Goal: Information Seeking & Learning: Learn about a topic

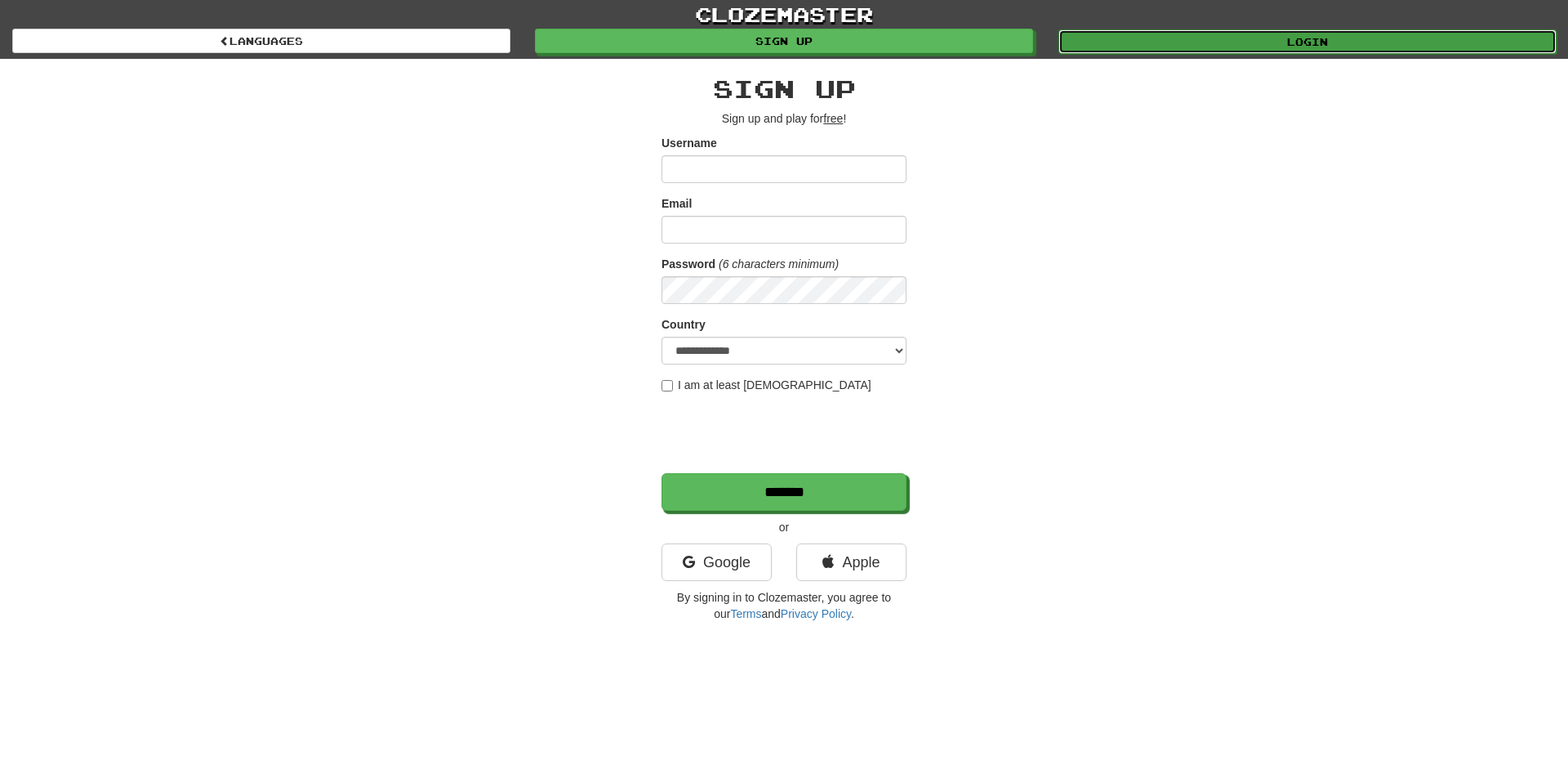
click at [1108, 39] on link "Login" at bounding box center [1307, 42] width 498 height 25
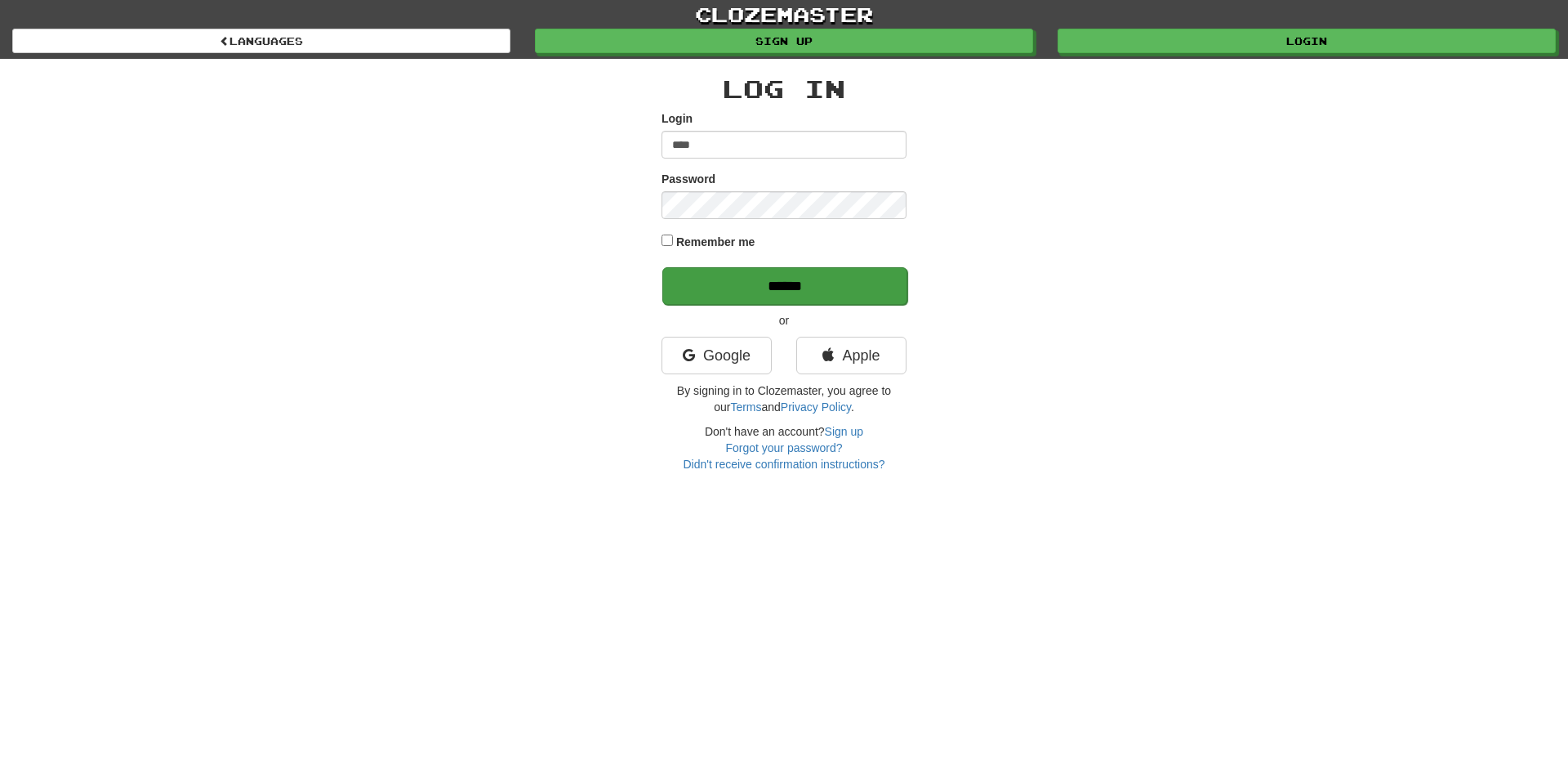
type input "****"
click at [736, 283] on input "******" at bounding box center [784, 286] width 245 height 38
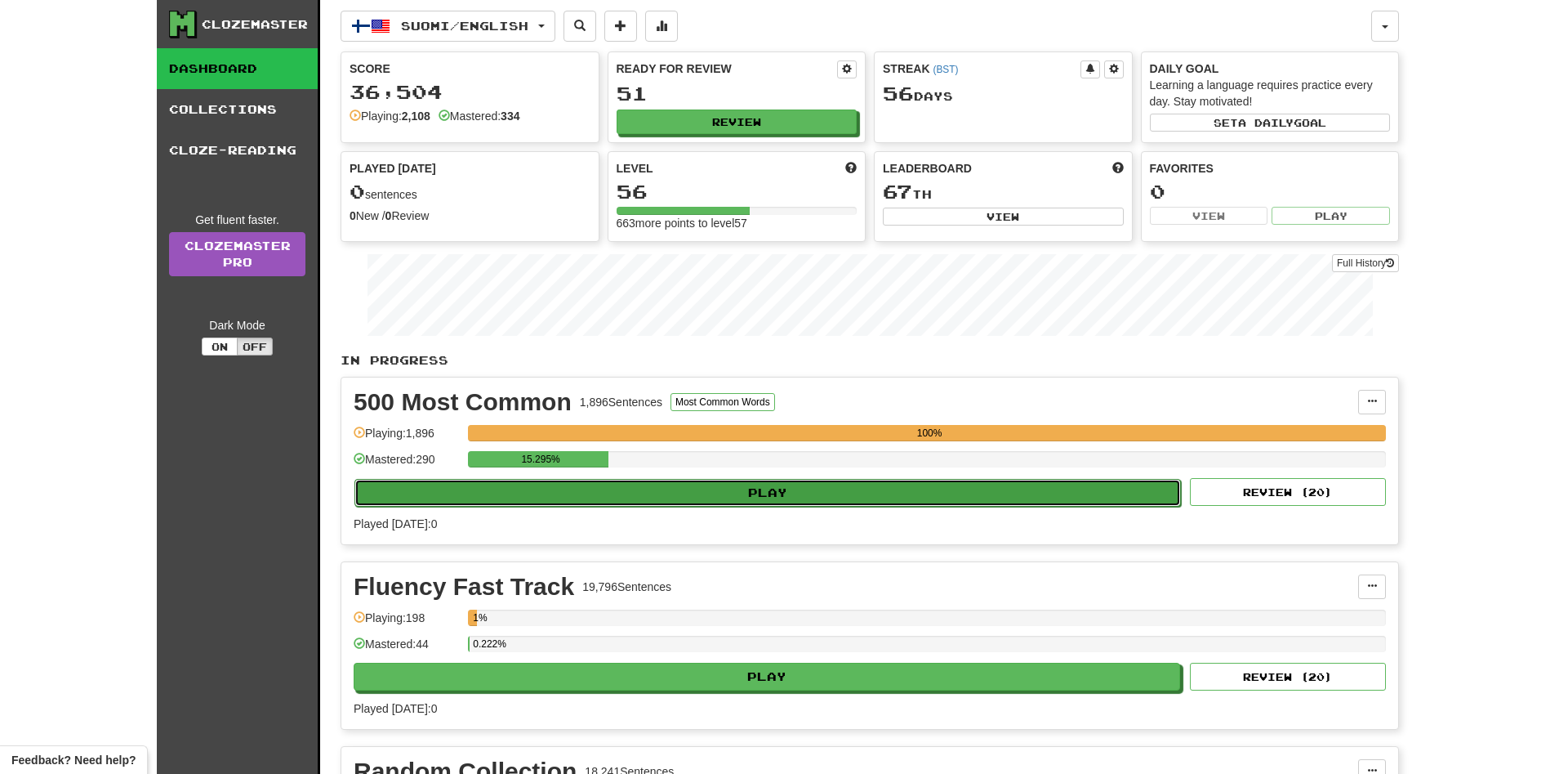
click at [606, 497] on button "Play" at bounding box center [767, 492] width 826 height 28
select select "**"
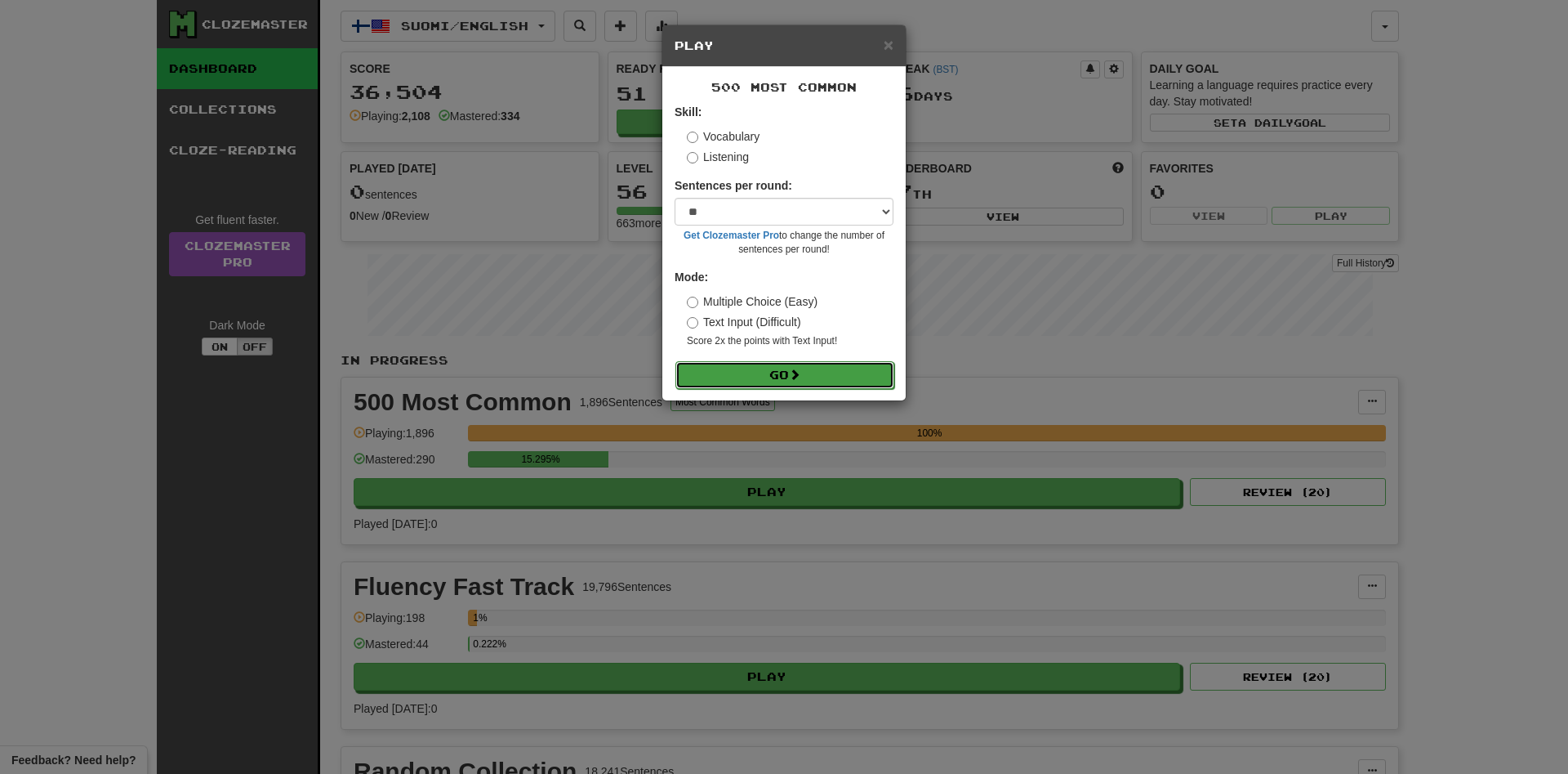
click at [764, 370] on button "Go" at bounding box center [784, 375] width 219 height 28
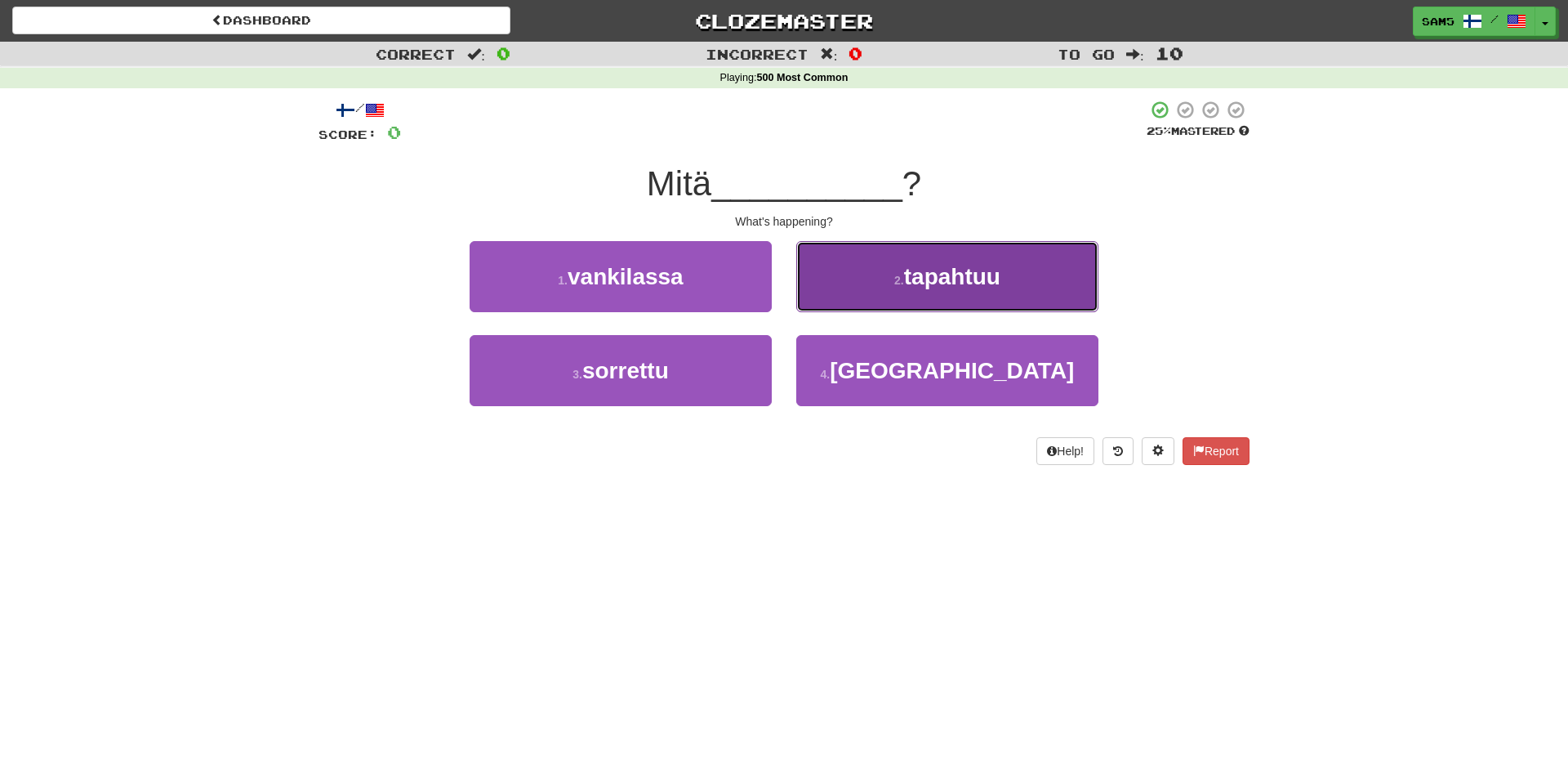
click at [915, 291] on button "2 . tapahtuu" at bounding box center [948, 277] width 302 height 71
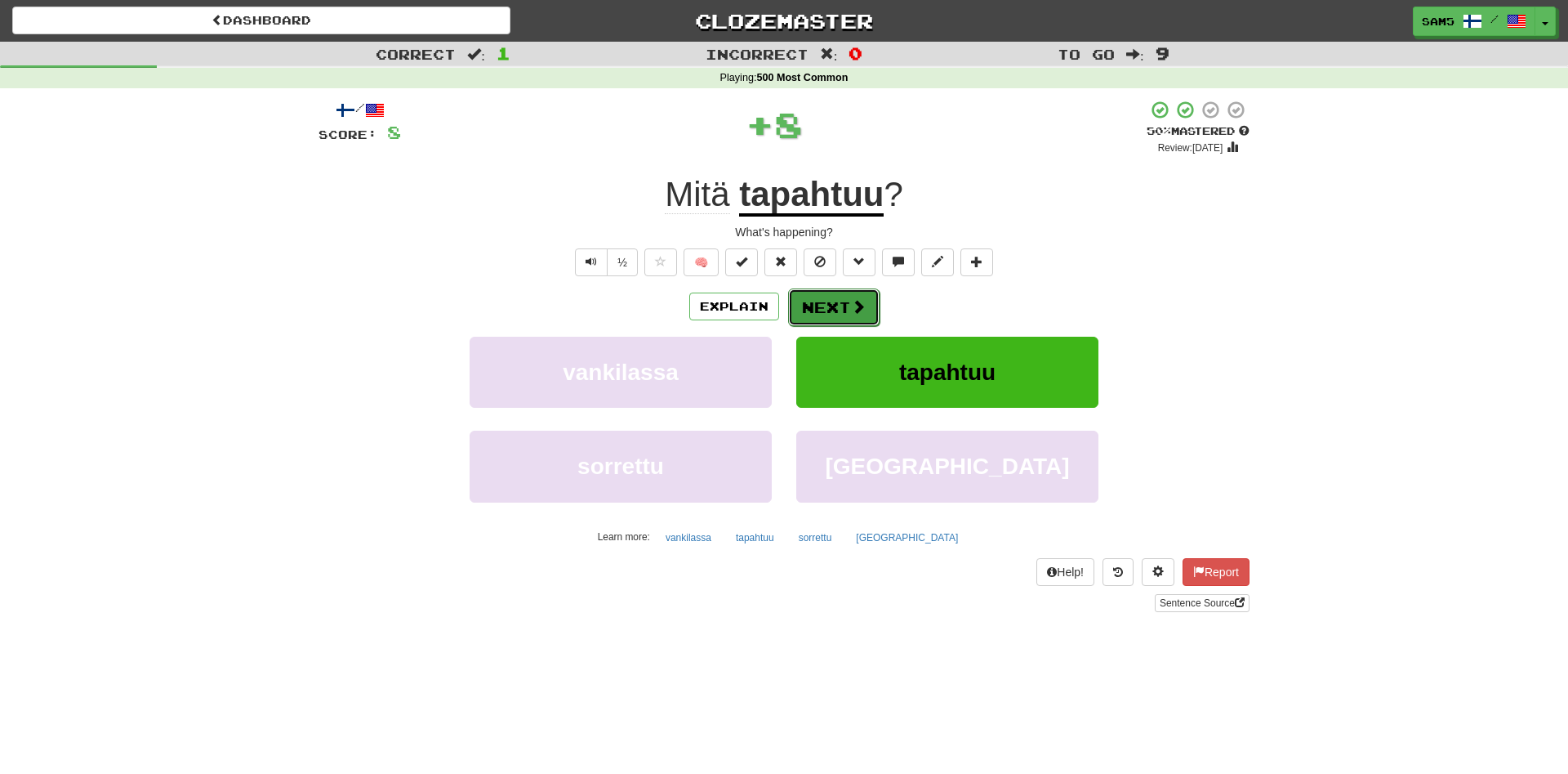
click at [846, 300] on button "Next" at bounding box center [834, 307] width 92 height 38
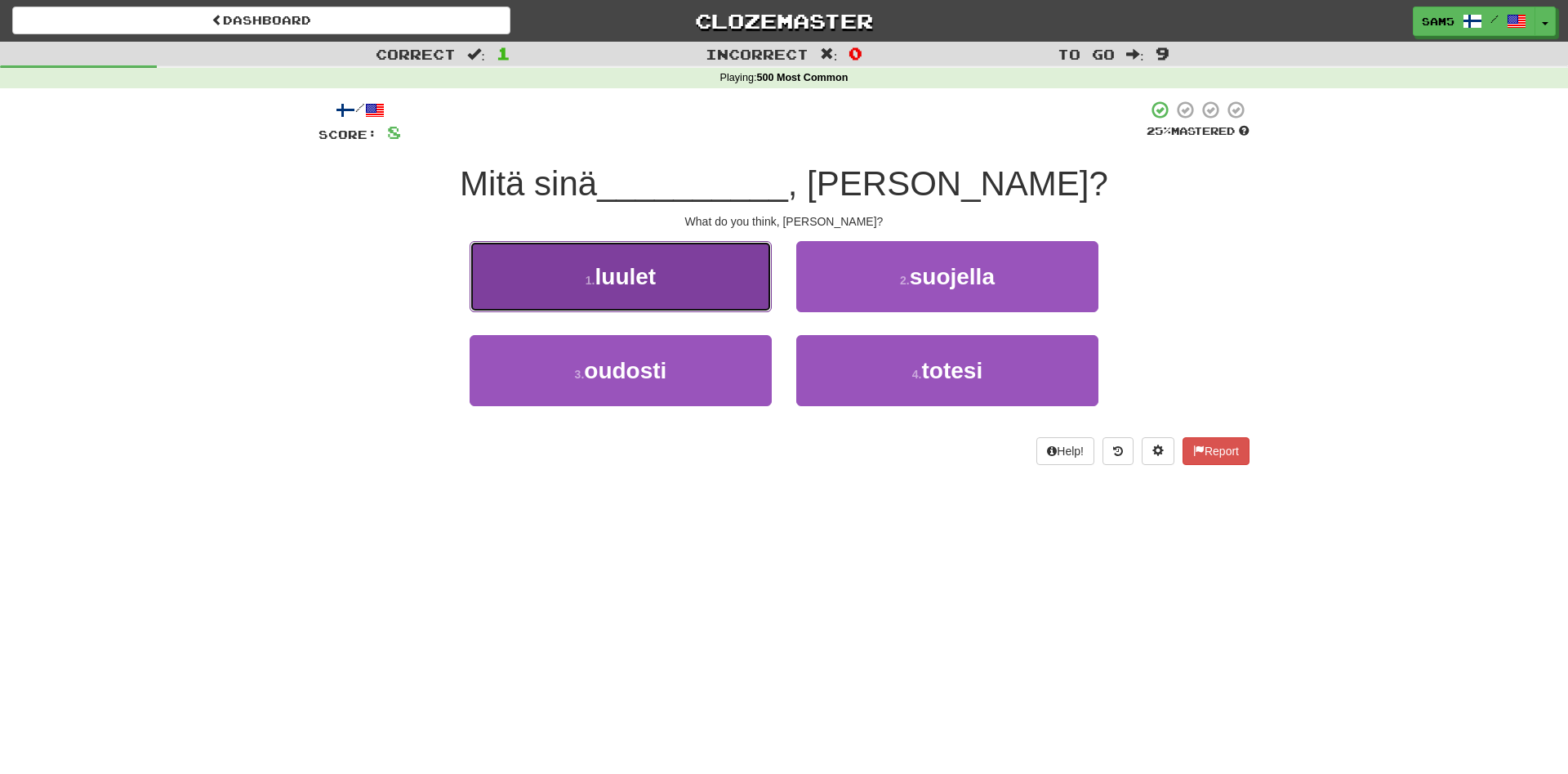
click at [724, 266] on button "1 . luulet" at bounding box center [620, 277] width 302 height 71
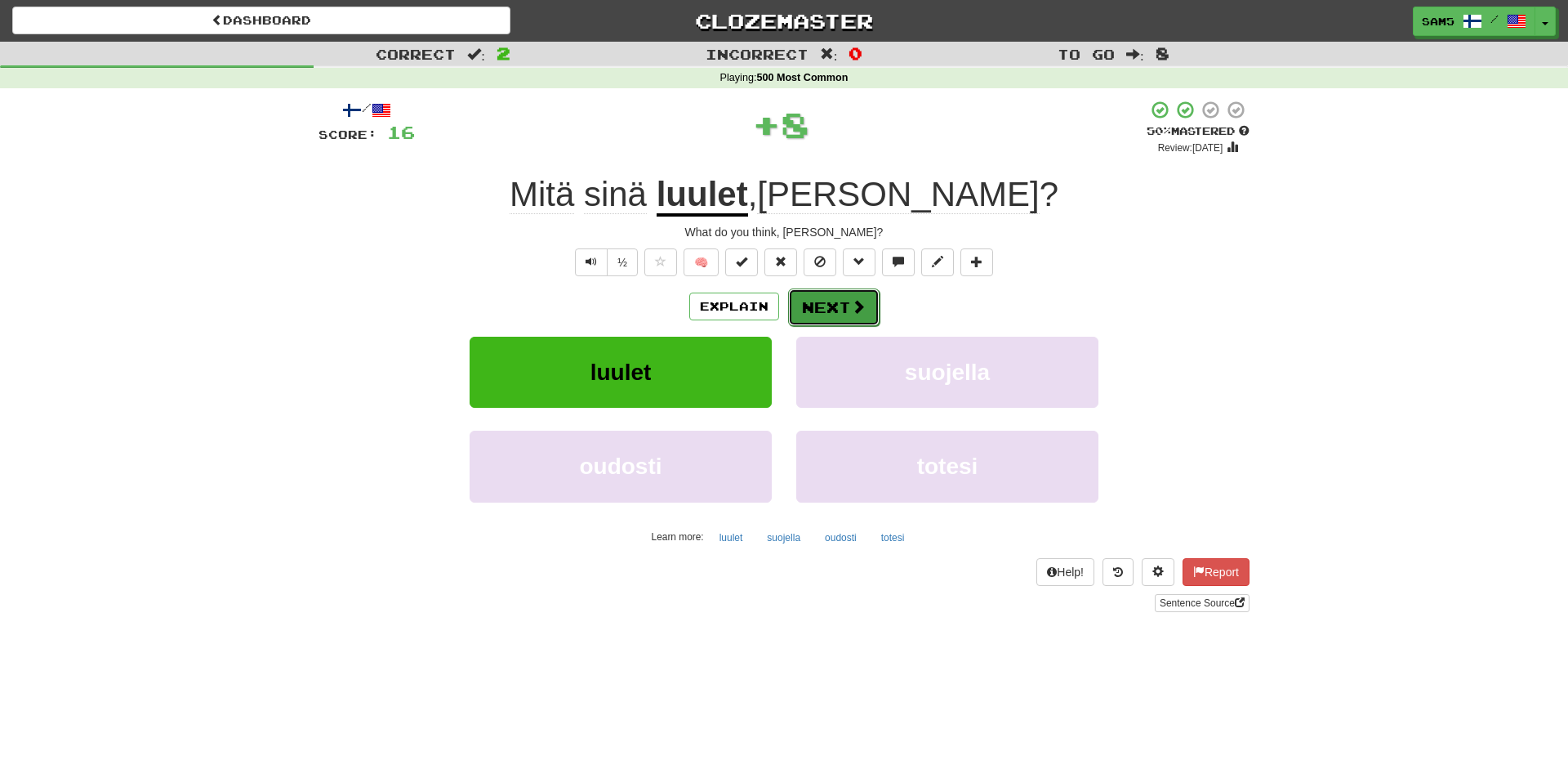
click at [862, 293] on button "Next" at bounding box center [834, 307] width 92 height 38
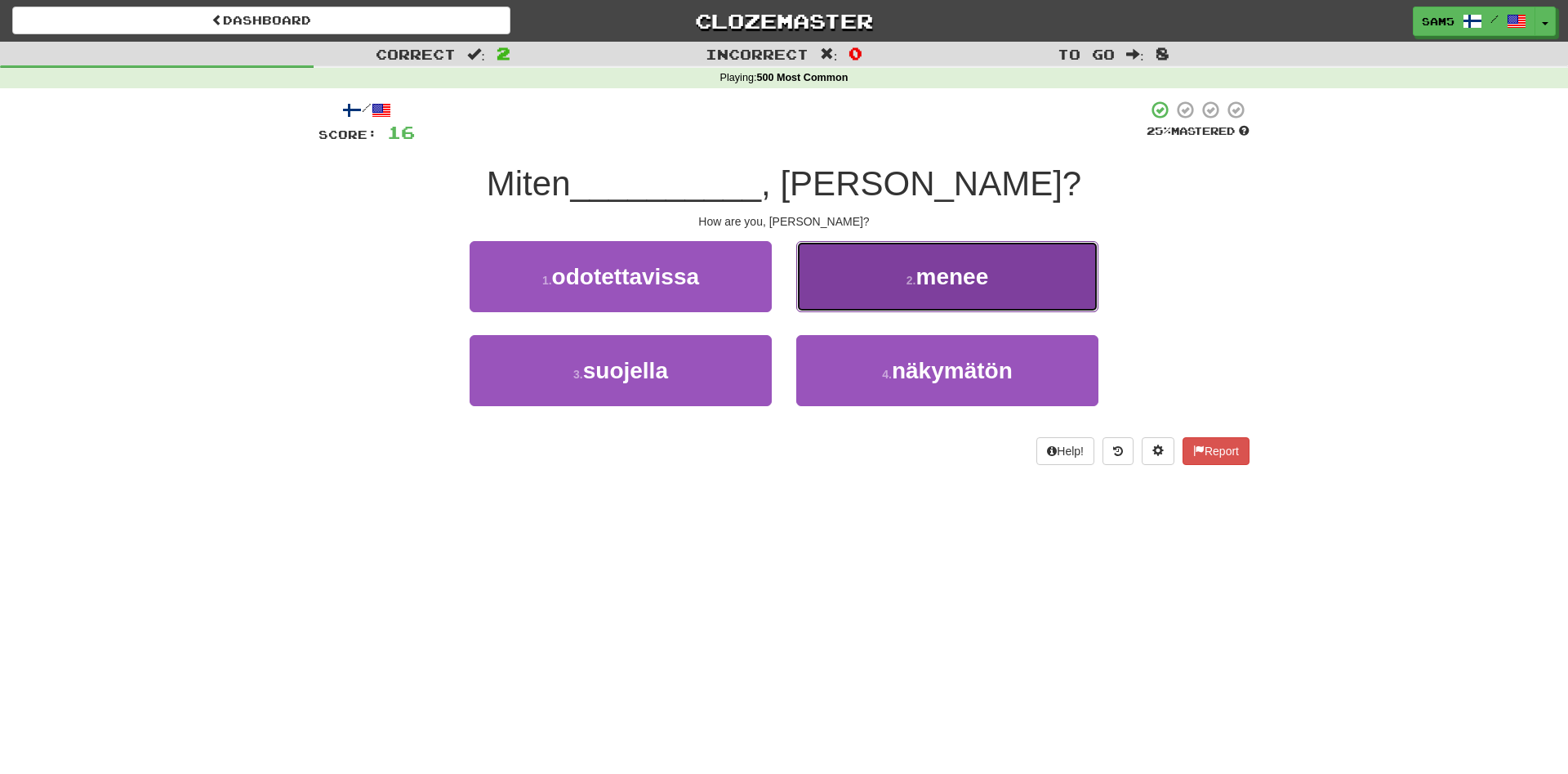
click at [896, 293] on button "2 . menee" at bounding box center [948, 277] width 302 height 71
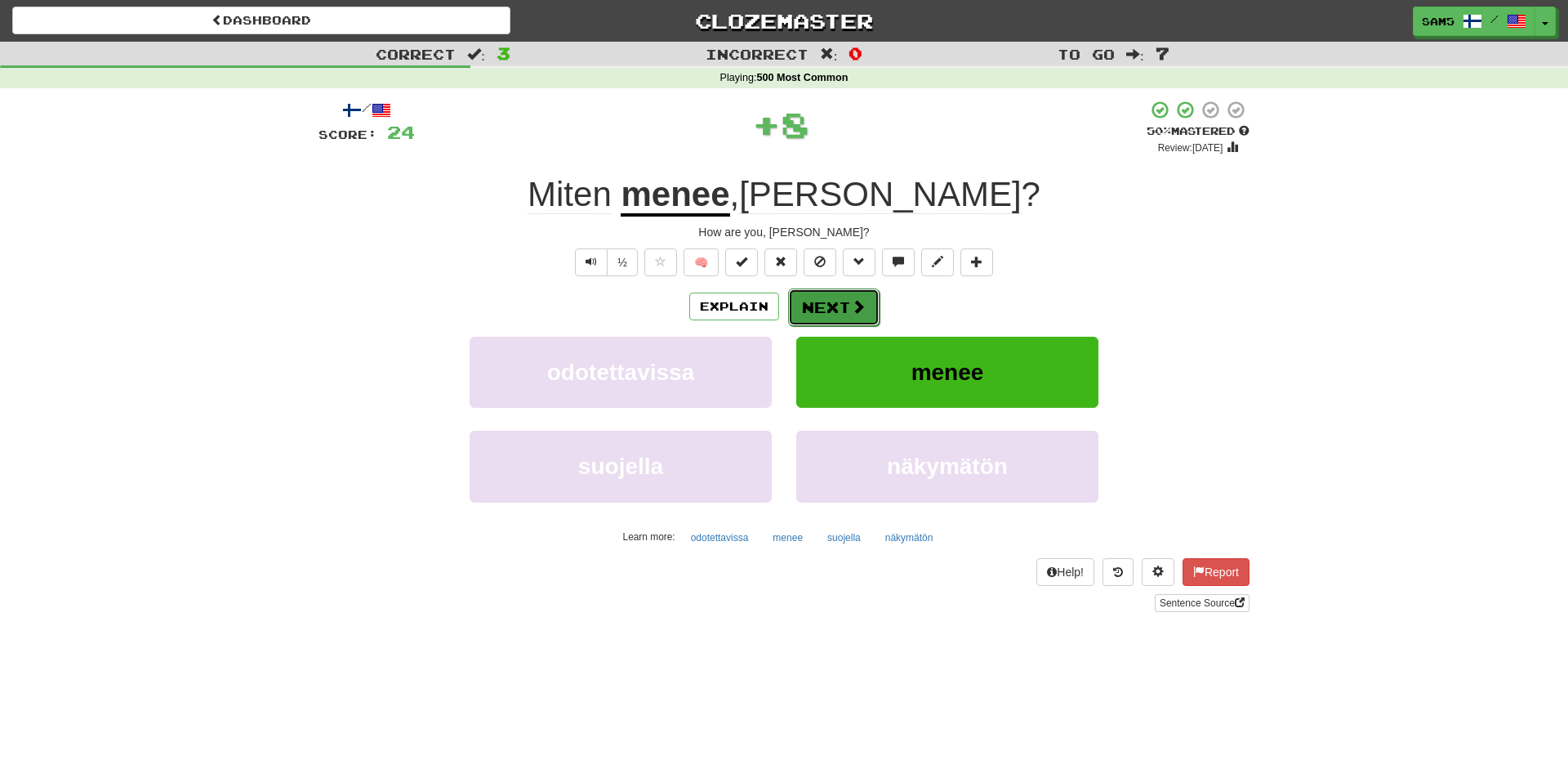
click at [822, 303] on button "Next" at bounding box center [834, 307] width 92 height 38
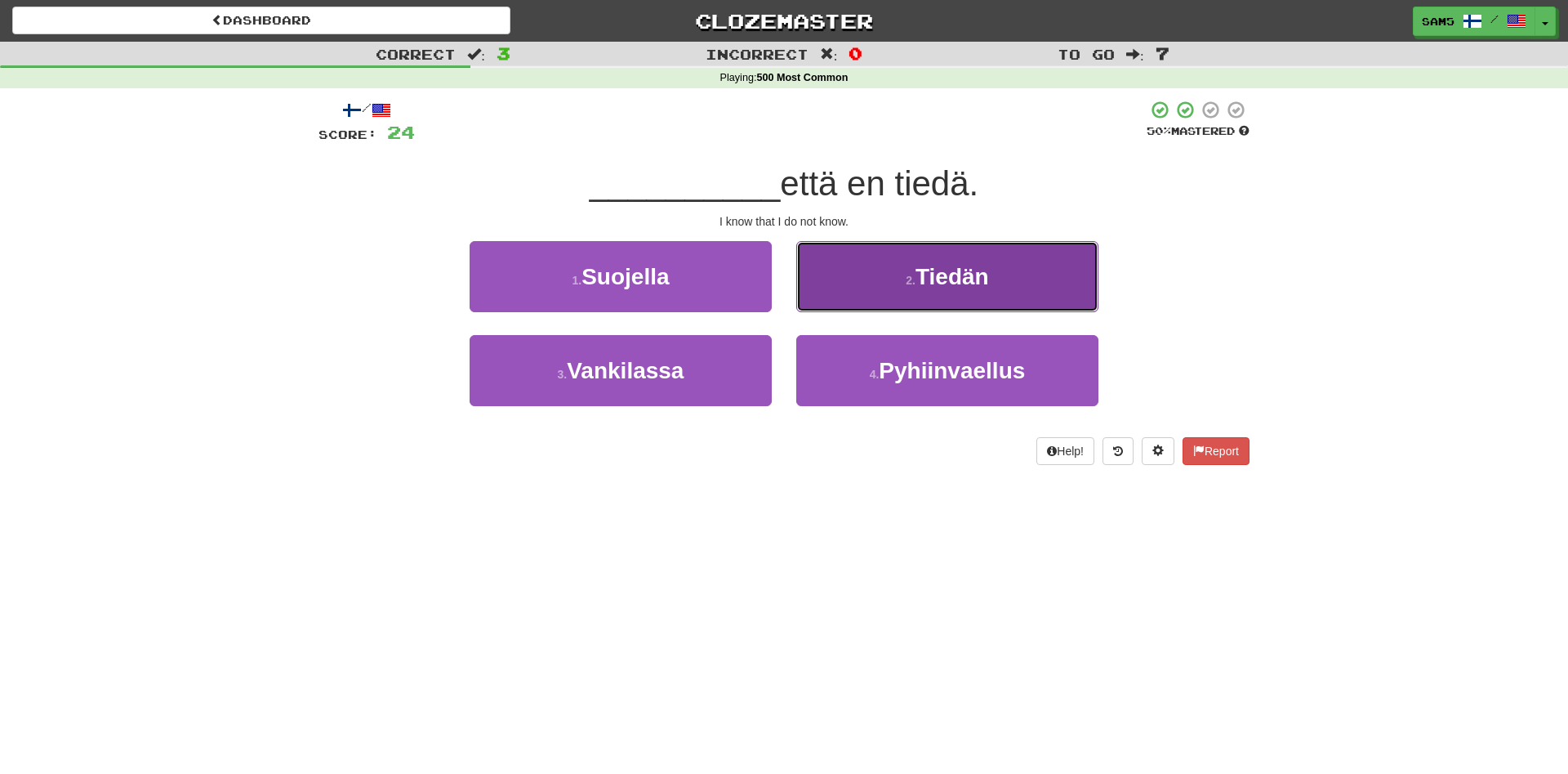
click at [893, 293] on button "2 . Tiedän" at bounding box center [948, 277] width 302 height 71
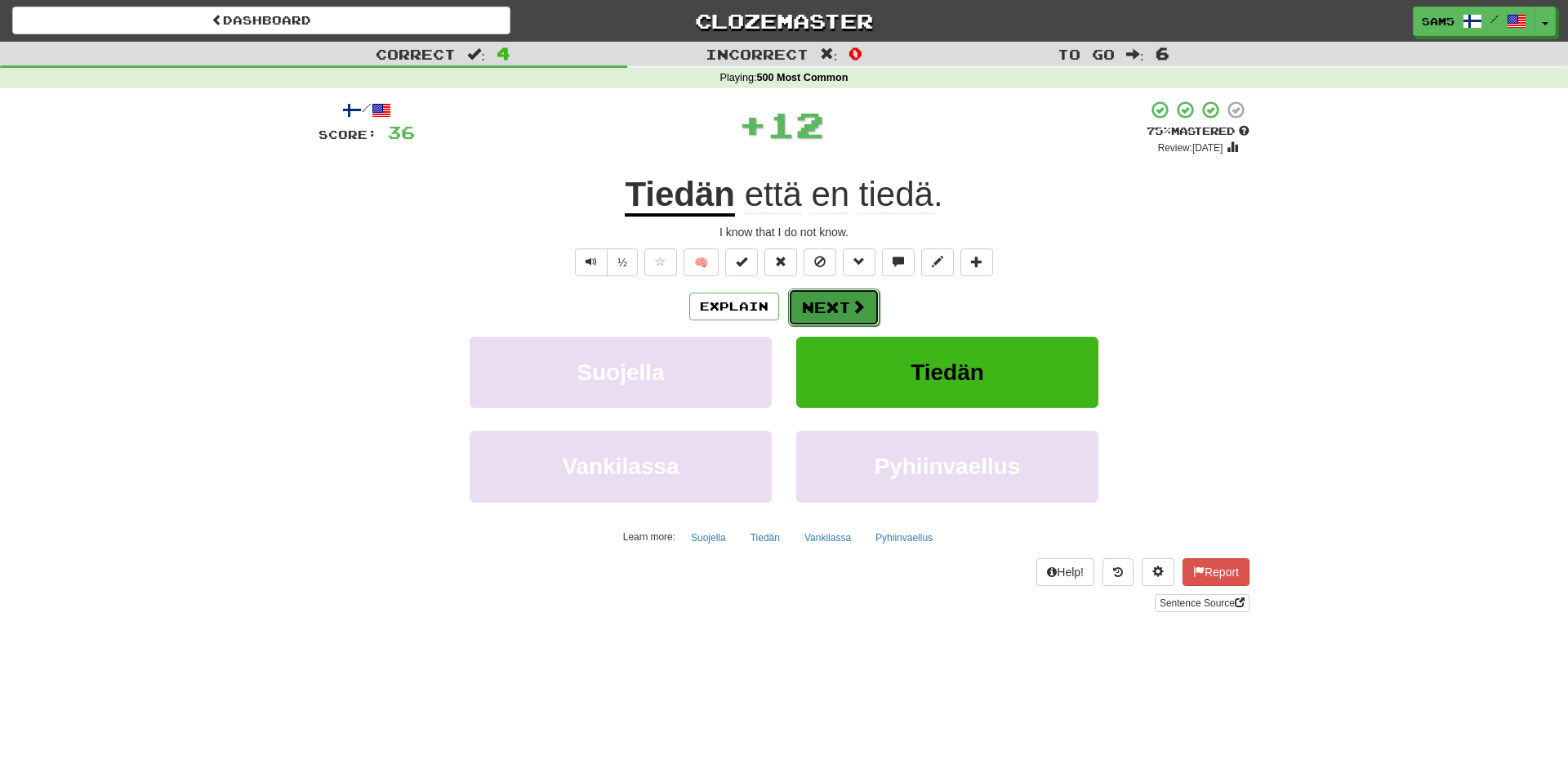
click at [825, 309] on button "Next" at bounding box center [834, 307] width 92 height 38
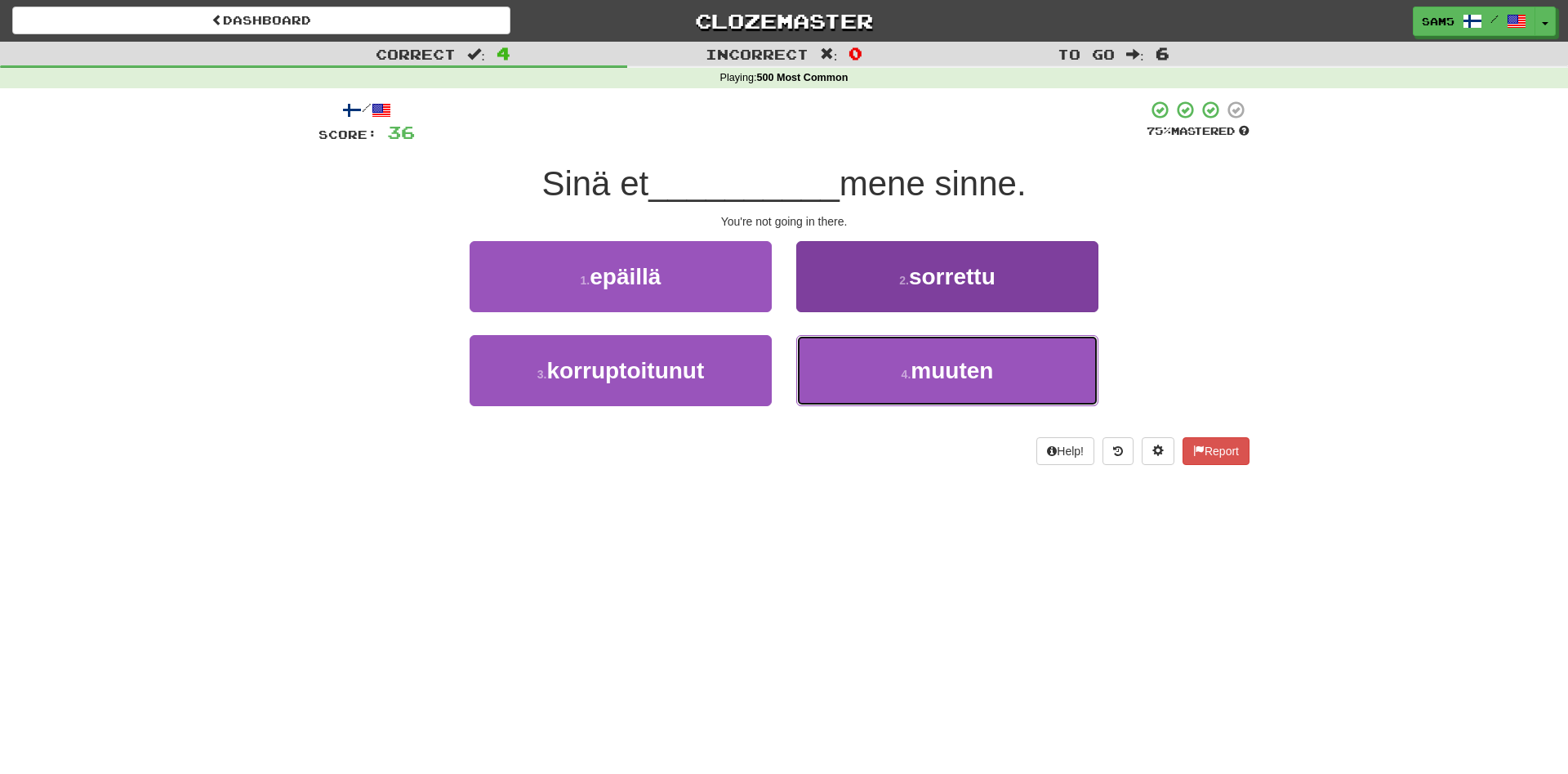
click at [900, 372] on button "4 . muuten" at bounding box center [948, 370] width 302 height 71
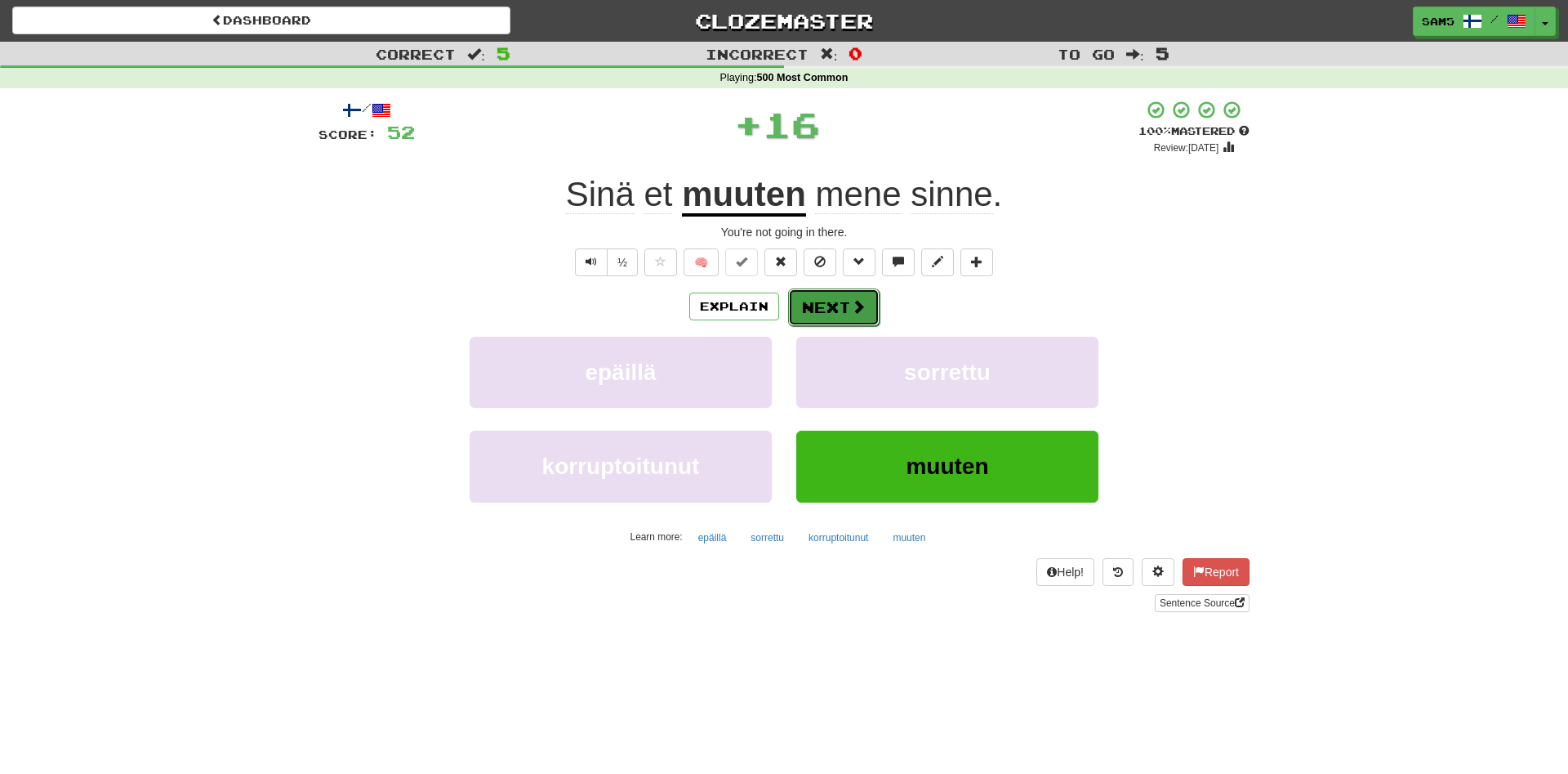
click at [852, 295] on button "Next" at bounding box center [834, 307] width 92 height 38
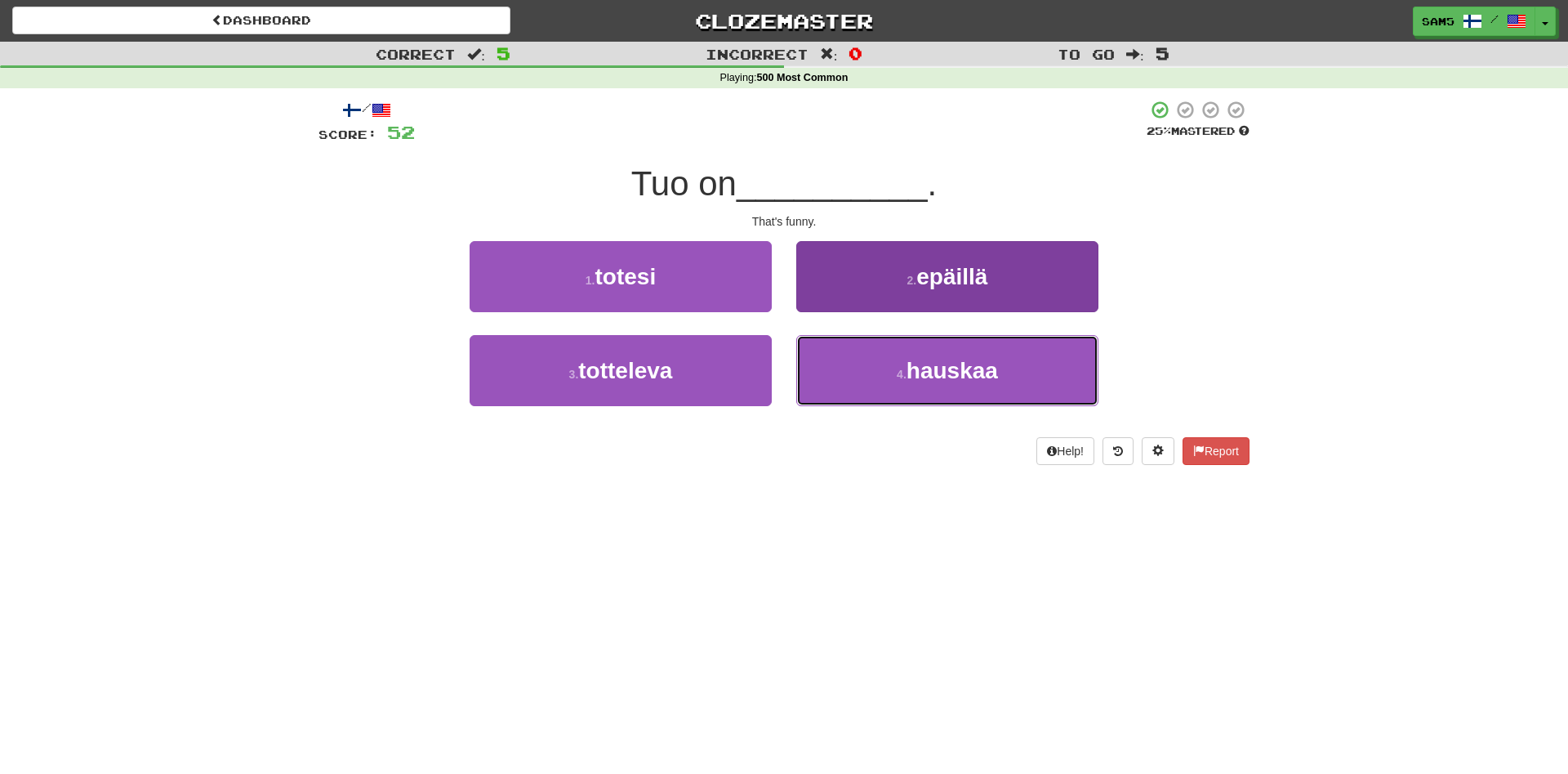
click at [885, 364] on button "4 . hauskaa" at bounding box center [948, 370] width 302 height 71
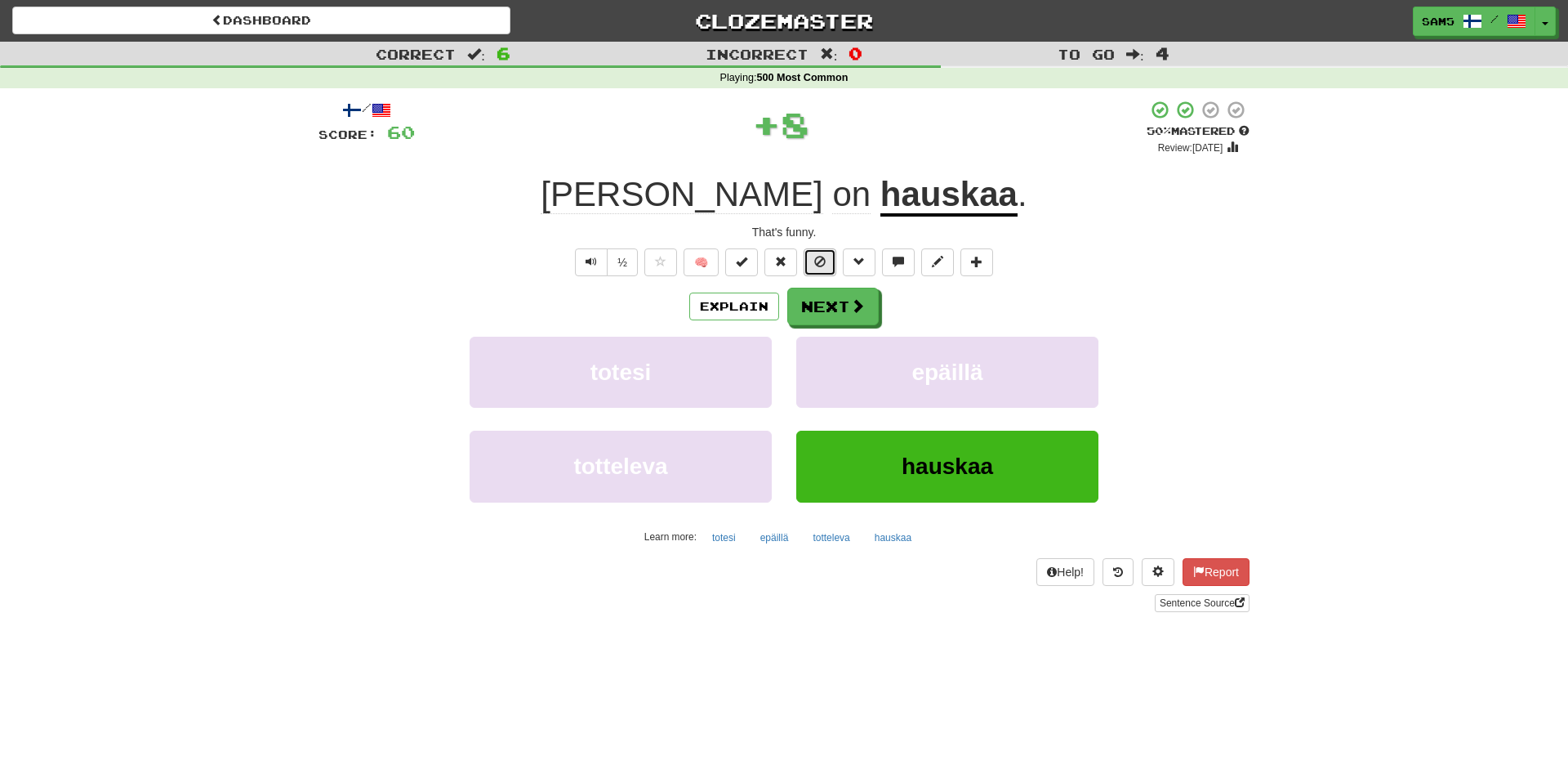
drag, startPoint x: 816, startPoint y: 275, endPoint x: 822, endPoint y: 303, distance: 28.6
click at [816, 277] on div "/ Score: 60 + 8 50 % Mastered Review: 2025-08-30 Tuo on hauskaa . That's funny.…" at bounding box center [784, 355] width 931 height 512
click at [822, 303] on button "Next" at bounding box center [834, 307] width 92 height 38
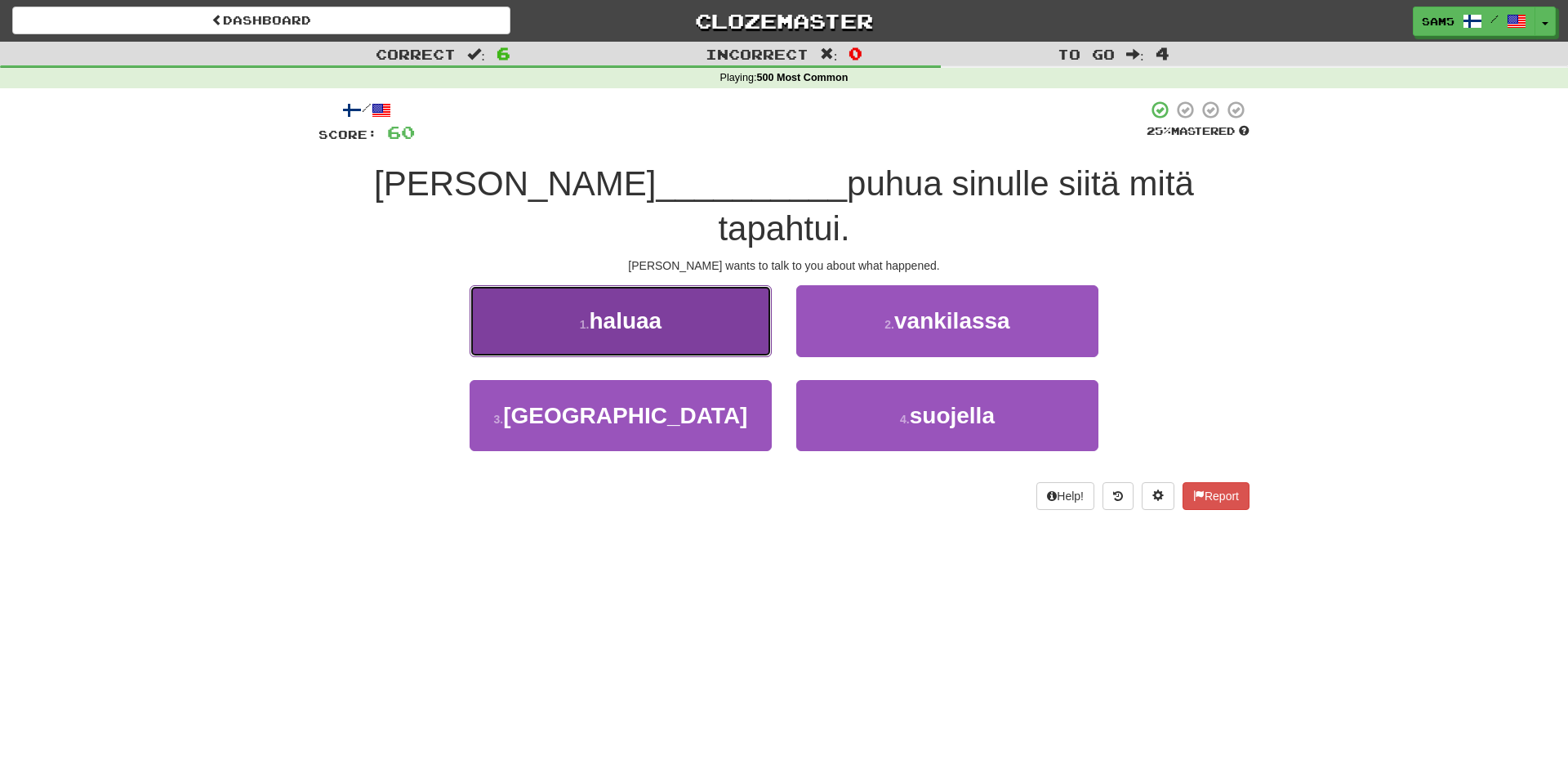
click at [703, 288] on button "1 . haluaa" at bounding box center [620, 320] width 302 height 71
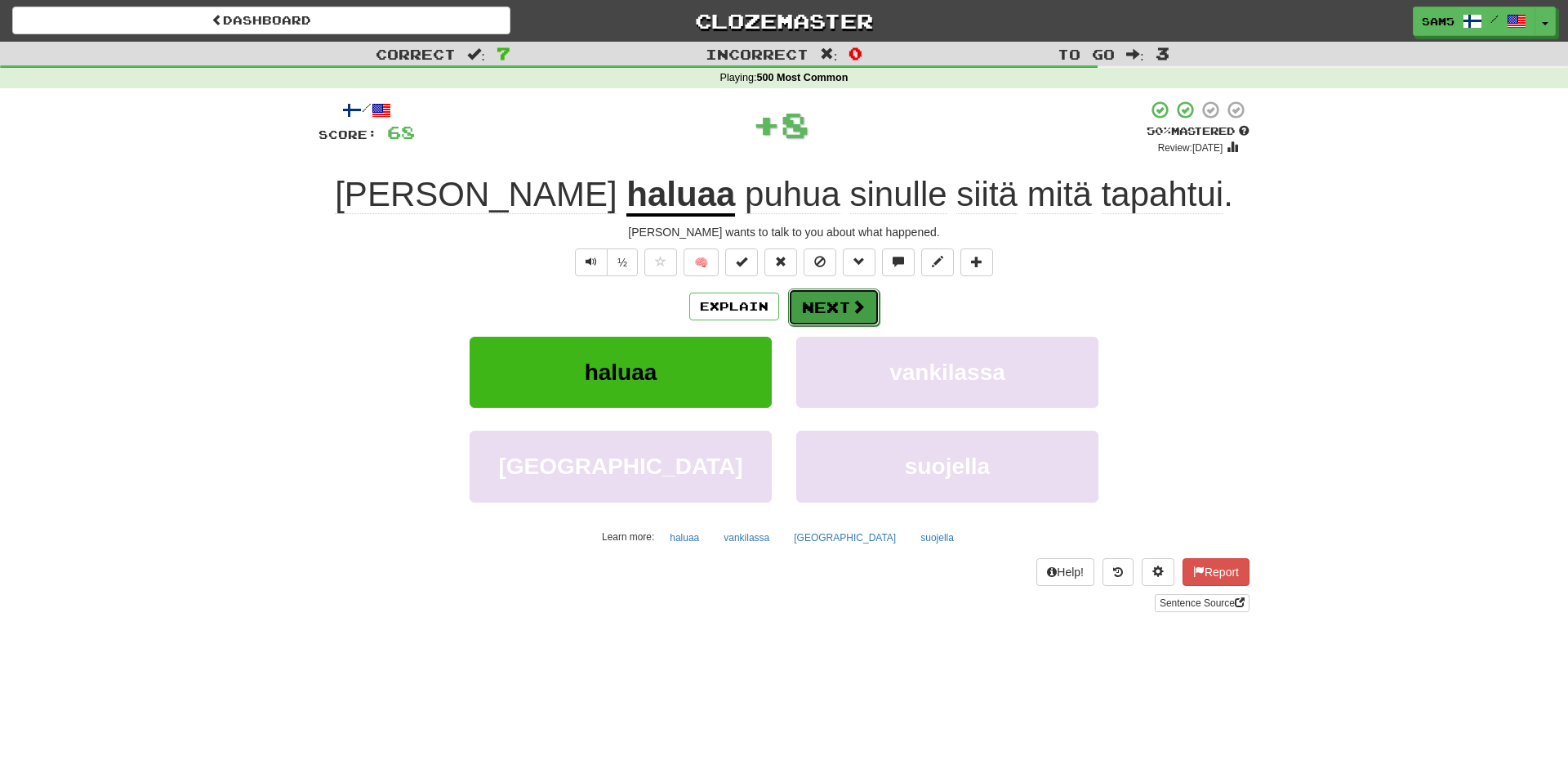
click at [836, 307] on button "Next" at bounding box center [834, 307] width 92 height 38
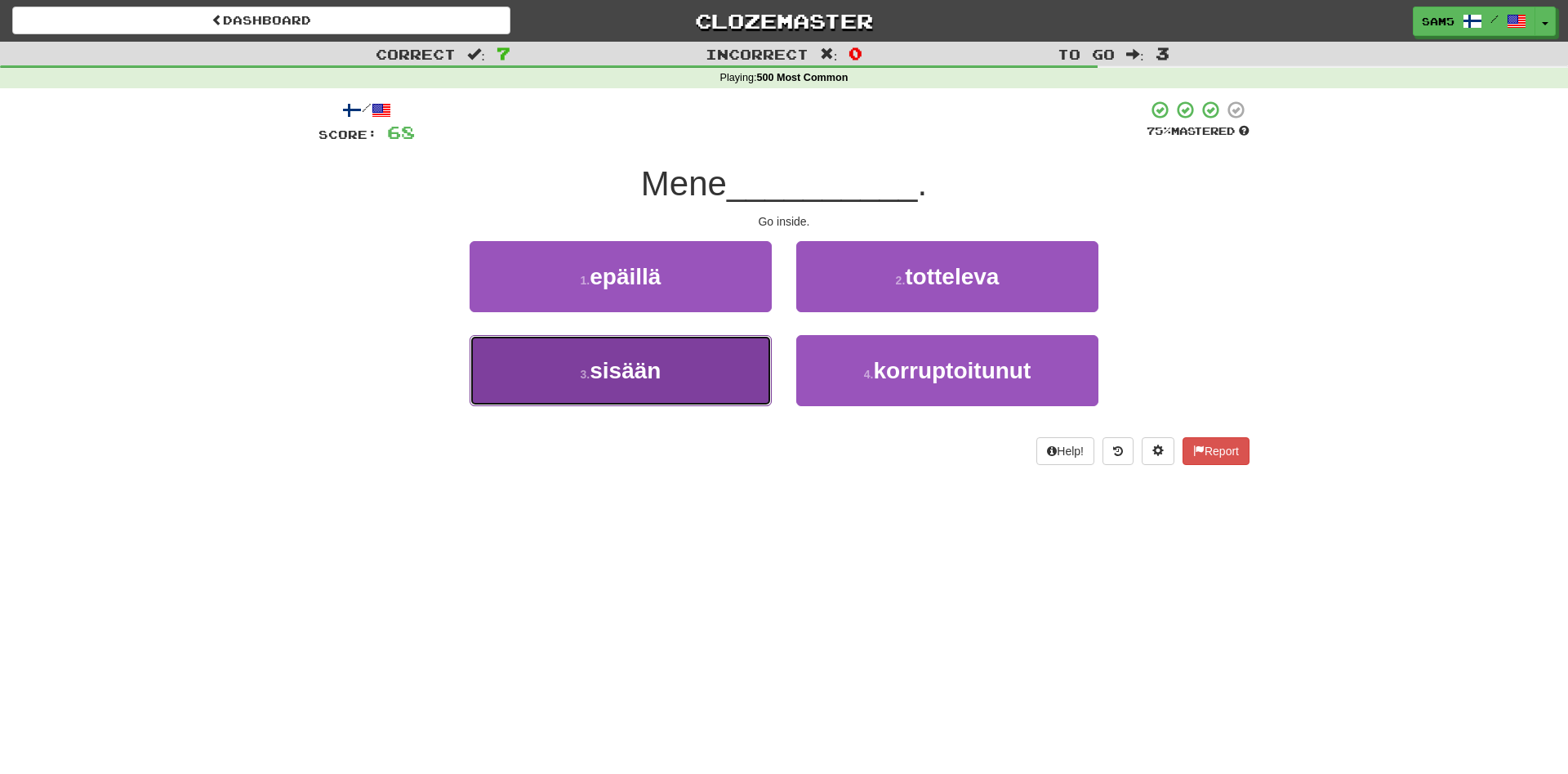
click at [747, 357] on button "3 . sisään" at bounding box center [620, 370] width 302 height 71
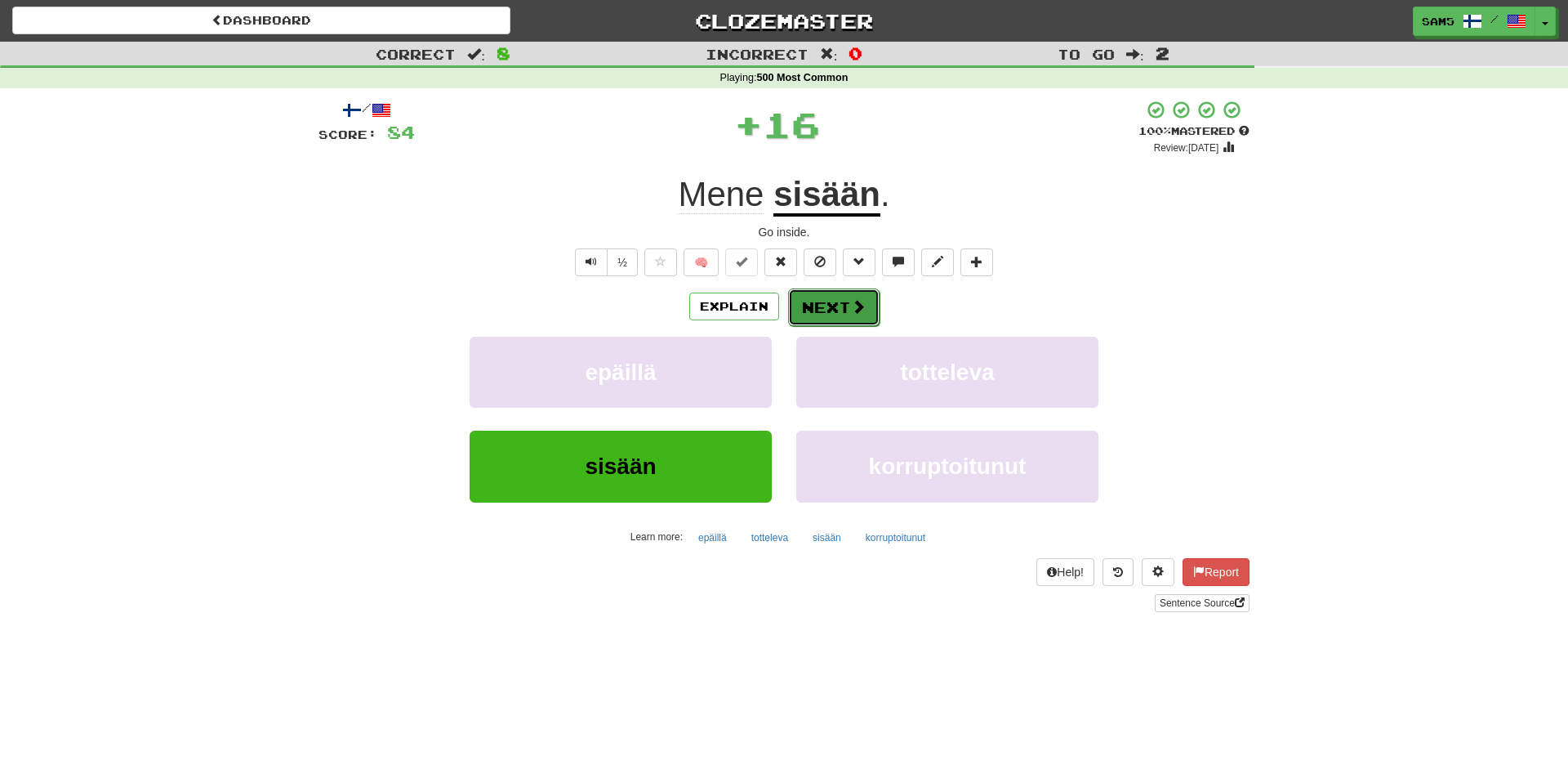
click at [833, 306] on button "Next" at bounding box center [834, 307] width 92 height 38
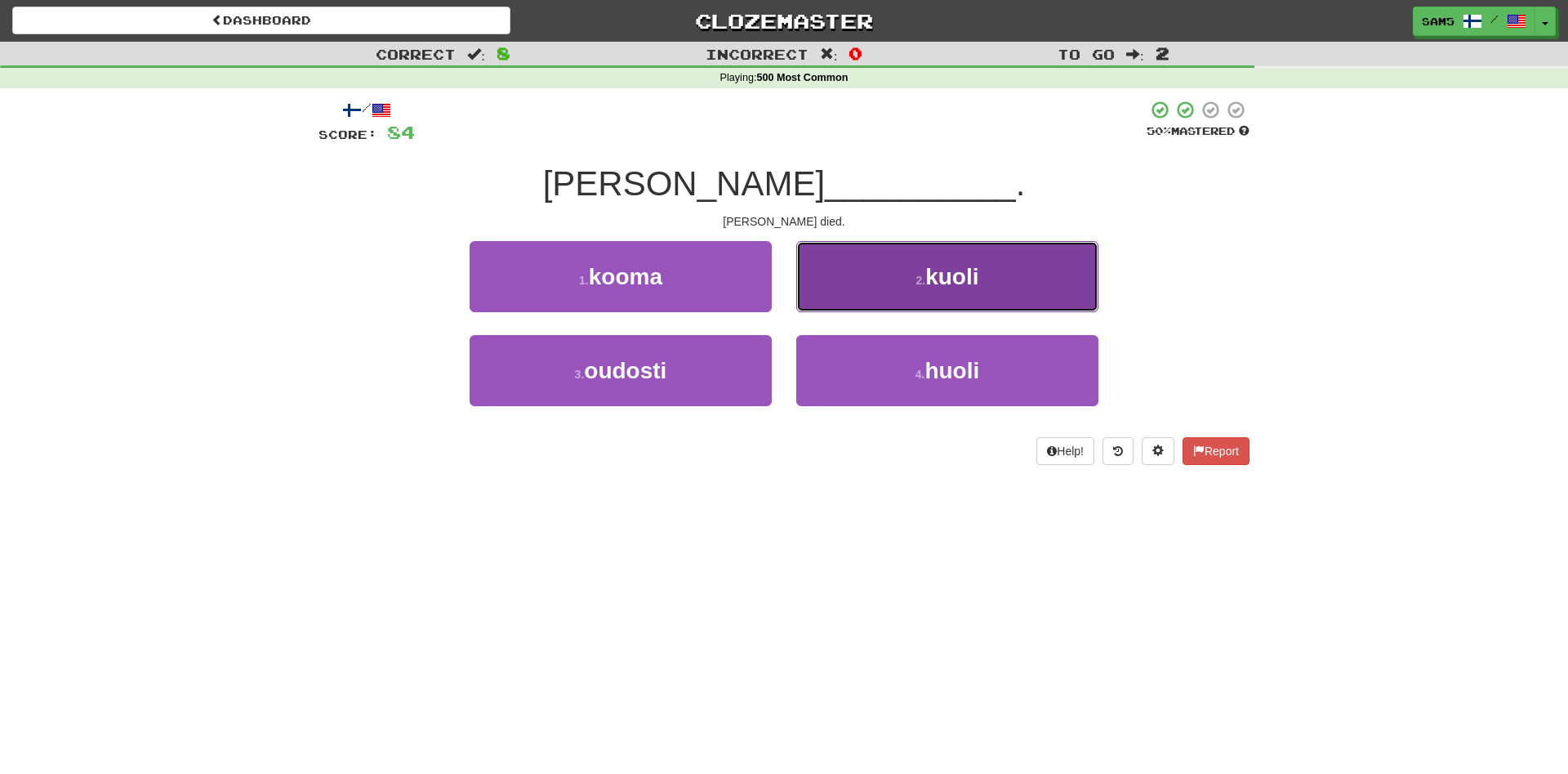
click at [910, 280] on button "2 . kuoli" at bounding box center [948, 277] width 302 height 71
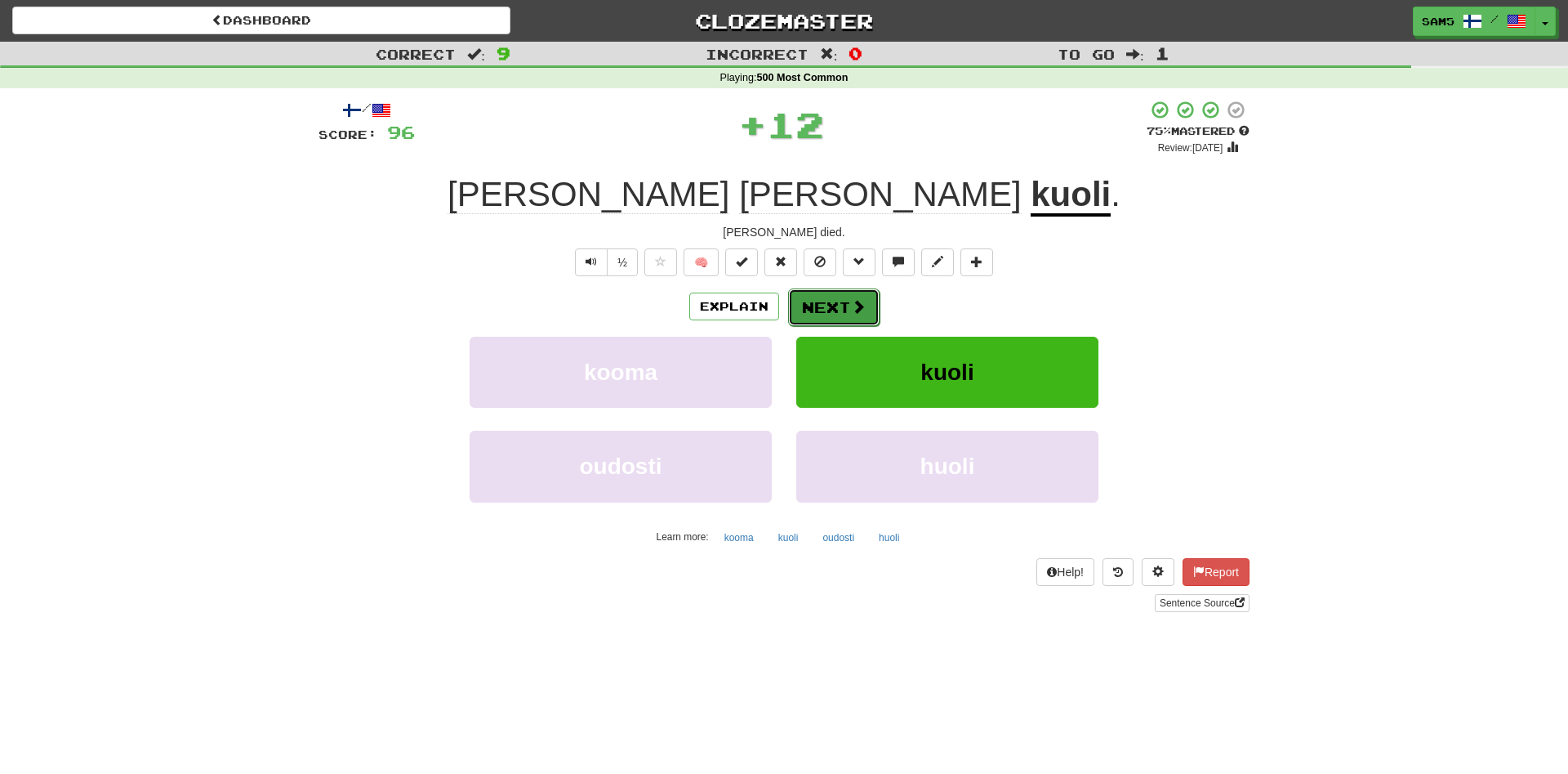
click at [854, 302] on span at bounding box center [858, 306] width 15 height 15
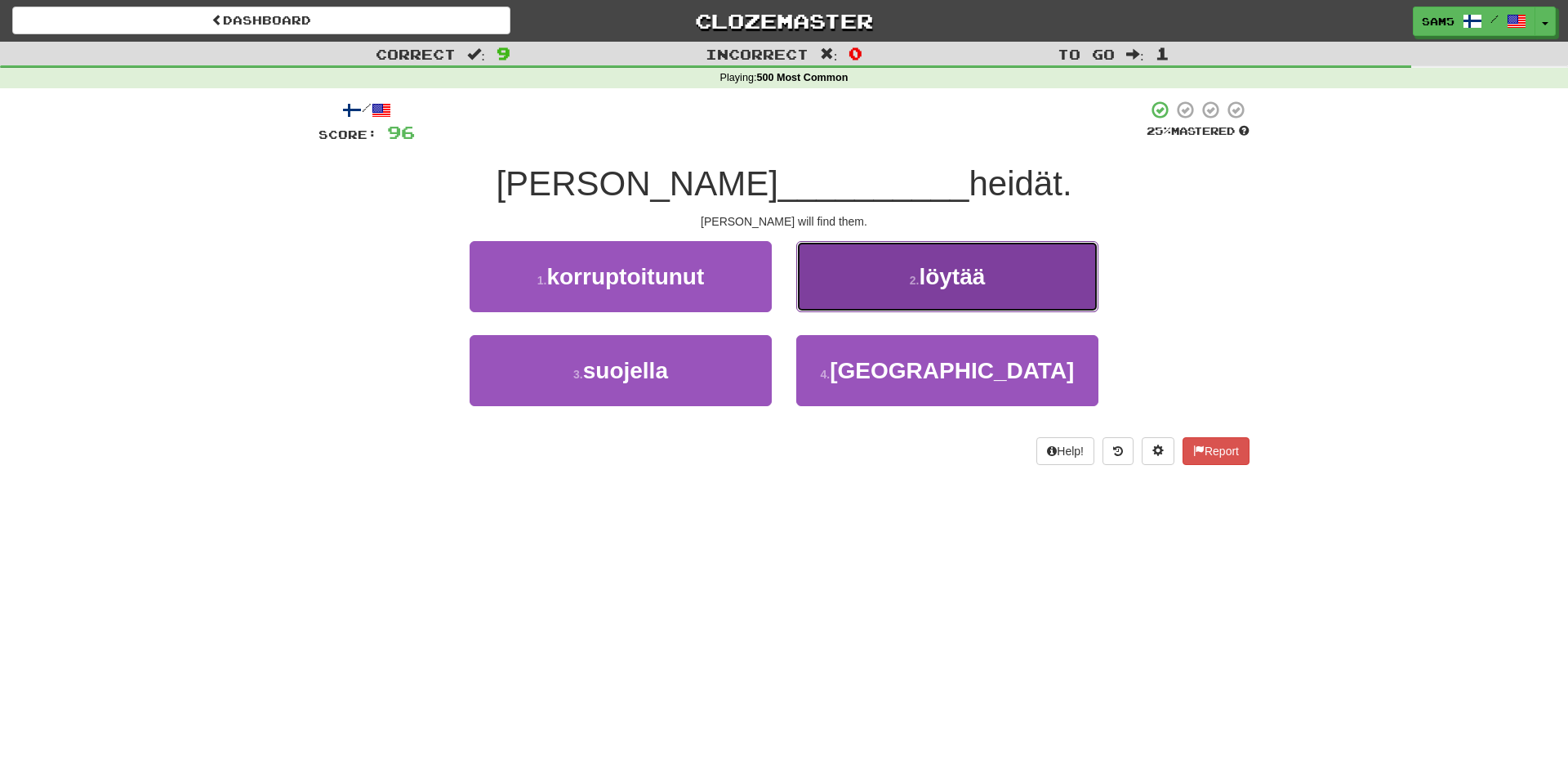
click at [858, 285] on button "2 . löytää" at bounding box center [948, 277] width 302 height 71
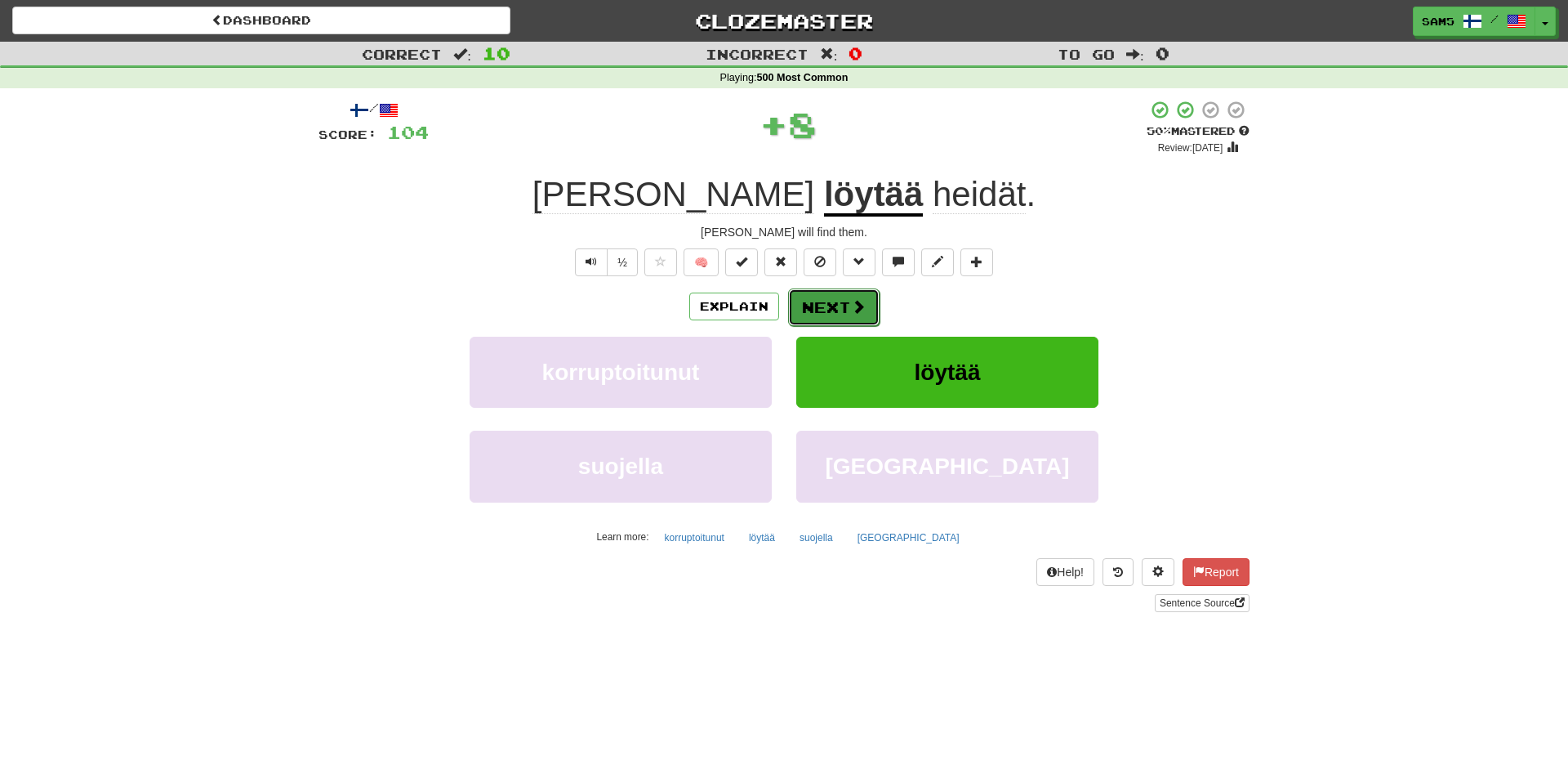
click at [836, 300] on button "Next" at bounding box center [834, 307] width 92 height 38
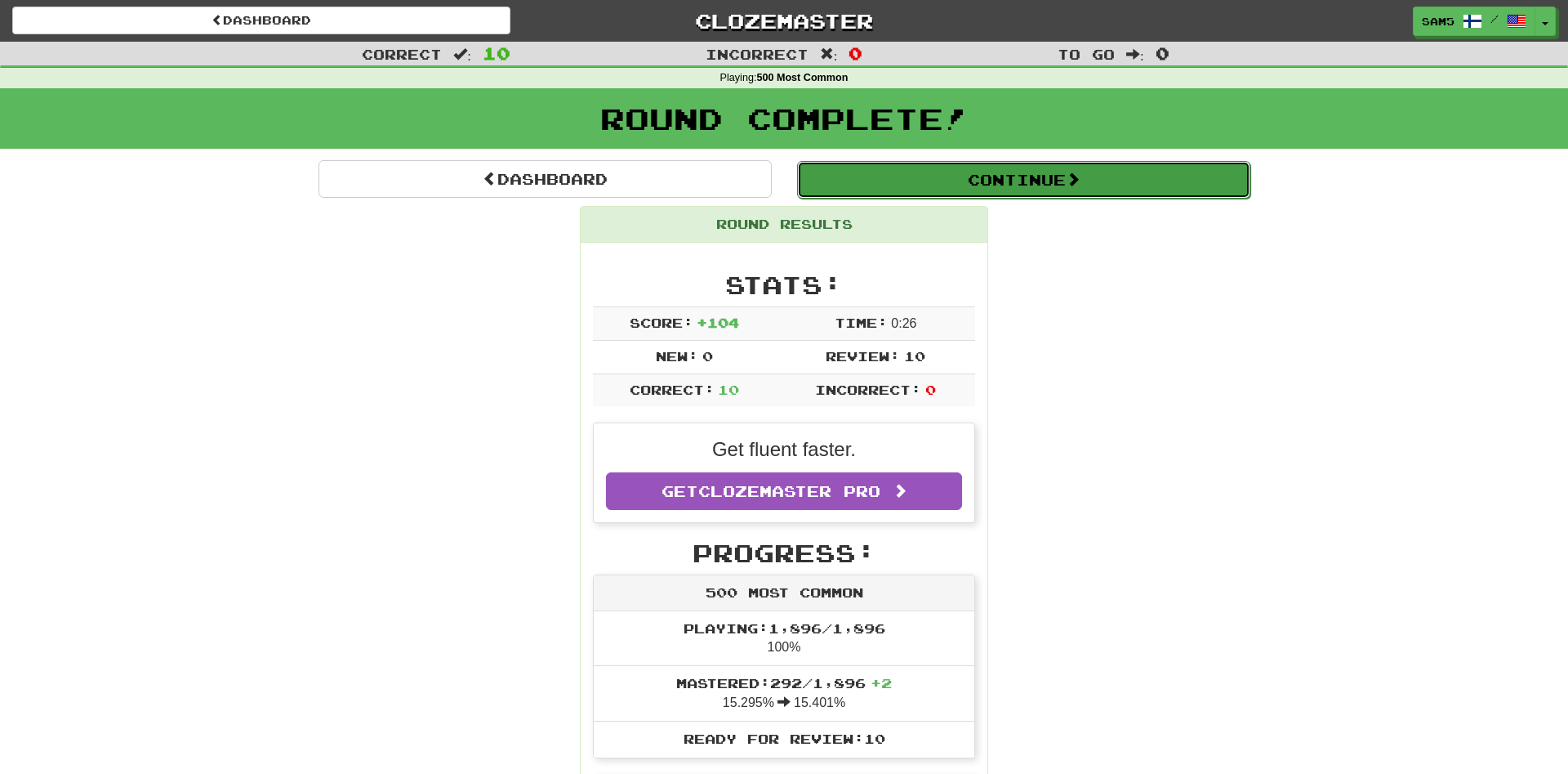
click at [939, 185] on button "Continue" at bounding box center [1024, 180] width 454 height 38
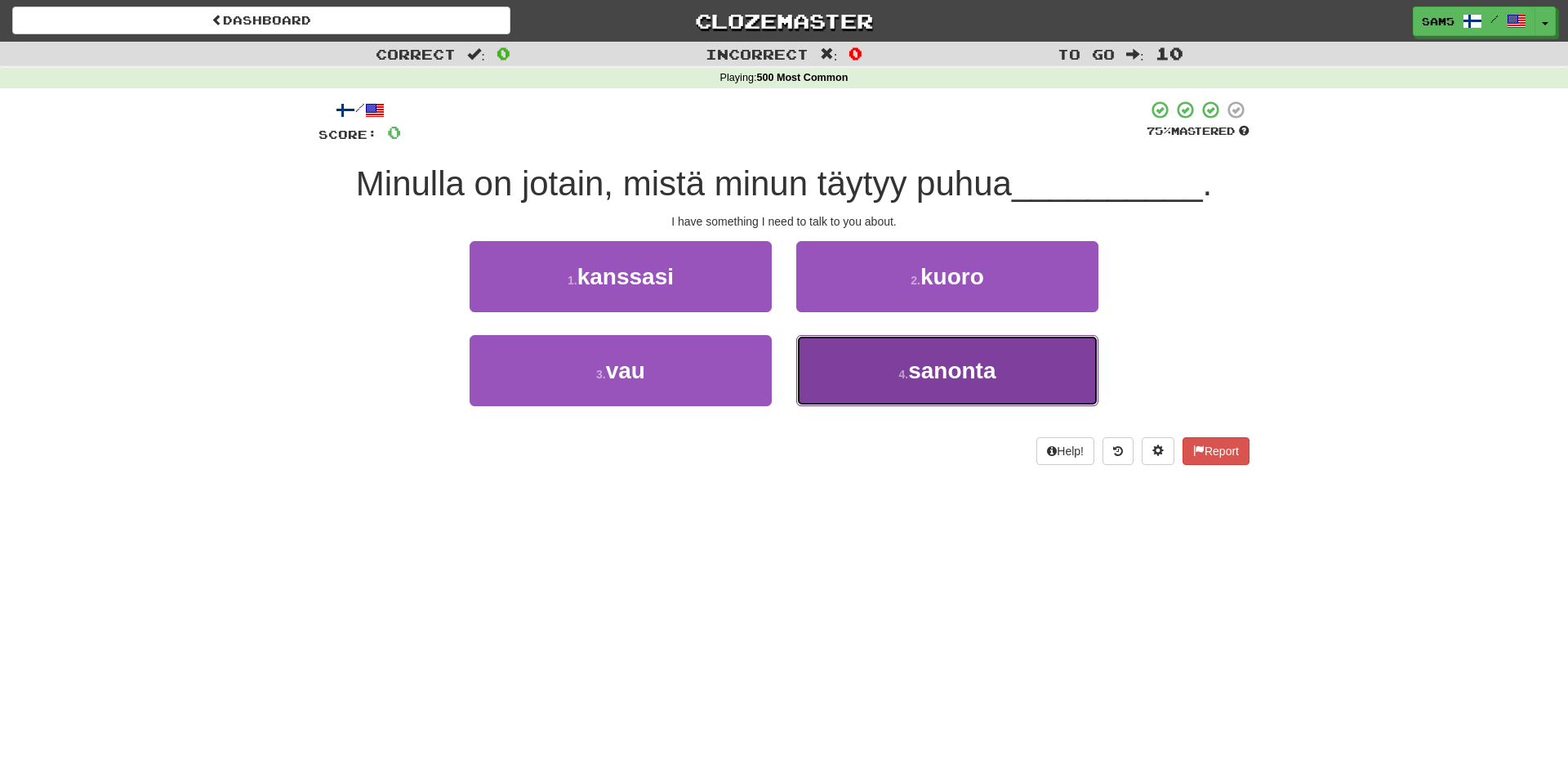
click at [868, 382] on button "4 . sanonta" at bounding box center [948, 370] width 302 height 71
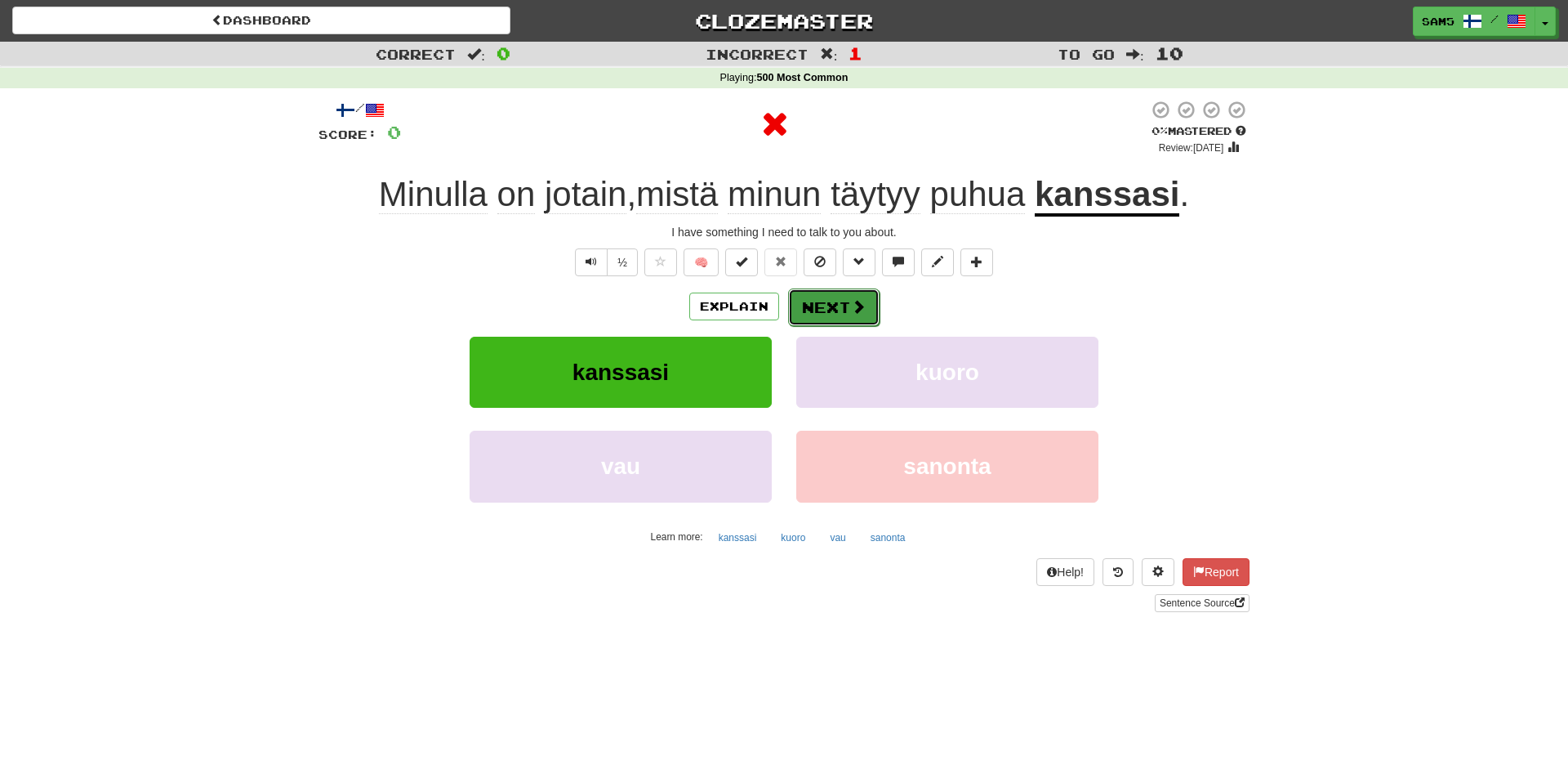
click at [837, 305] on button "Next" at bounding box center [834, 307] width 92 height 38
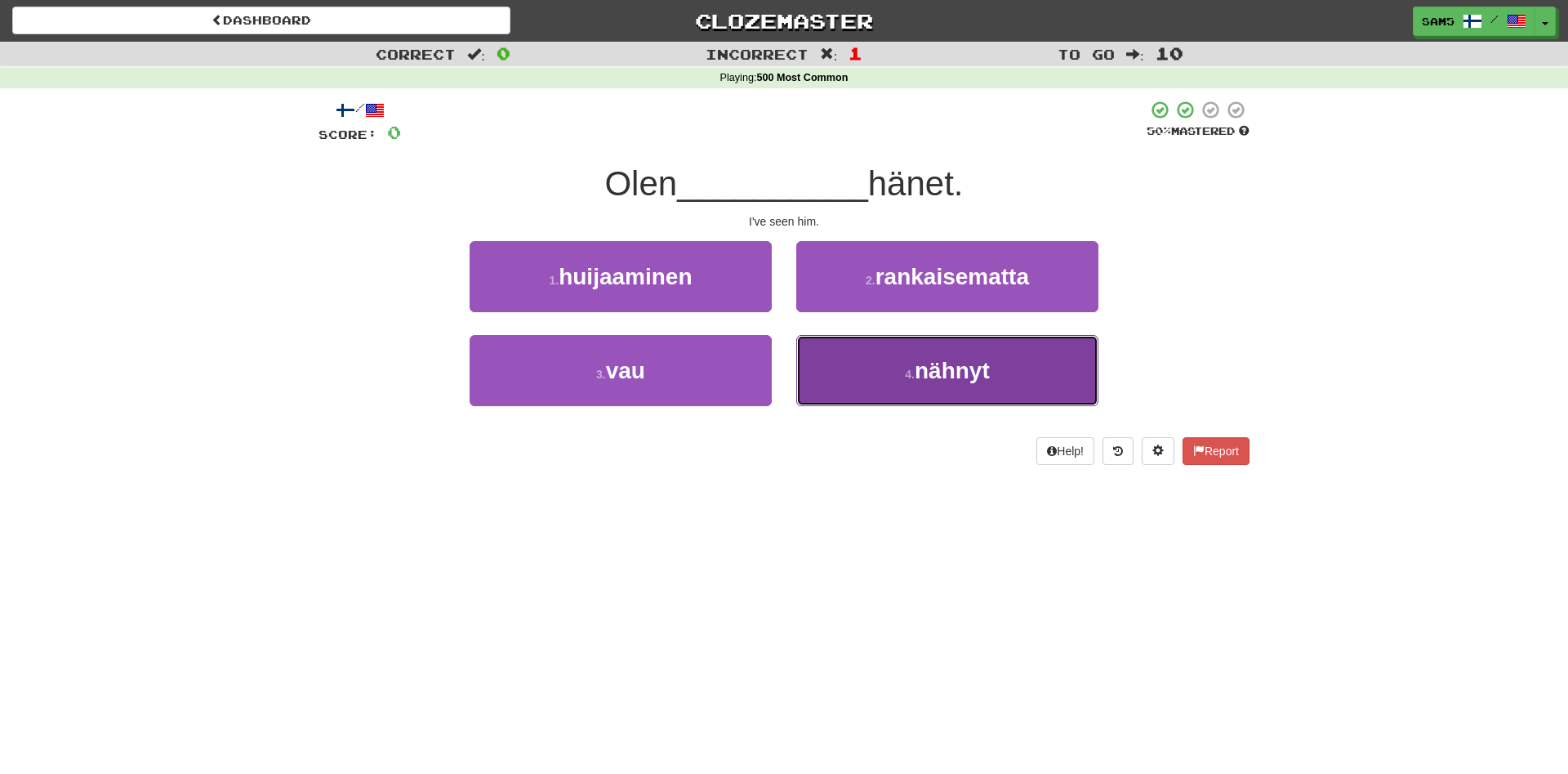
click at [873, 387] on button "4 . nähnyt" at bounding box center [948, 370] width 302 height 71
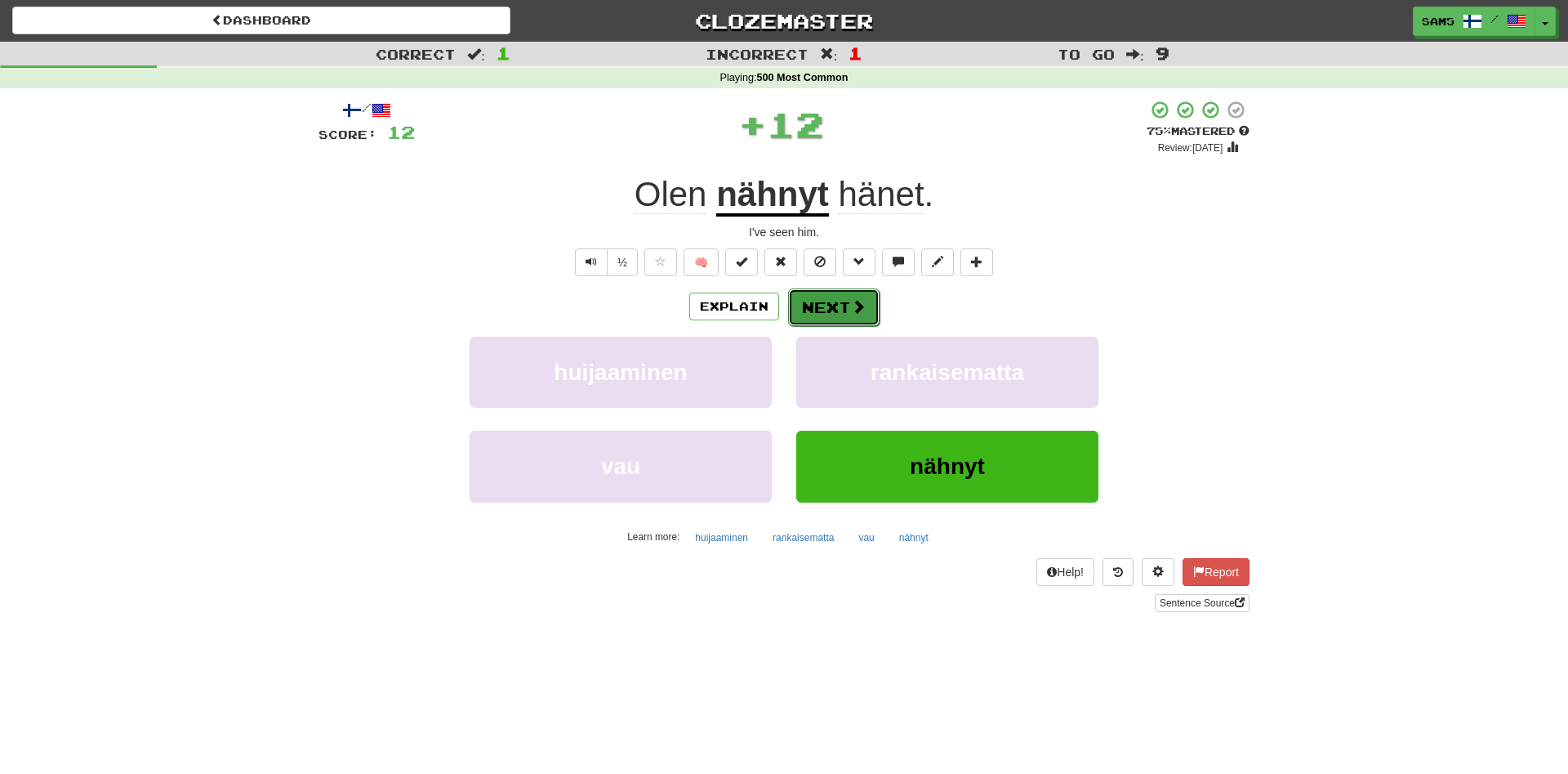
click at [819, 295] on button "Next" at bounding box center [834, 307] width 92 height 38
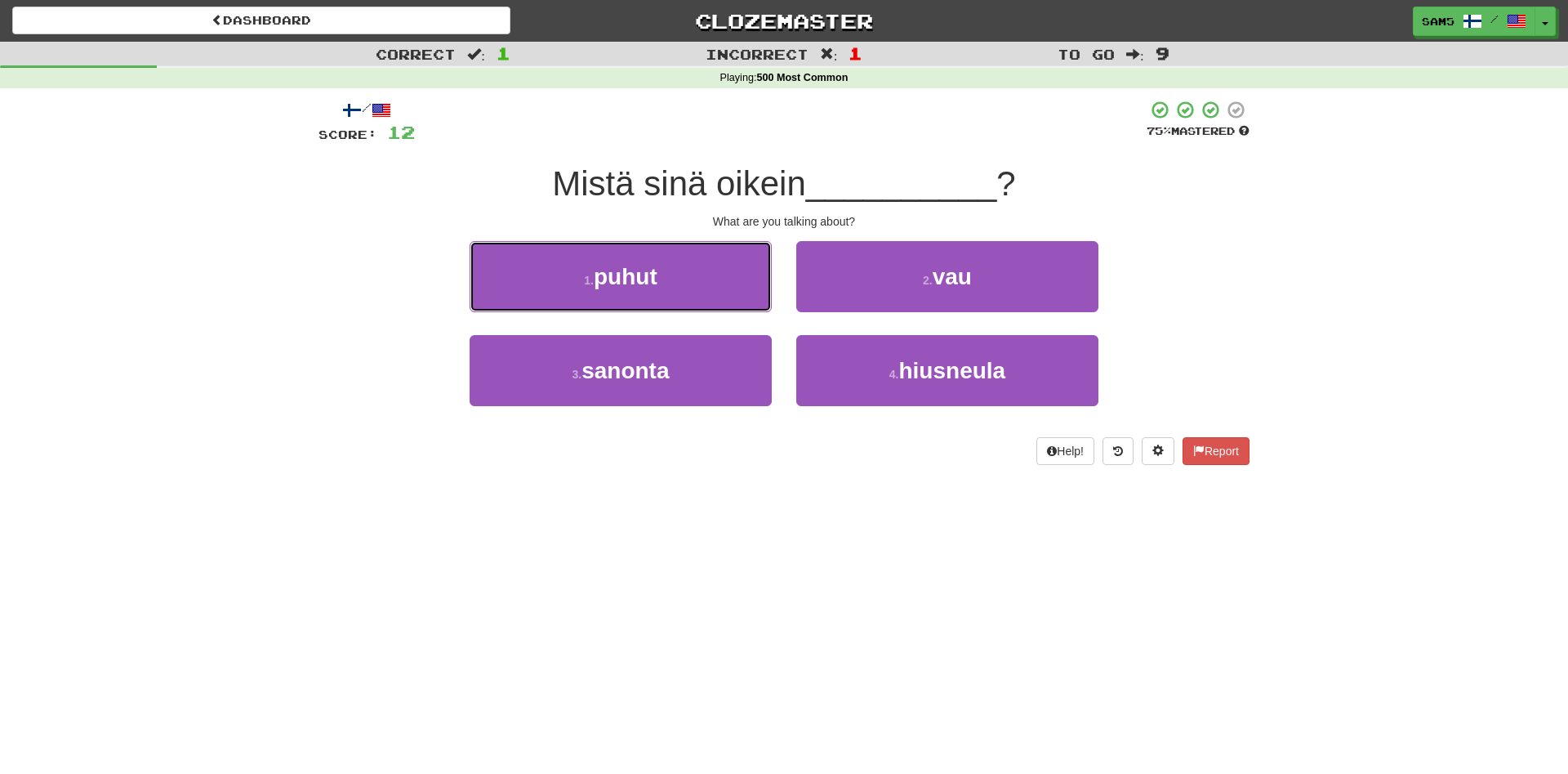
click at [755, 283] on button "1 . puhut" at bounding box center [620, 277] width 302 height 71
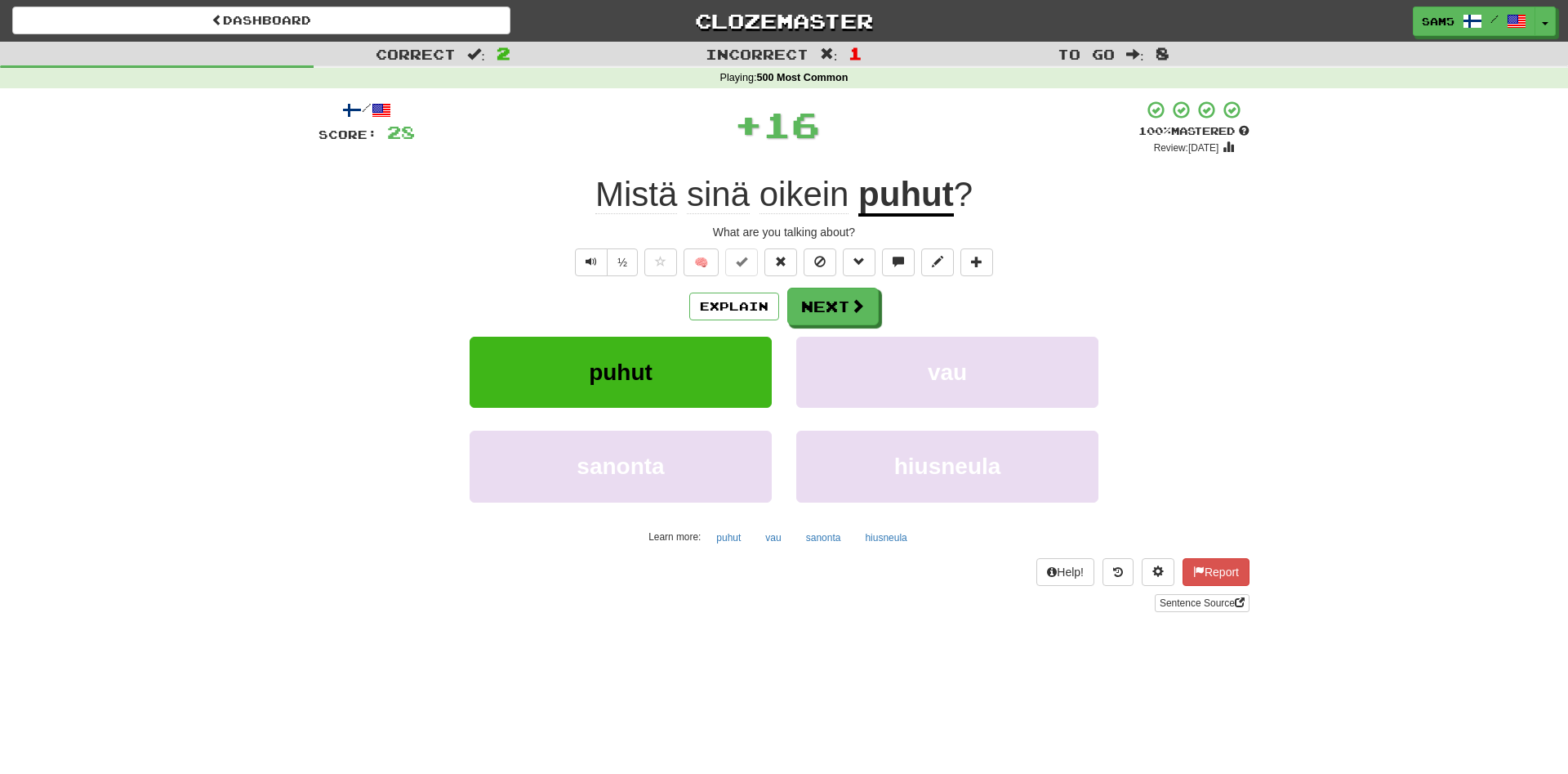
click at [890, 312] on div "Explain Next" at bounding box center [784, 306] width 931 height 38
click at [856, 313] on button "Next" at bounding box center [834, 307] width 92 height 38
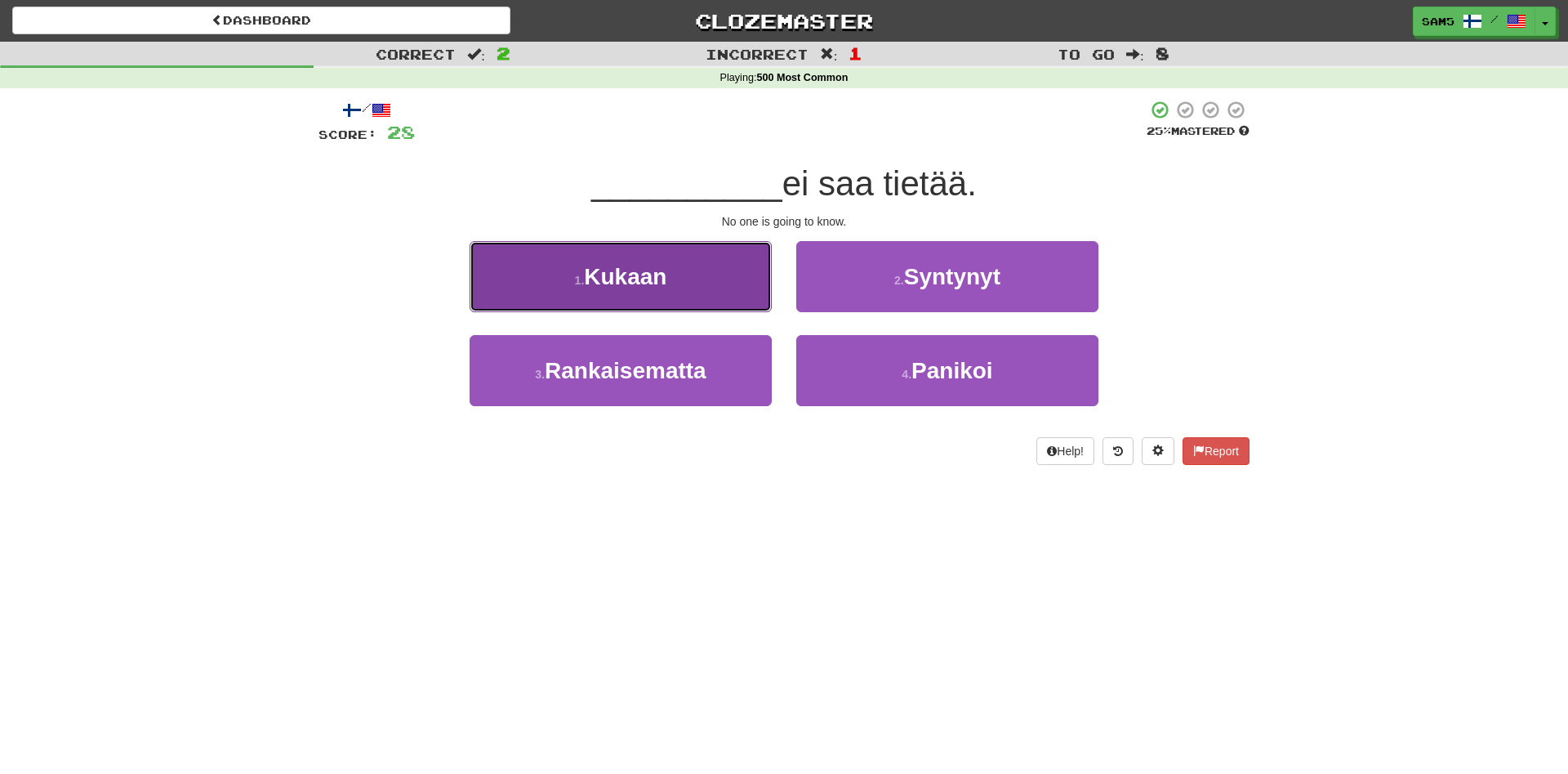
click at [740, 285] on button "1 . Kukaan" at bounding box center [620, 277] width 302 height 71
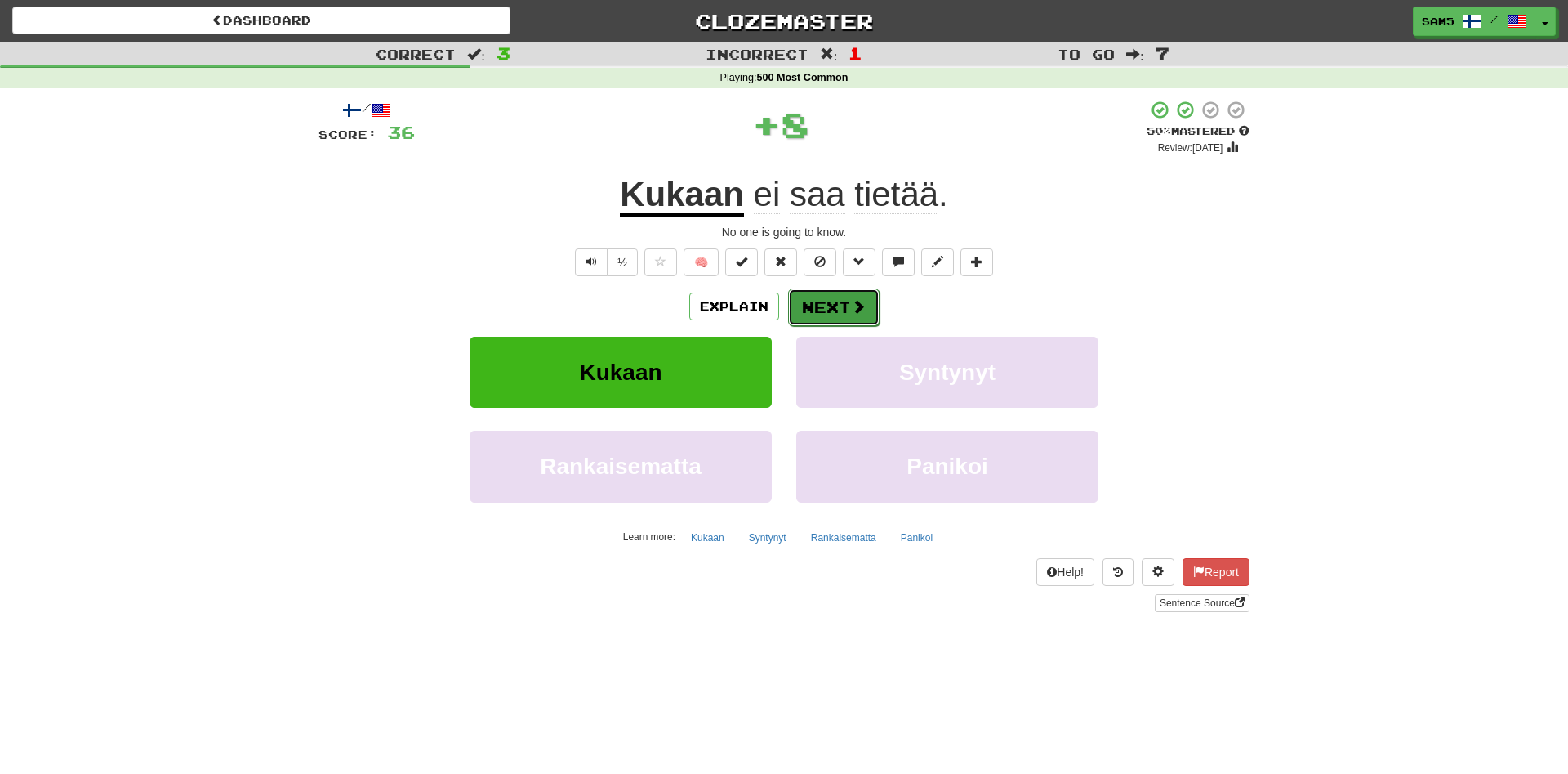
click at [827, 310] on button "Next" at bounding box center [834, 307] width 92 height 38
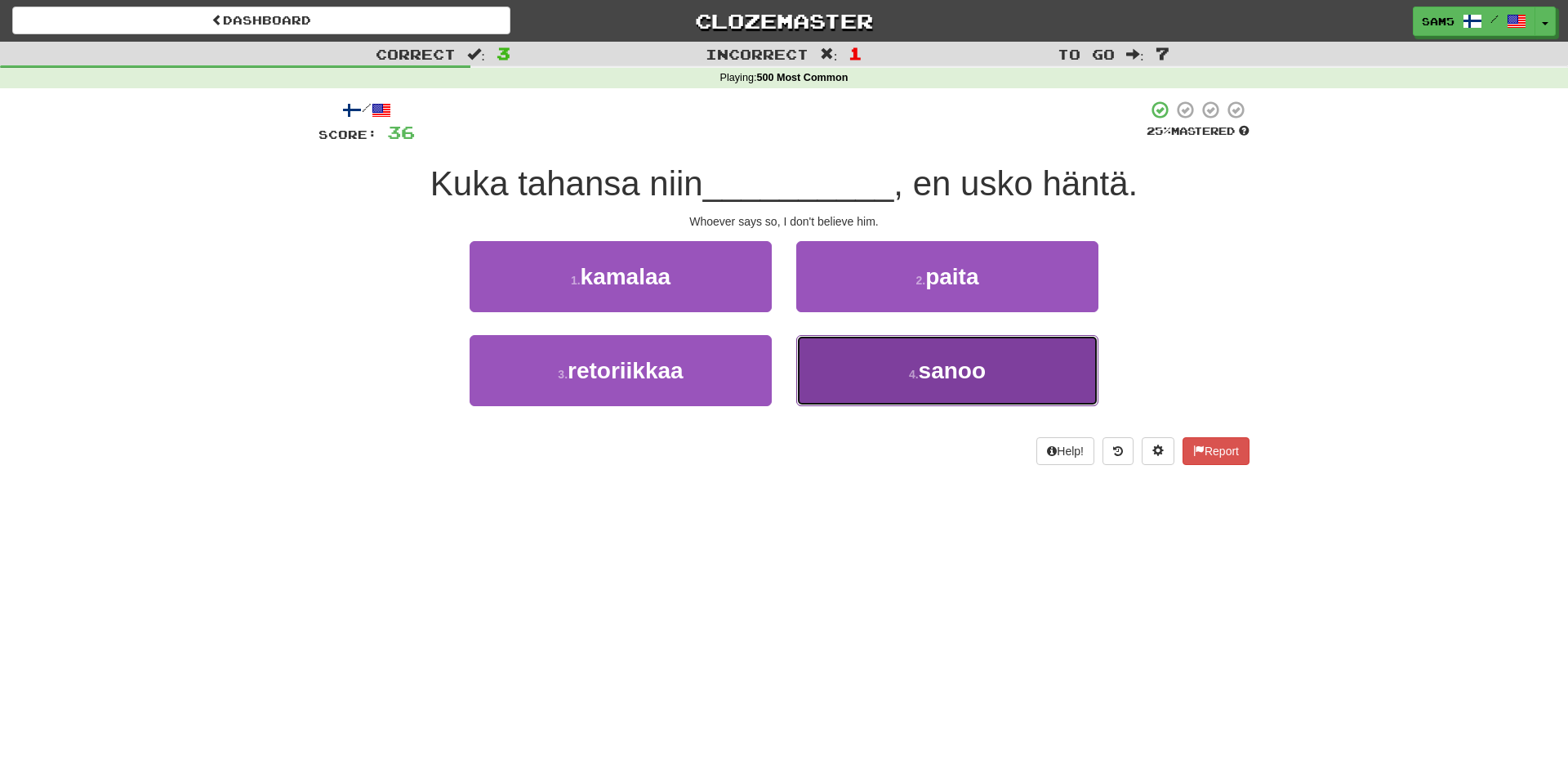
click at [869, 392] on button "4 . sanoo" at bounding box center [948, 370] width 302 height 71
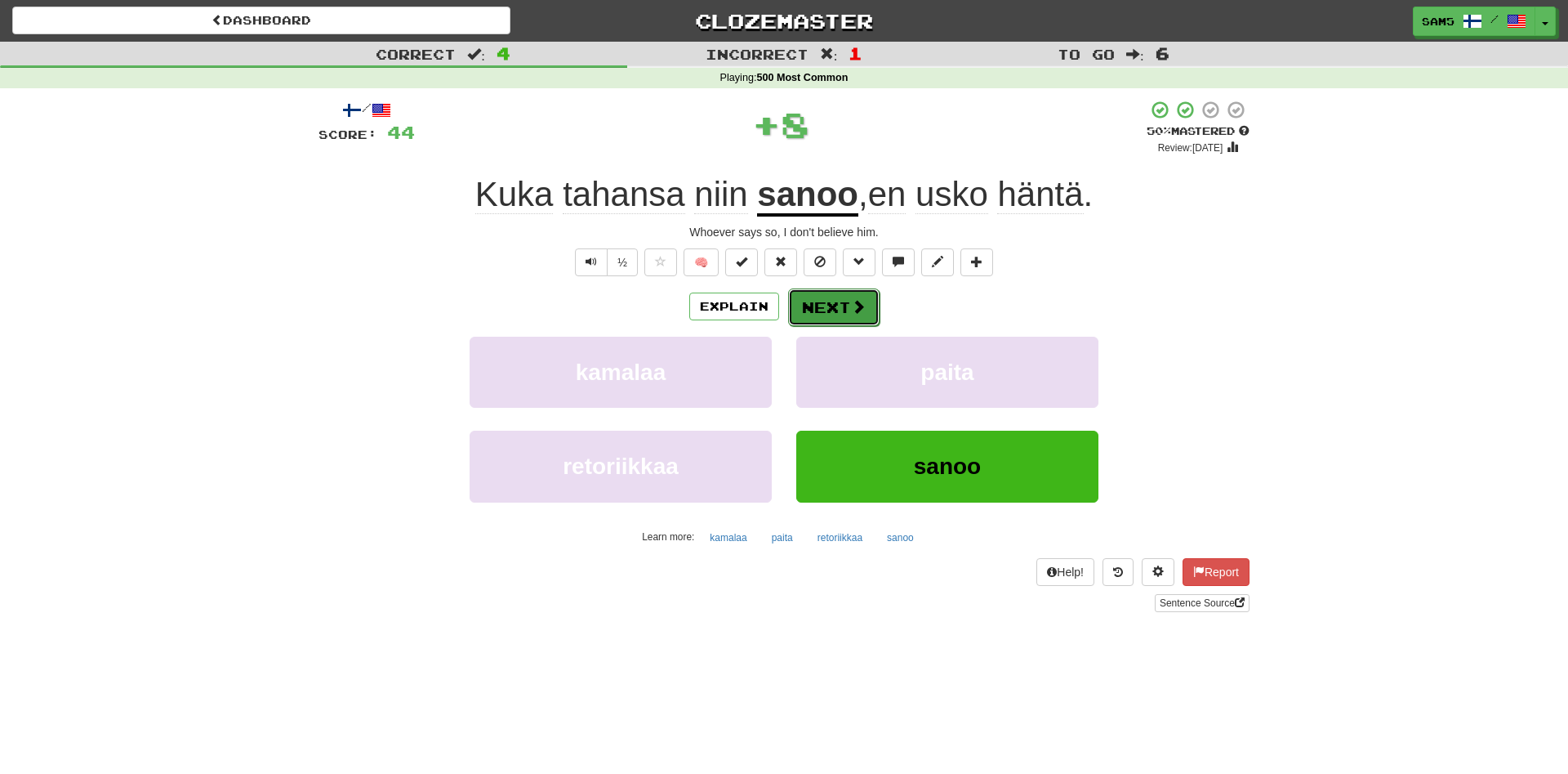
click at [838, 314] on button "Next" at bounding box center [834, 307] width 92 height 38
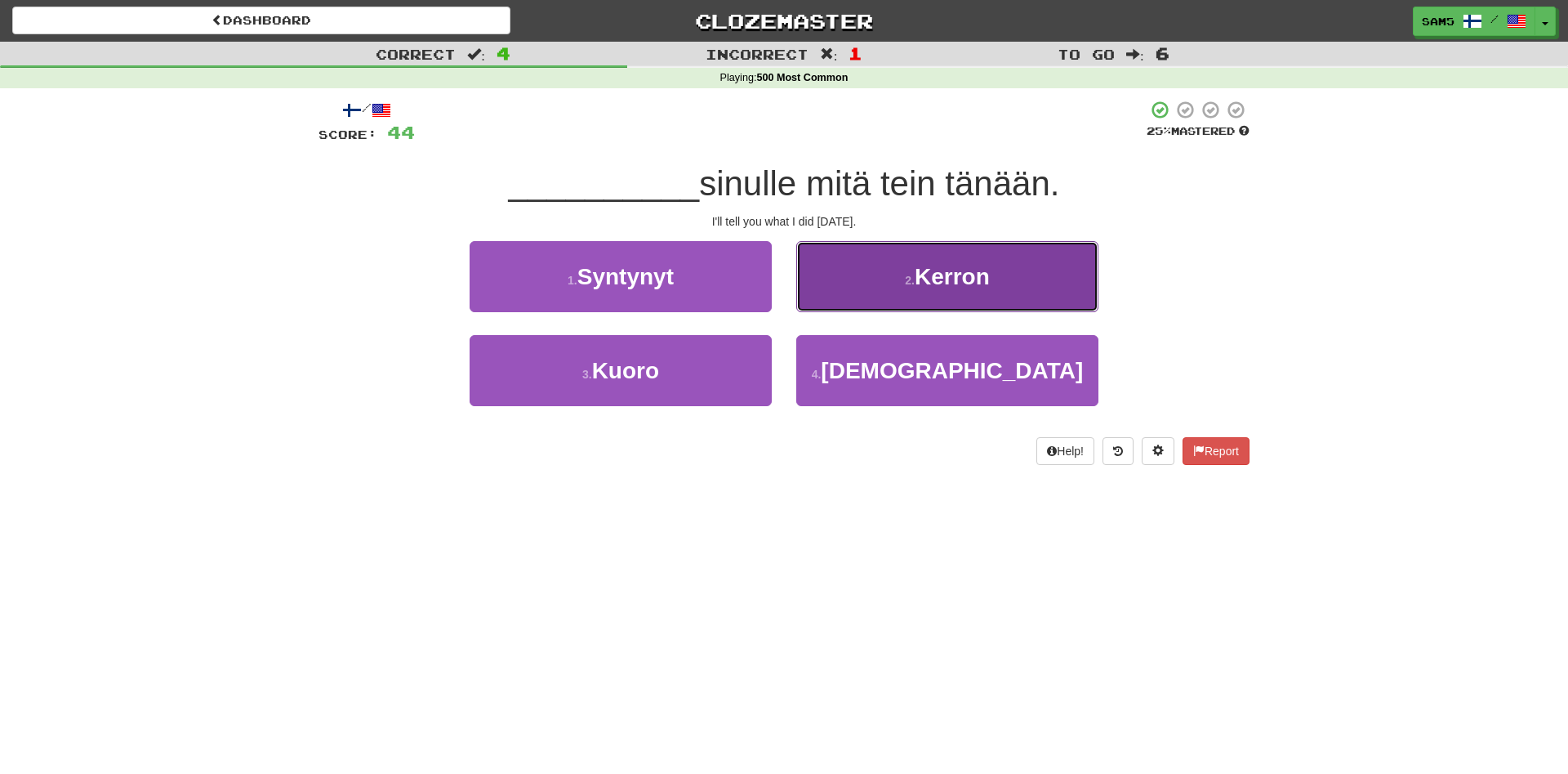
click at [880, 270] on button "2 . Kerron" at bounding box center [948, 277] width 302 height 71
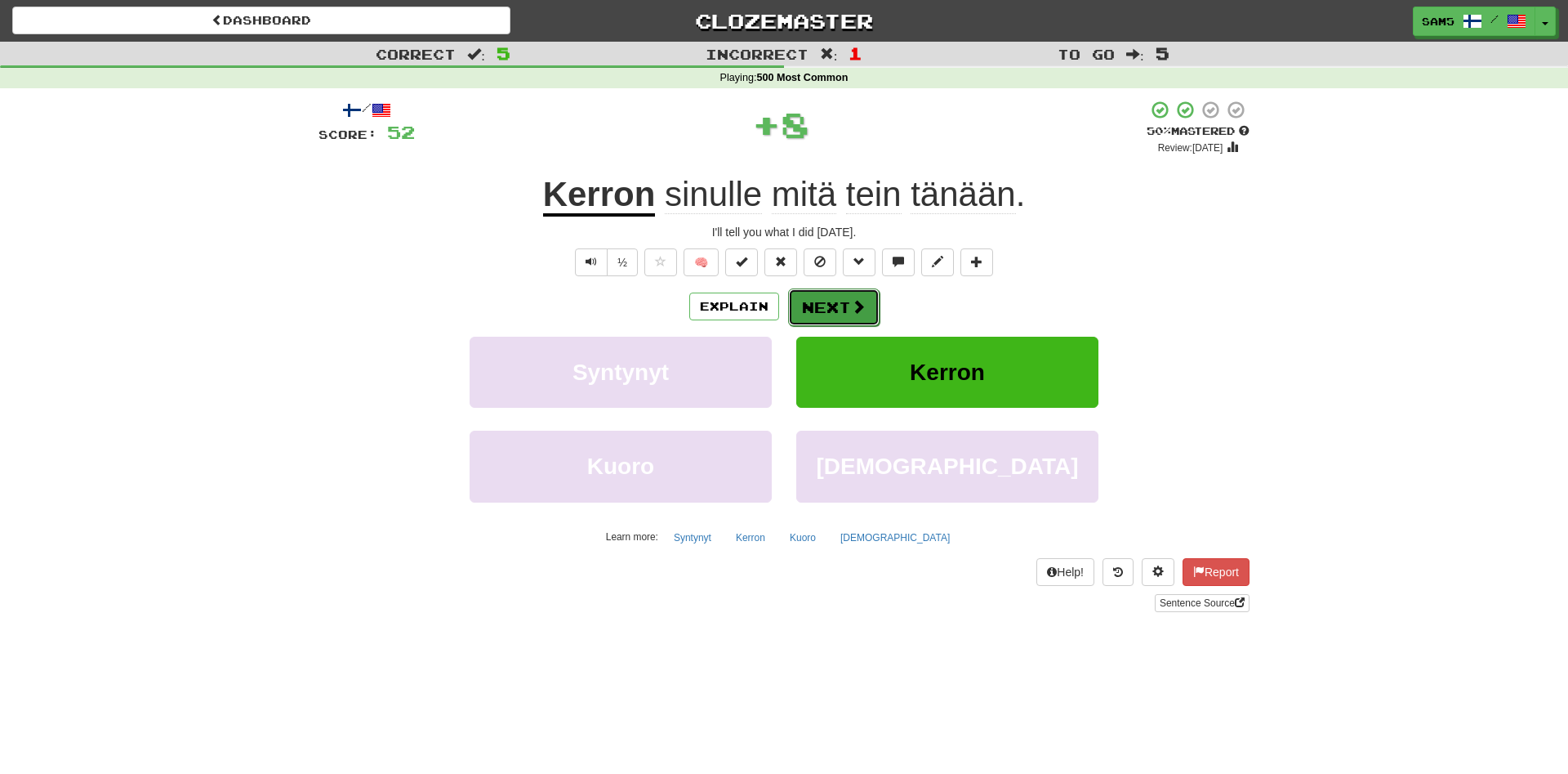
click at [839, 307] on button "Next" at bounding box center [834, 307] width 92 height 38
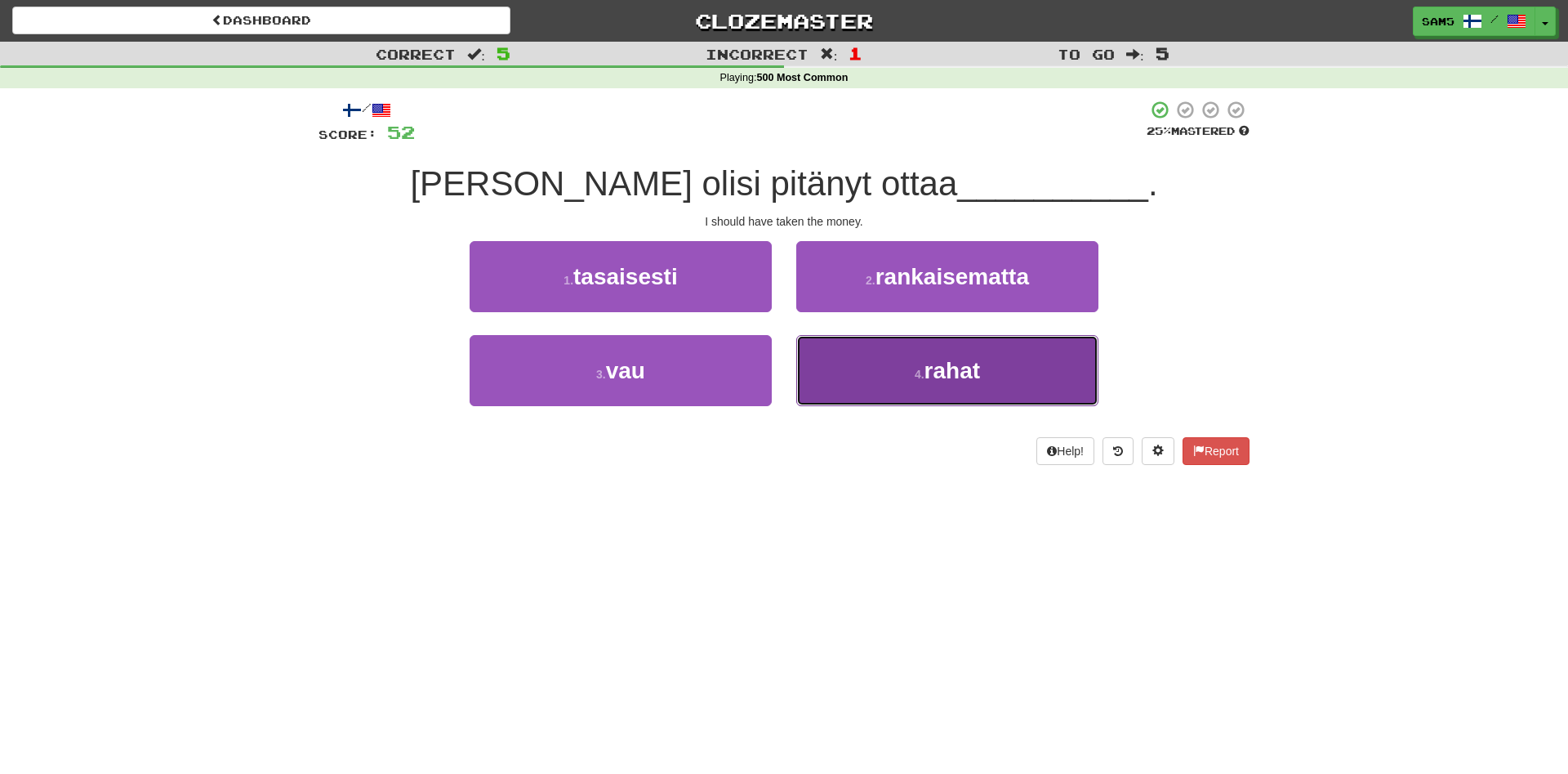
click at [909, 385] on button "4 . rahat" at bounding box center [948, 370] width 302 height 71
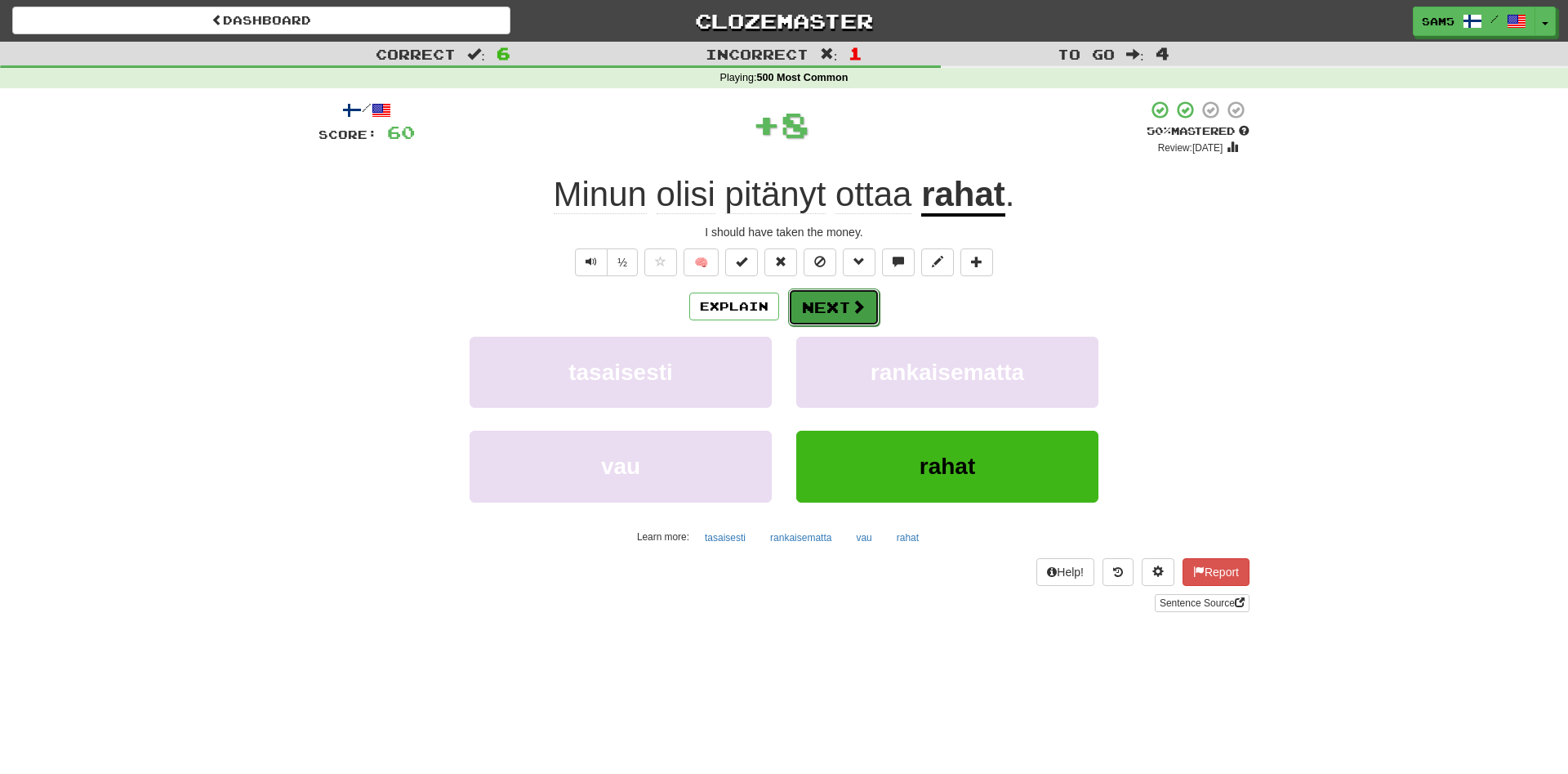
click at [851, 303] on span at bounding box center [858, 306] width 15 height 15
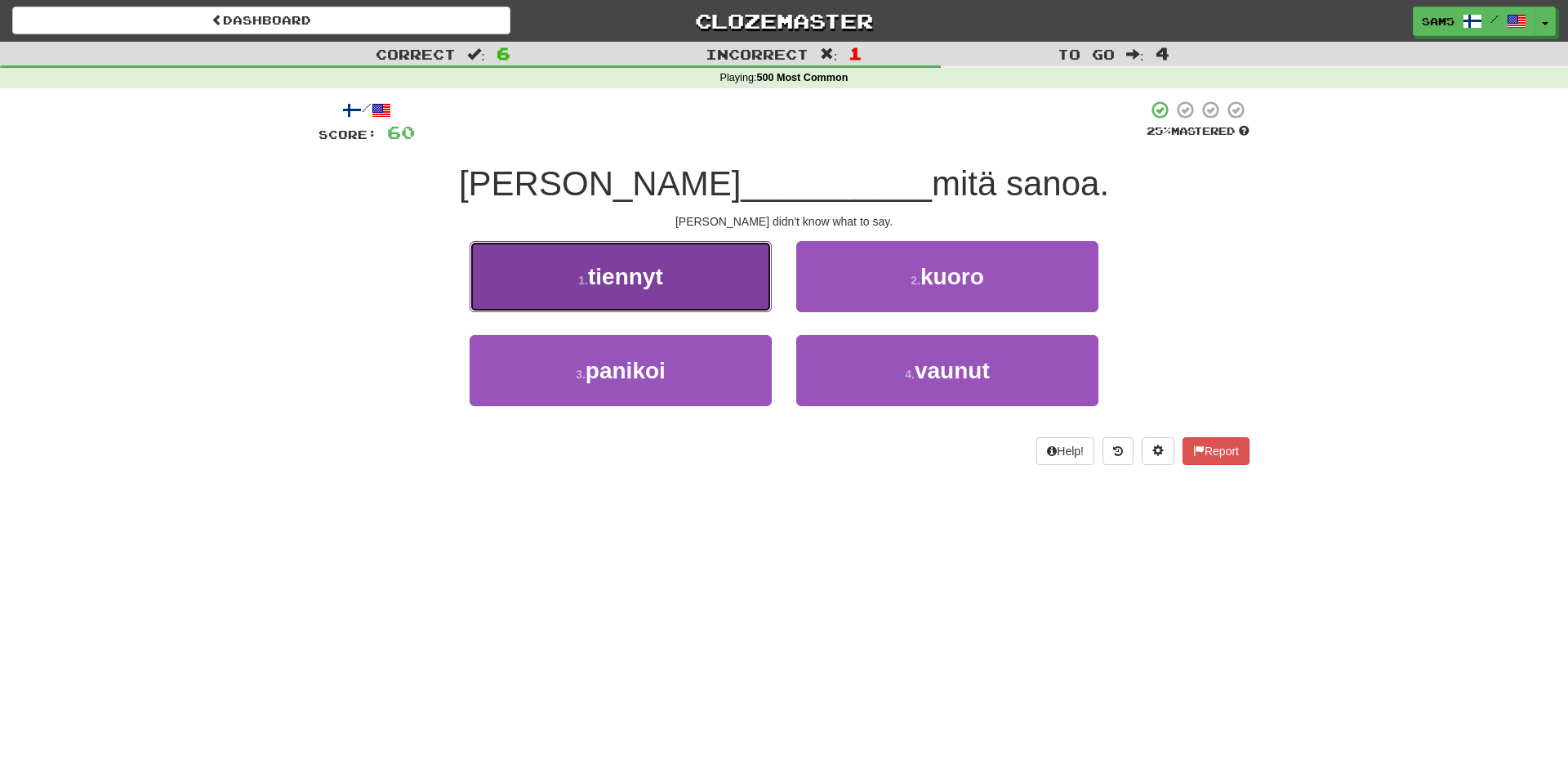
click at [750, 300] on button "1 . tiennyt" at bounding box center [620, 277] width 302 height 71
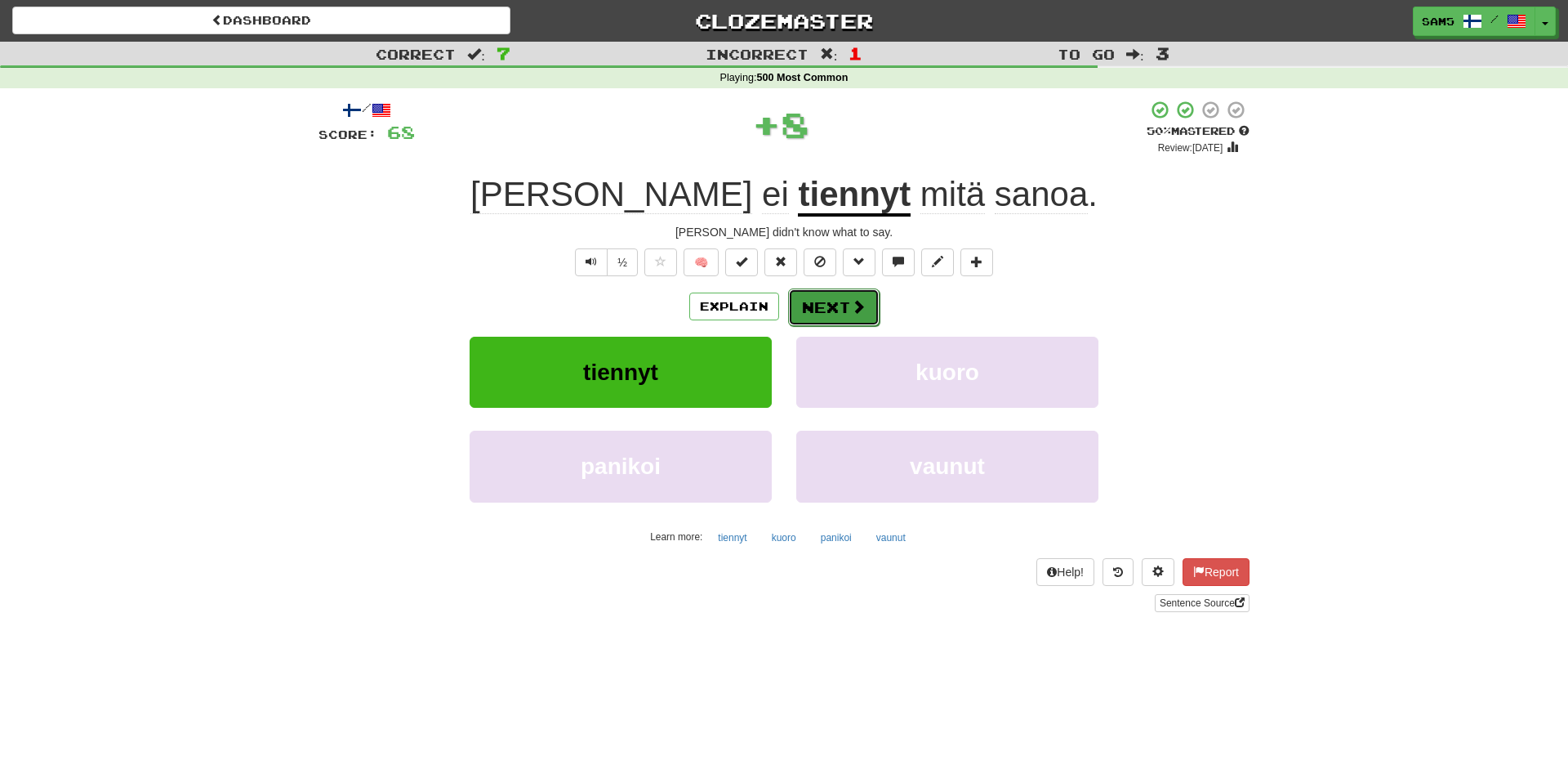
click at [830, 303] on button "Next" at bounding box center [834, 307] width 92 height 38
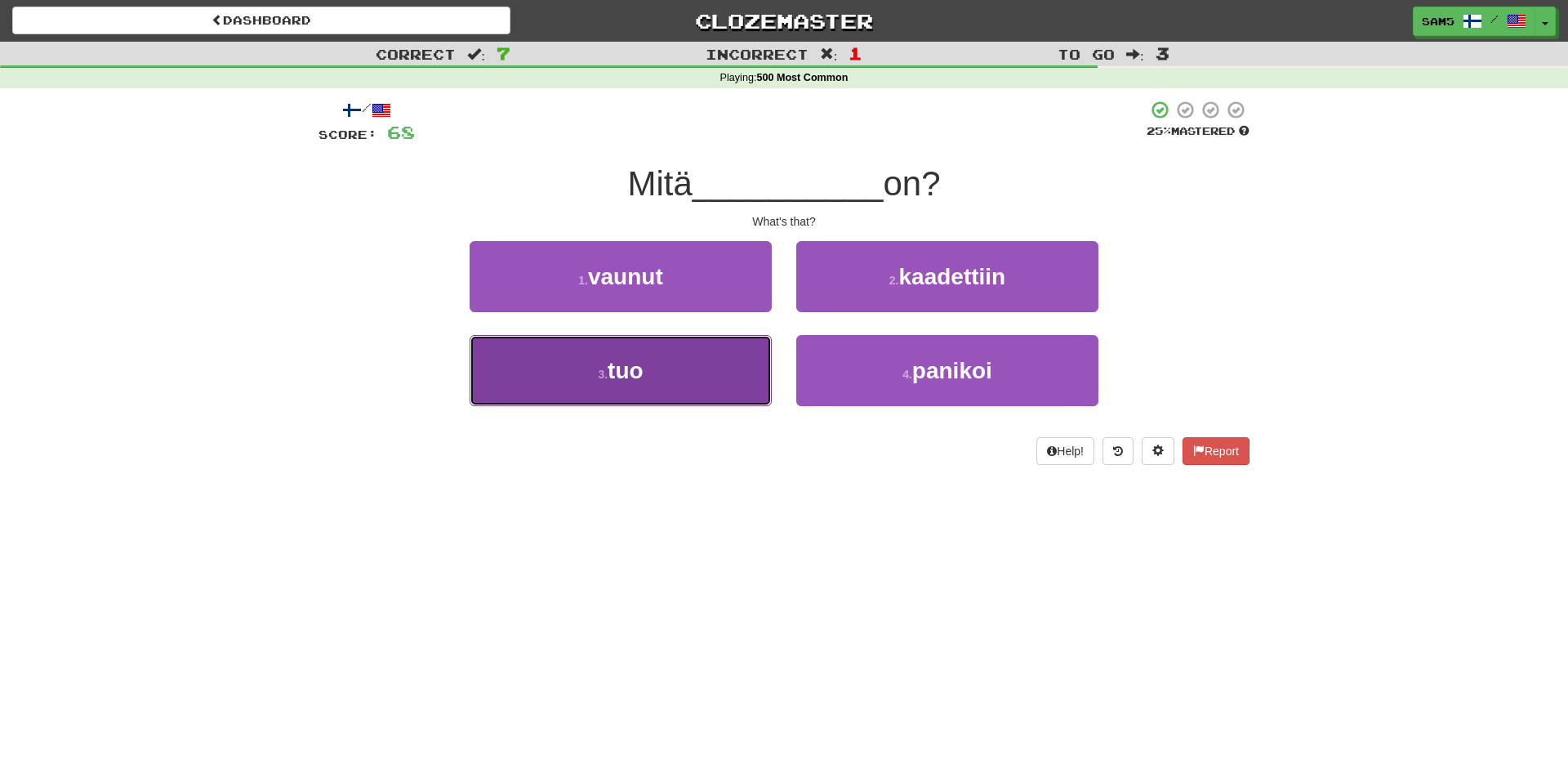
click at [766, 391] on button "3 . tuo" at bounding box center [620, 370] width 302 height 71
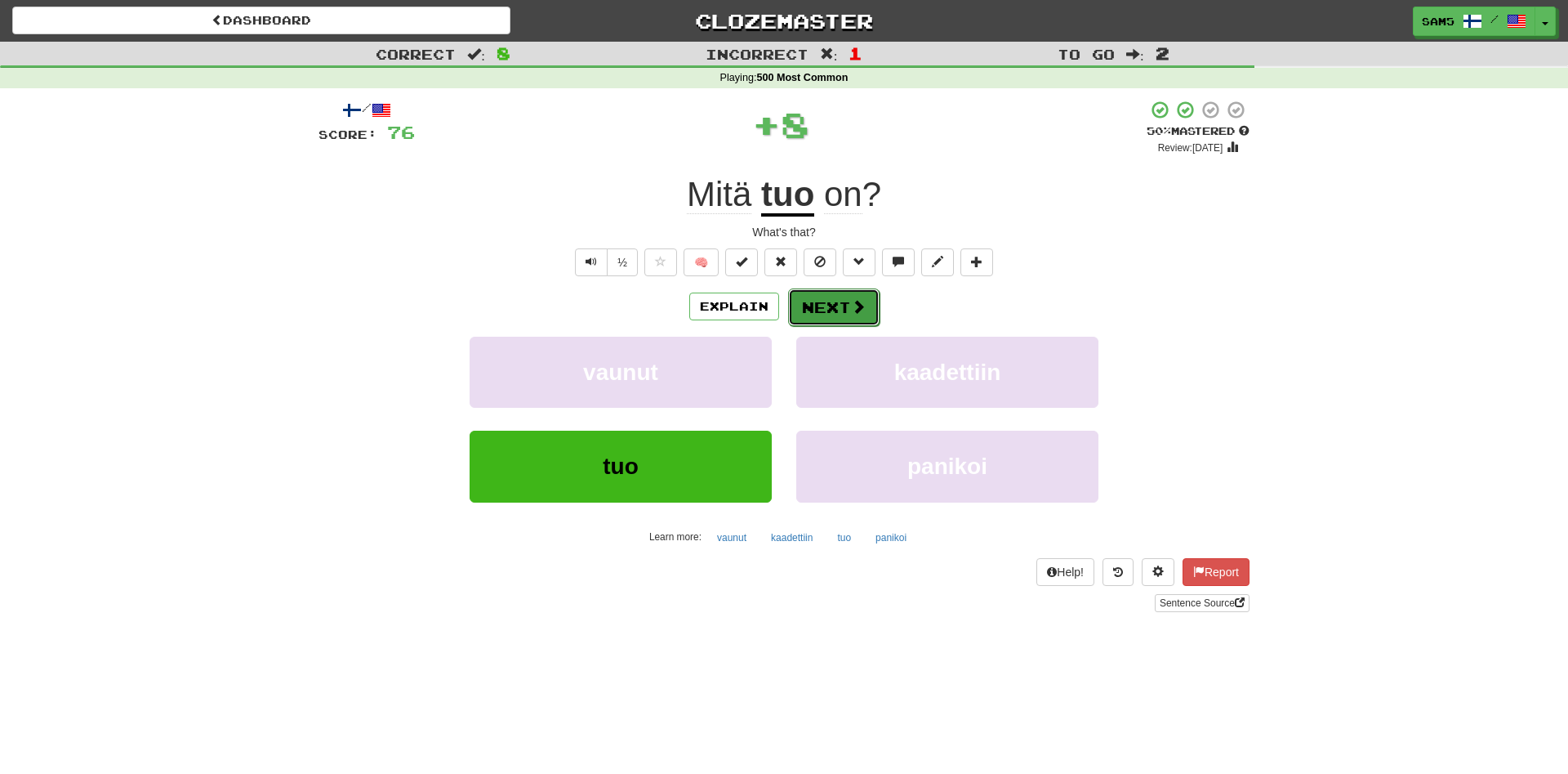
click at [841, 303] on button "Next" at bounding box center [834, 307] width 92 height 38
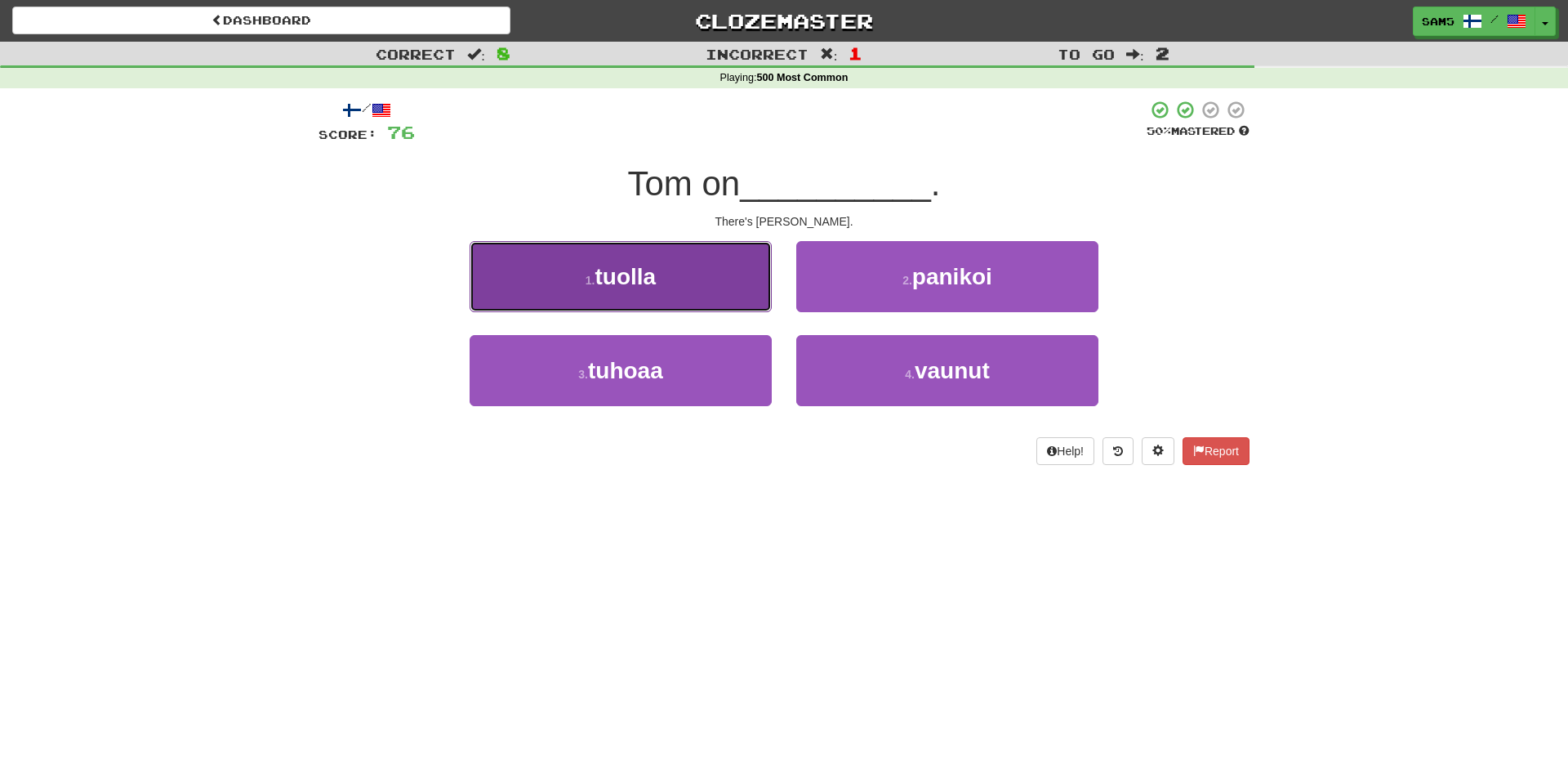
click at [752, 307] on button "1 . tuolla" at bounding box center [620, 277] width 302 height 71
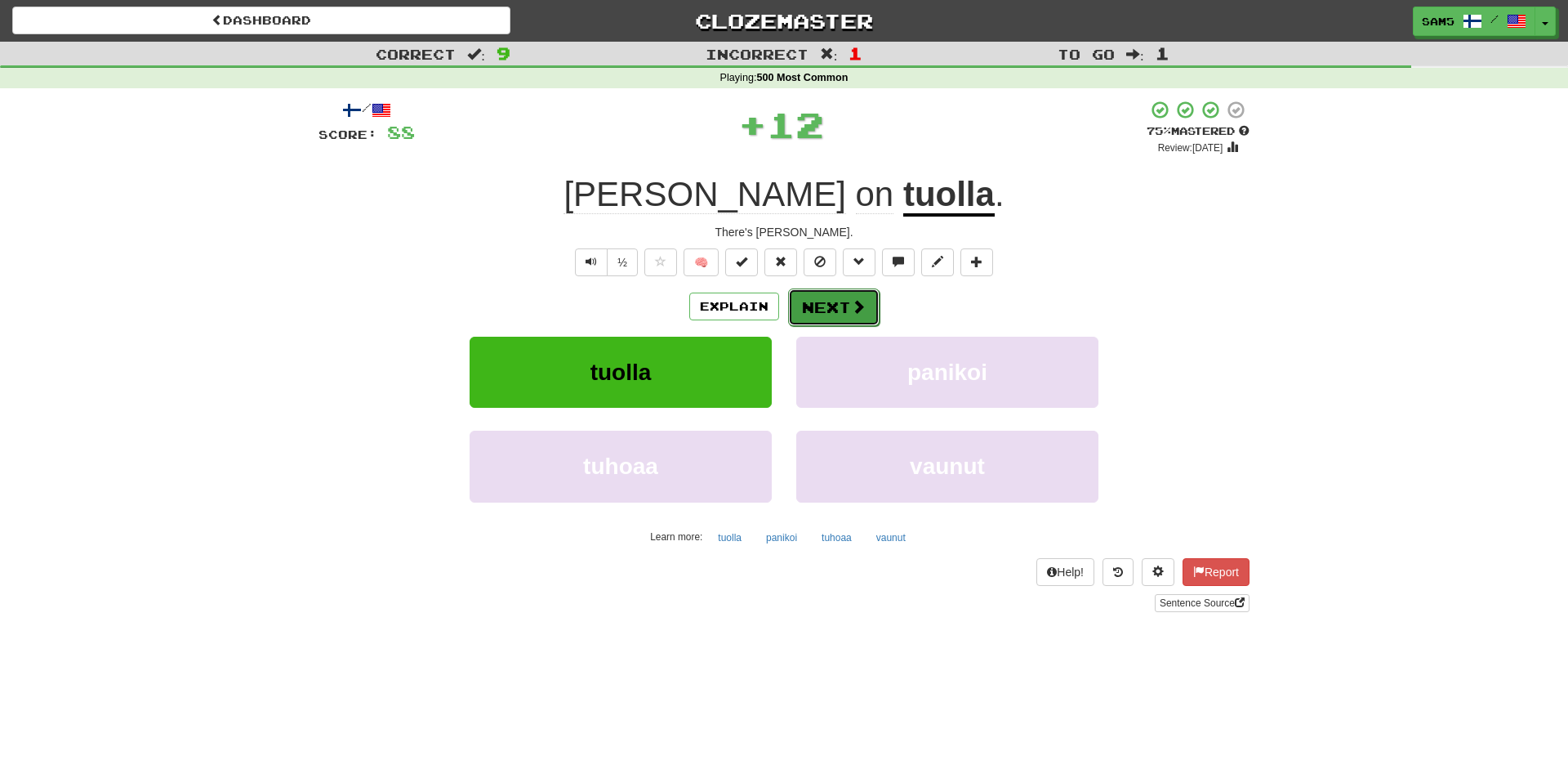
click at [827, 302] on button "Next" at bounding box center [834, 307] width 92 height 38
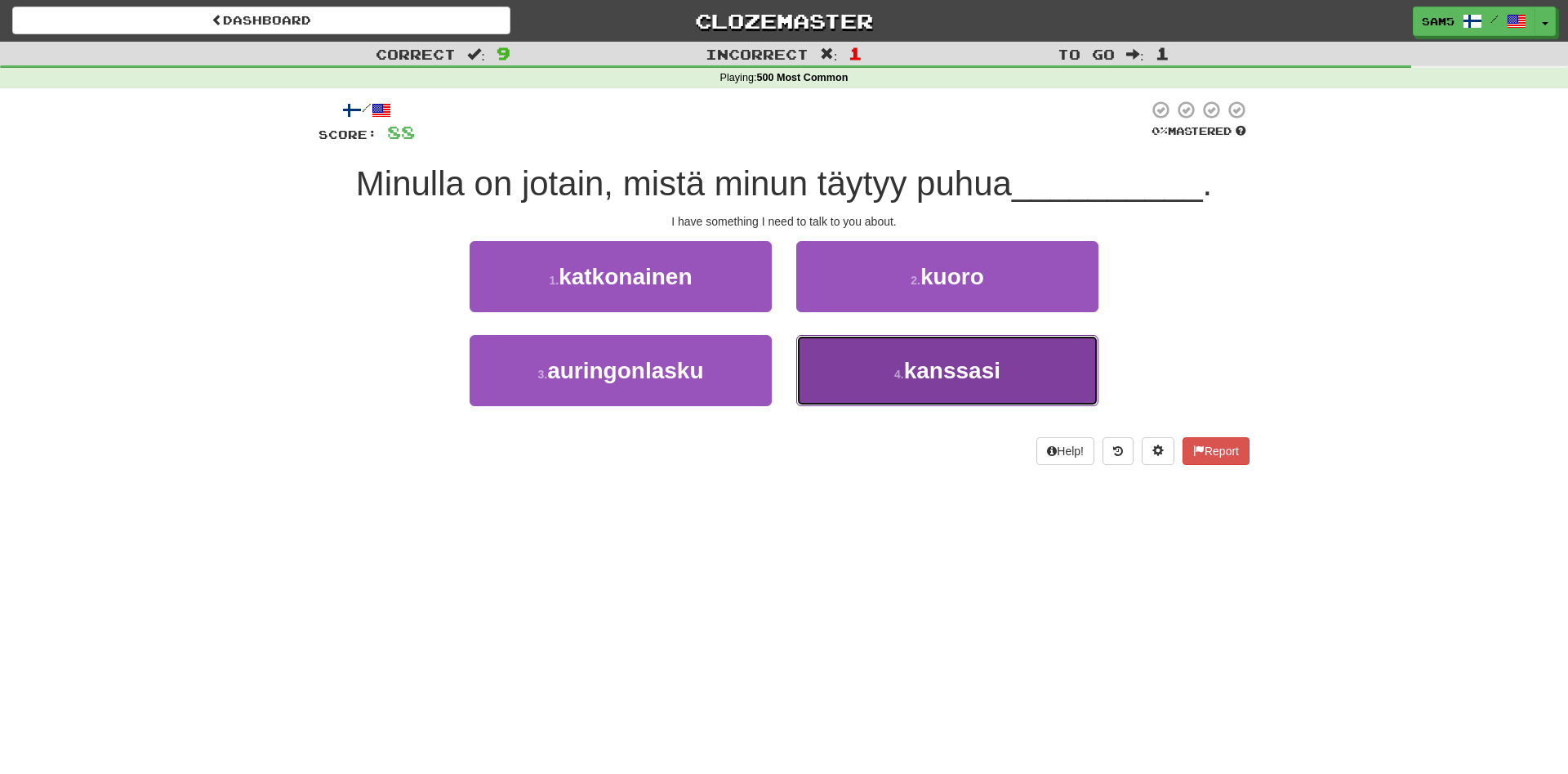
click at [853, 380] on button "4 . kanssasi" at bounding box center [948, 370] width 302 height 71
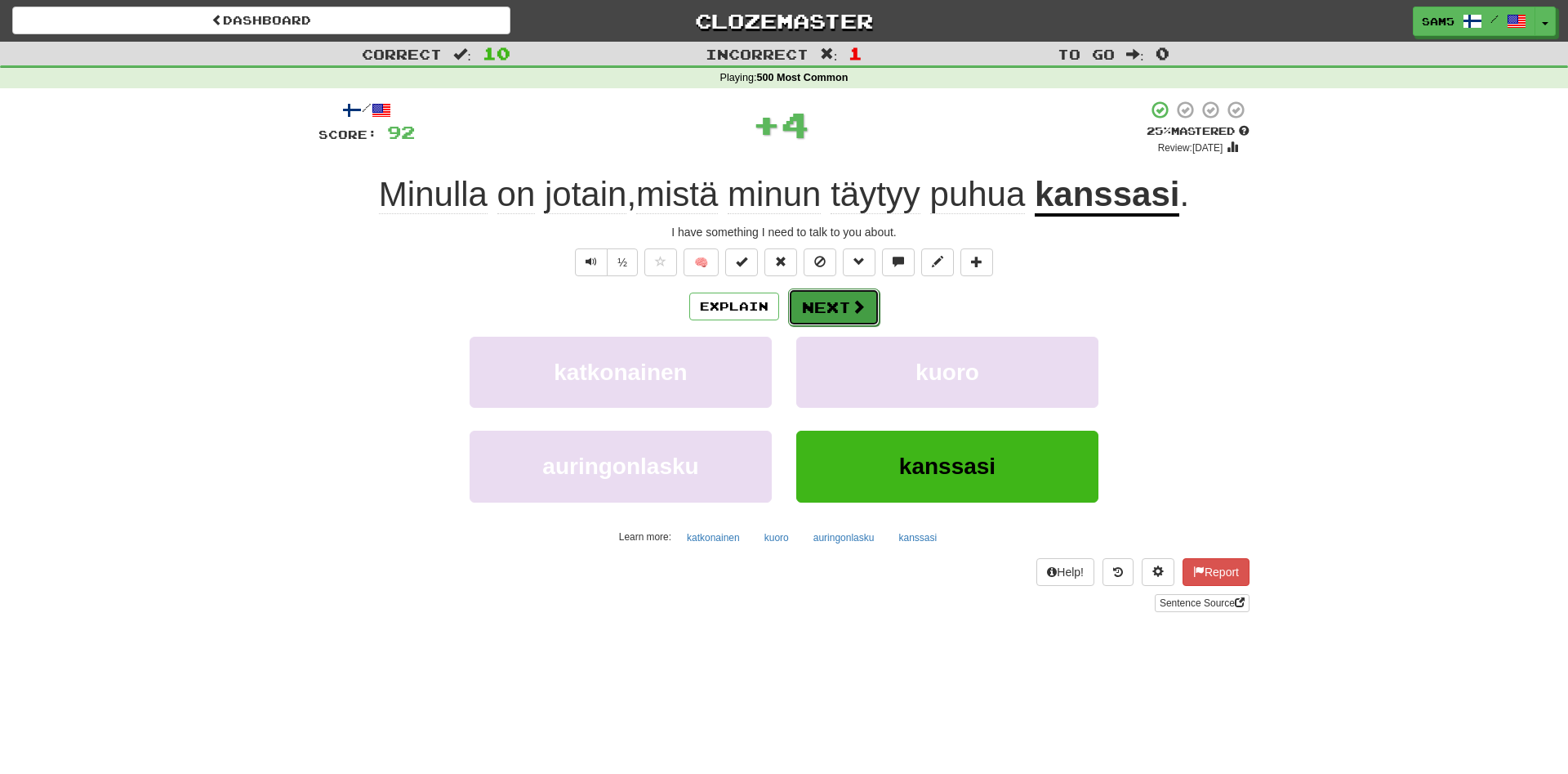
click at [838, 318] on button "Next" at bounding box center [834, 307] width 92 height 38
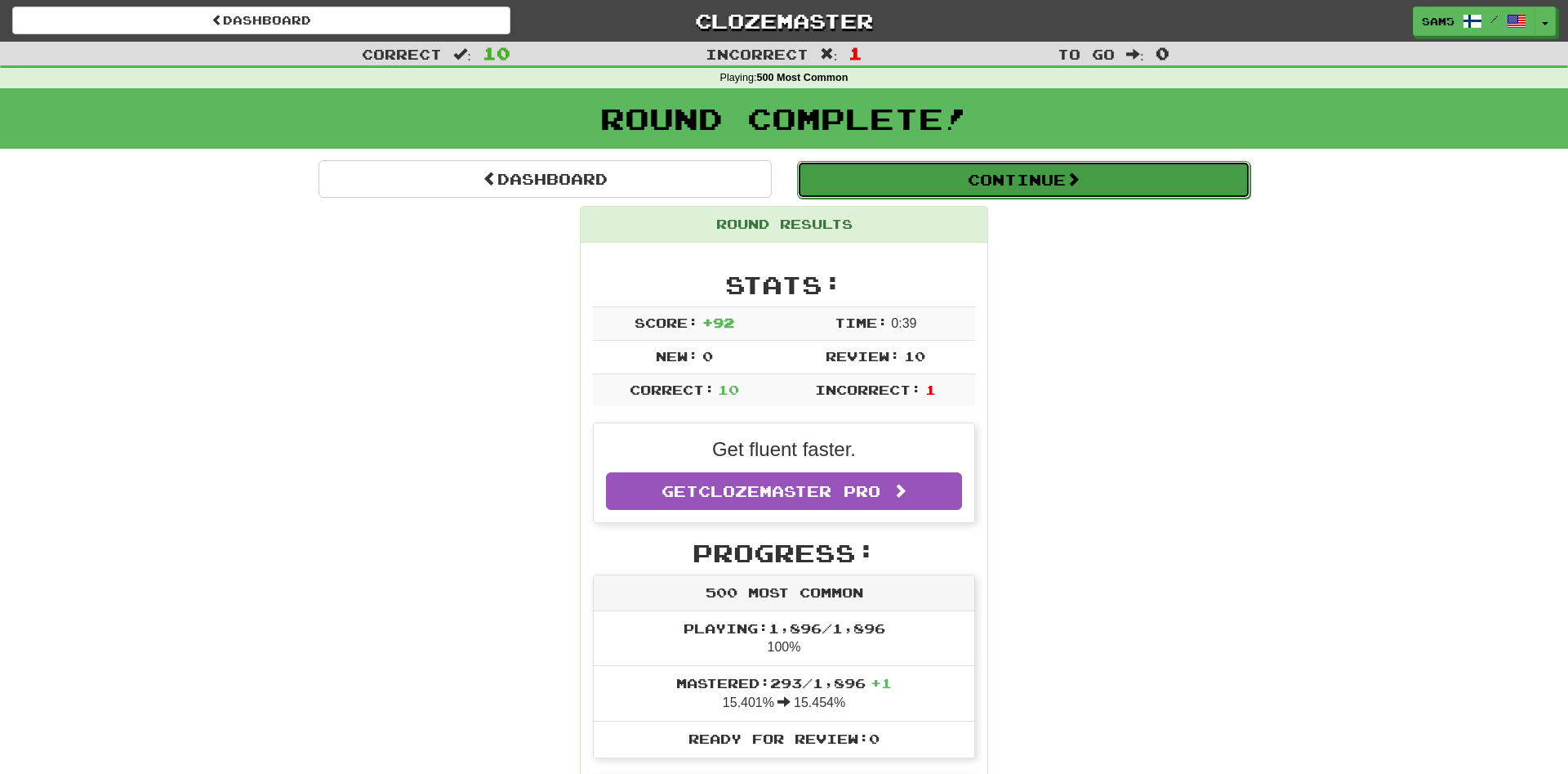
click at [944, 190] on button "Continue" at bounding box center [1024, 180] width 454 height 38
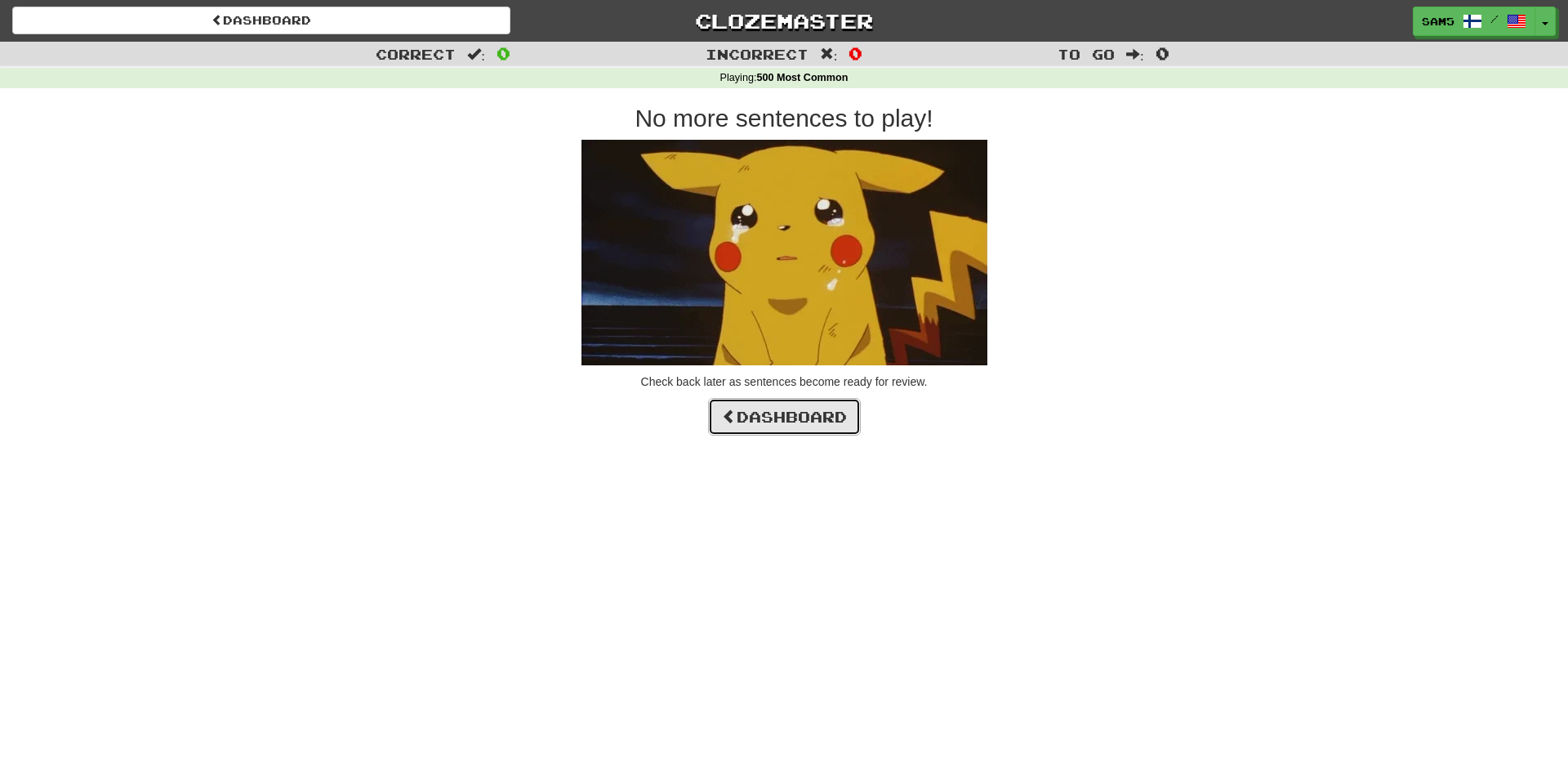
click at [784, 409] on link "Dashboard" at bounding box center [784, 417] width 153 height 38
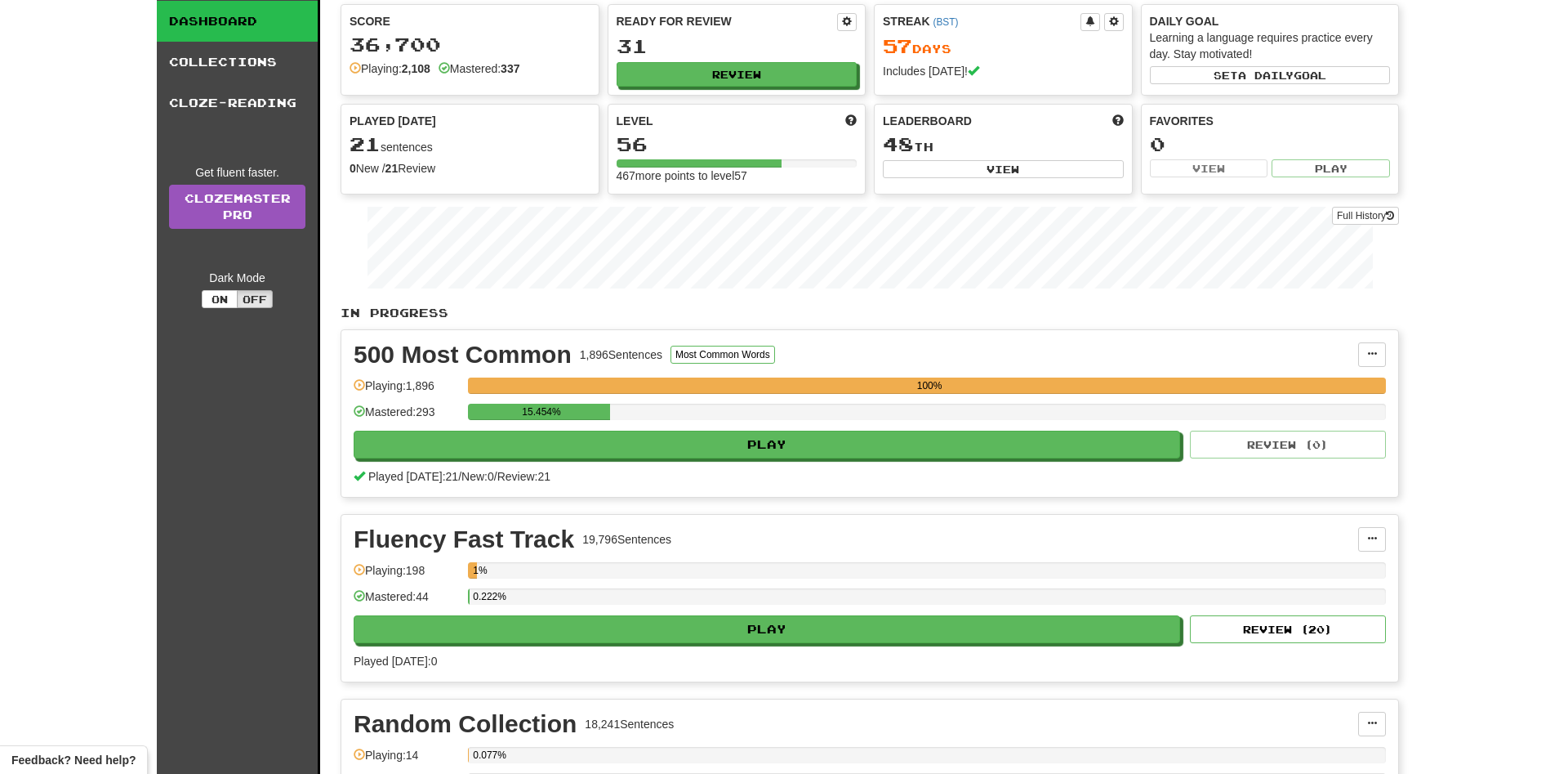
scroll to position [250, 0]
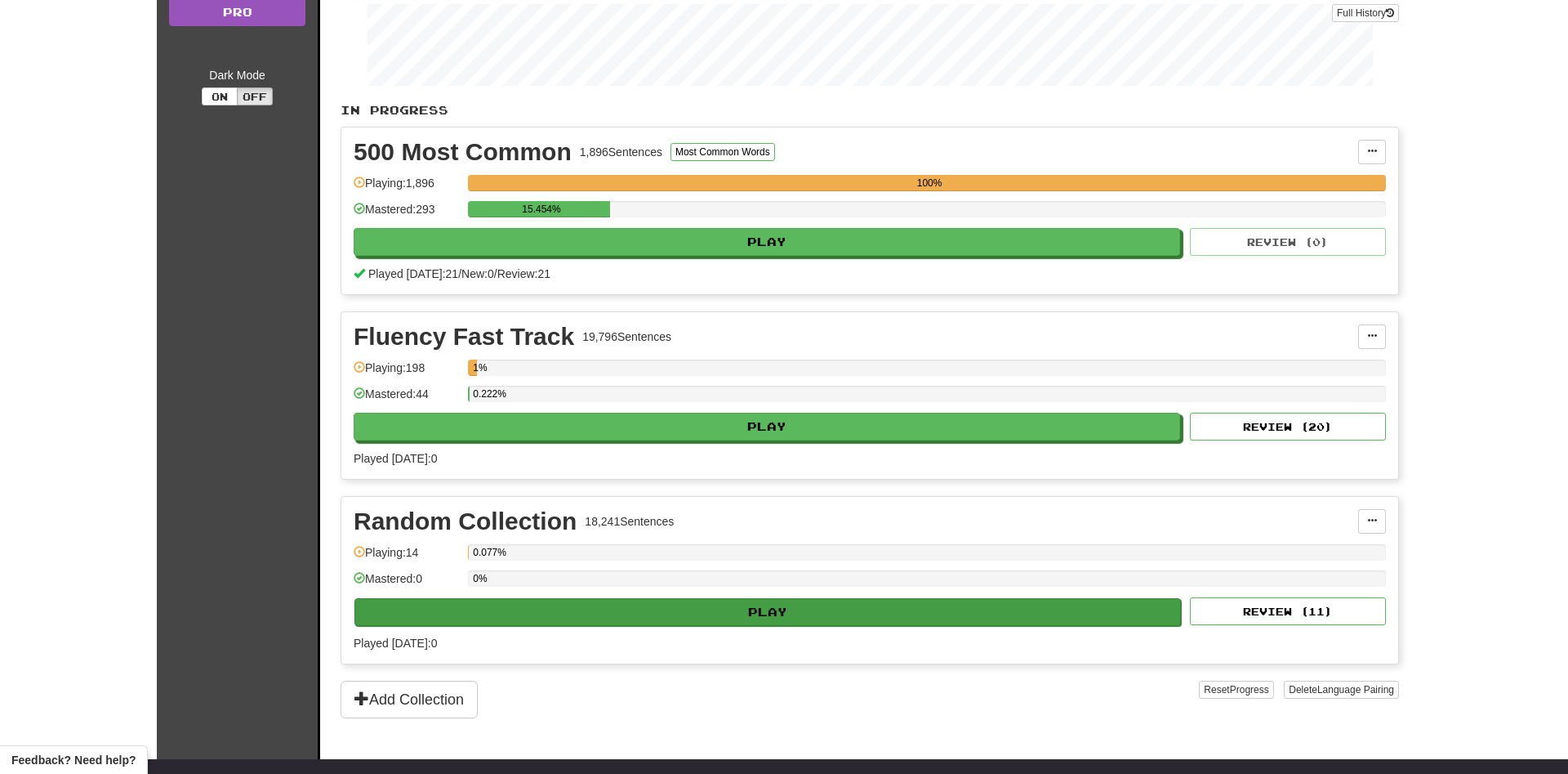
drag, startPoint x: 772, startPoint y: 596, endPoint x: 770, endPoint y: 608, distance: 12.2
click at [772, 602] on div "Random Collection 18,241 Sentences Manage Sentences Unpin from Dashboard Playin…" at bounding box center [870, 579] width 1057 height 167
click at [770, 611] on button "Play" at bounding box center [767, 612] width 826 height 28
select select "**"
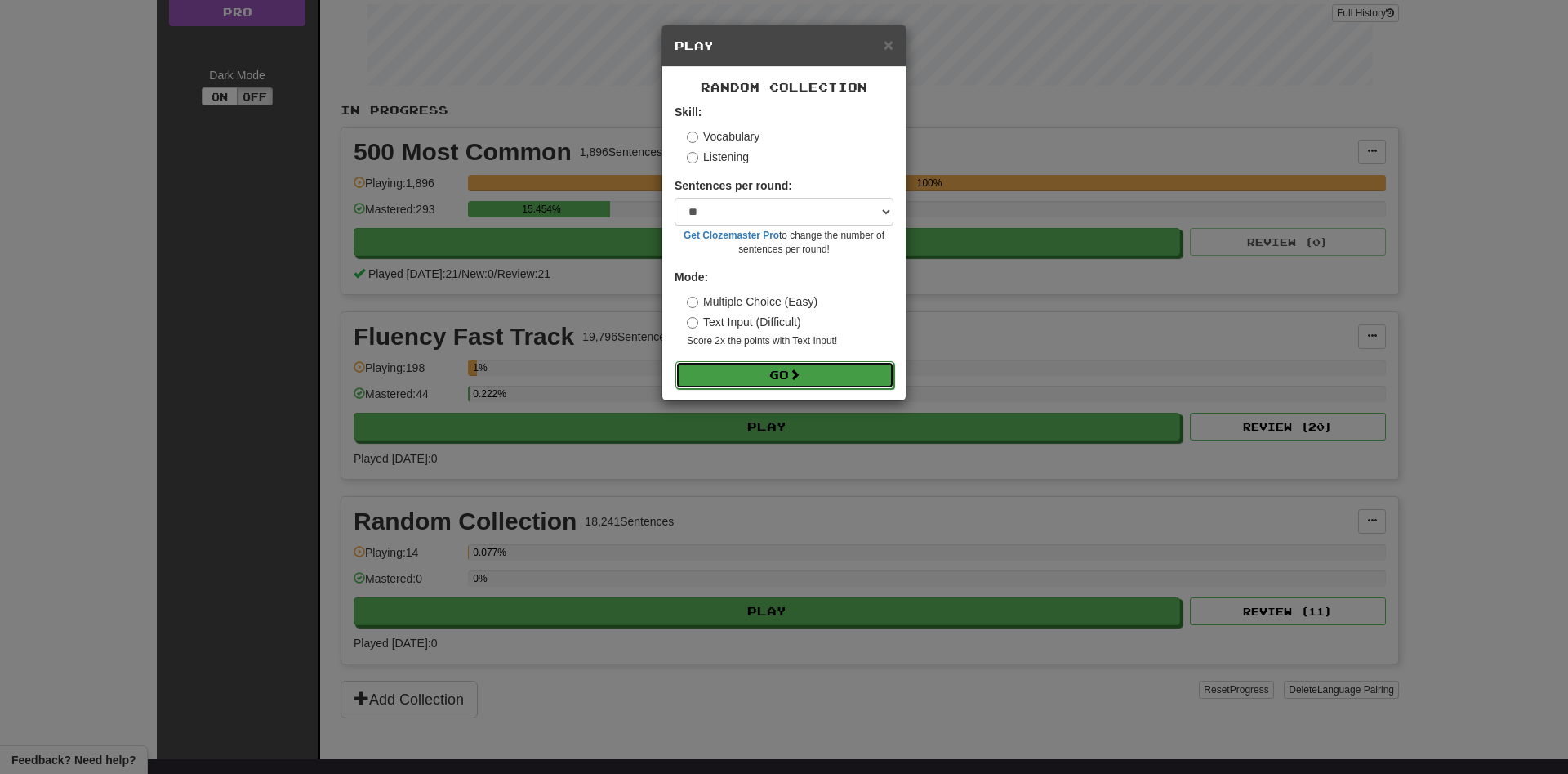
click at [768, 373] on button "Go" at bounding box center [784, 375] width 219 height 28
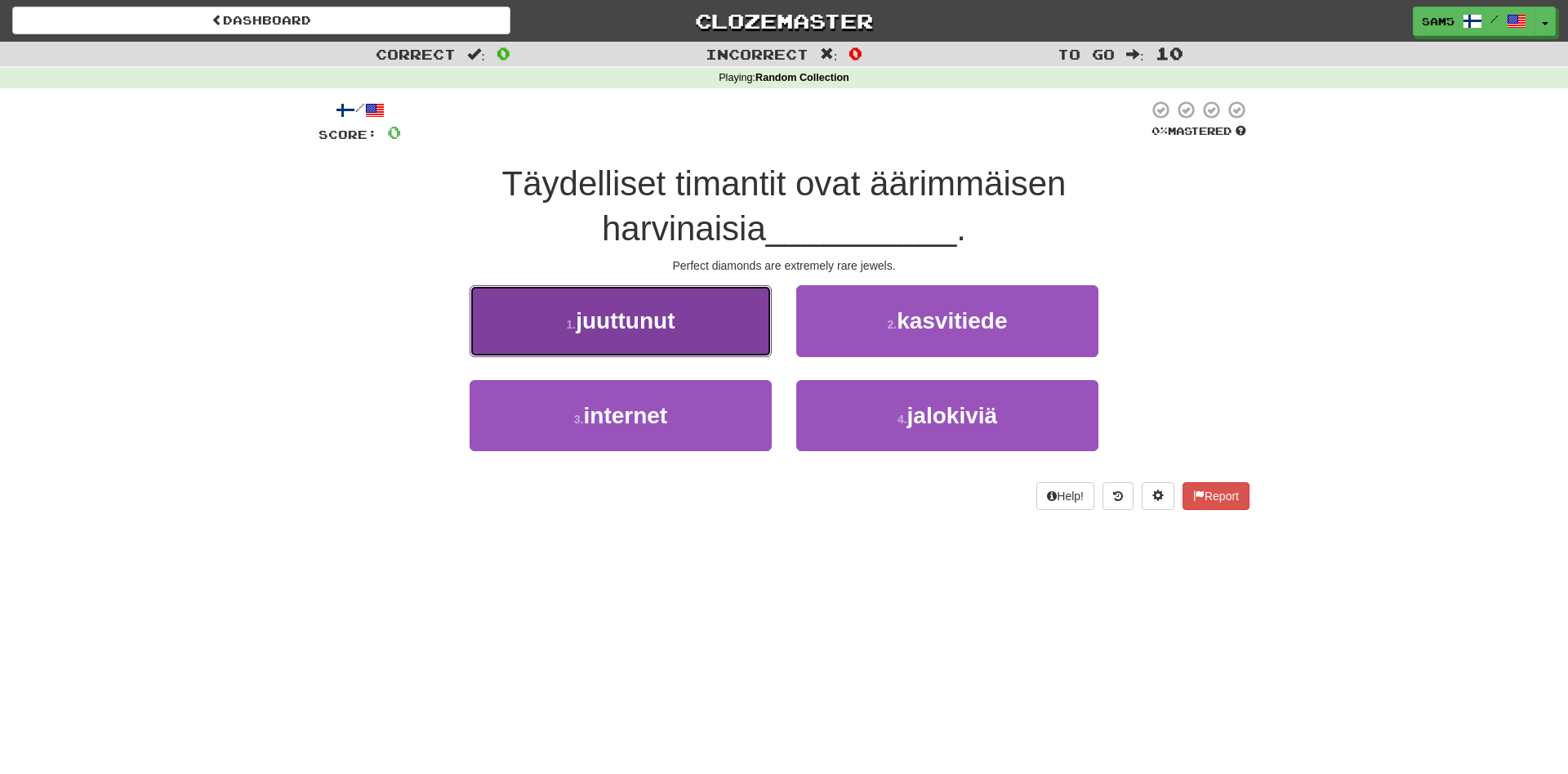
click at [647, 324] on span "juuttunut" at bounding box center [625, 320] width 98 height 25
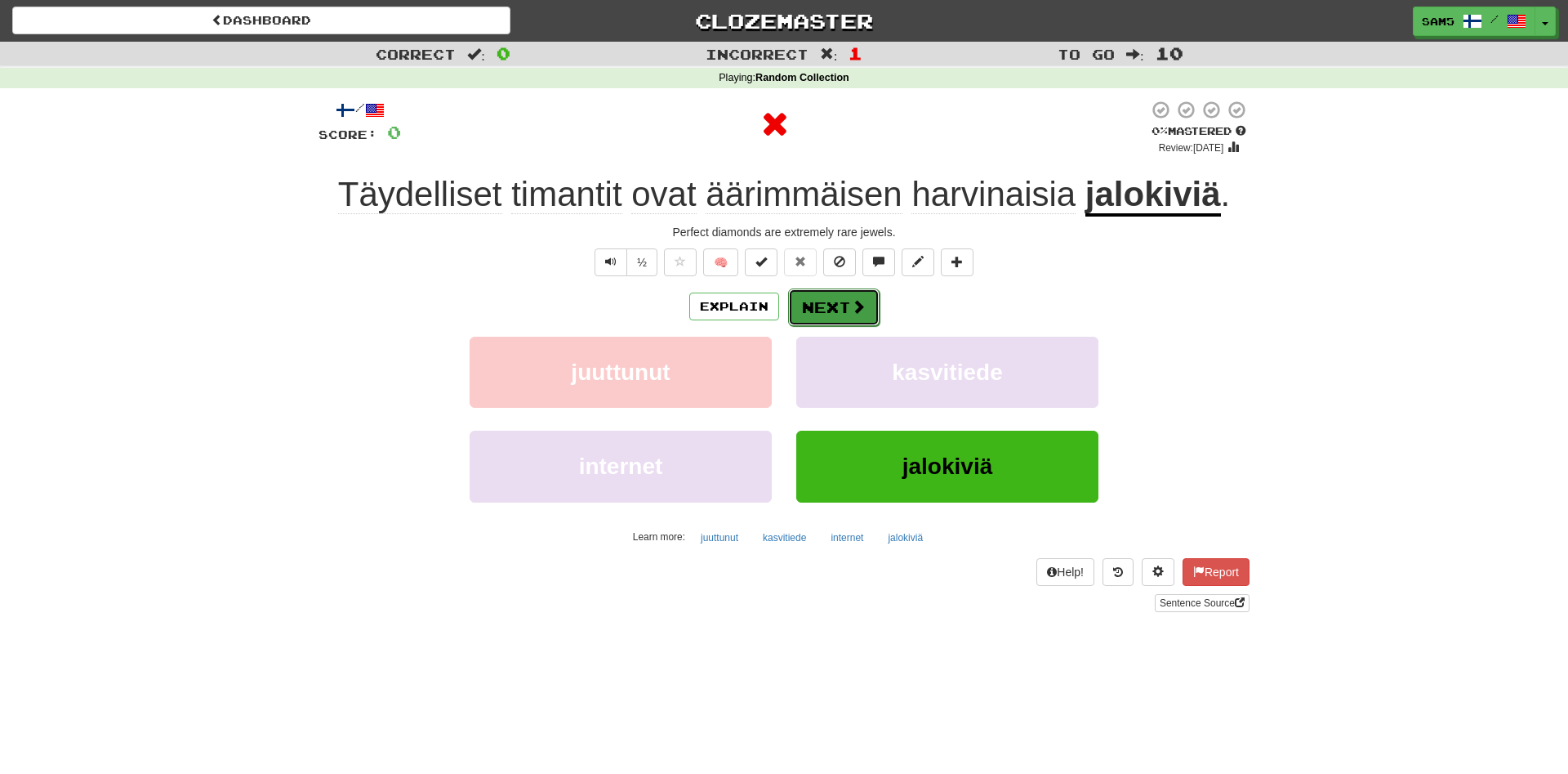
click at [835, 305] on button "Next" at bounding box center [834, 307] width 92 height 38
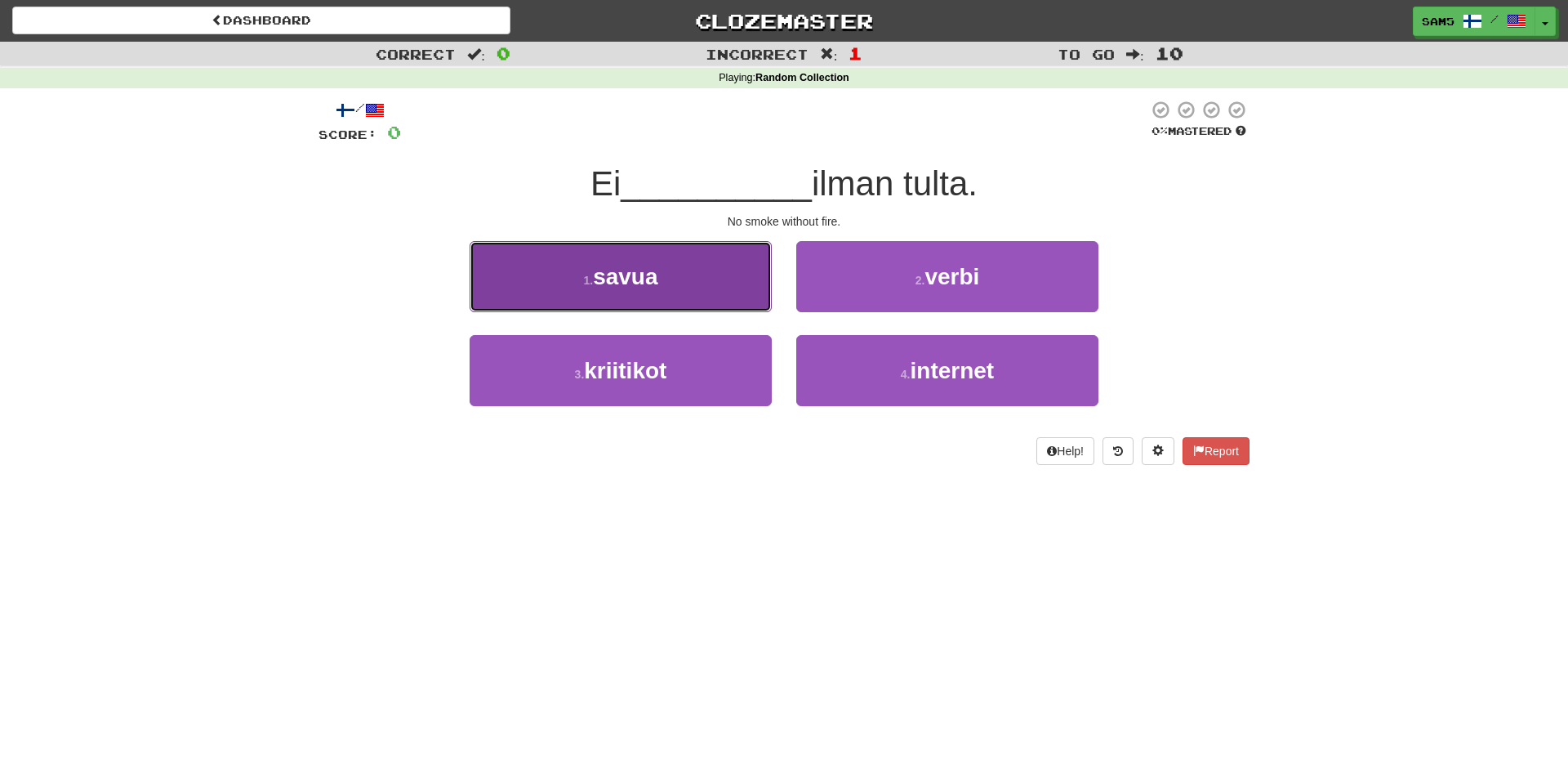
click at [734, 291] on button "1 . savua" at bounding box center [620, 277] width 302 height 71
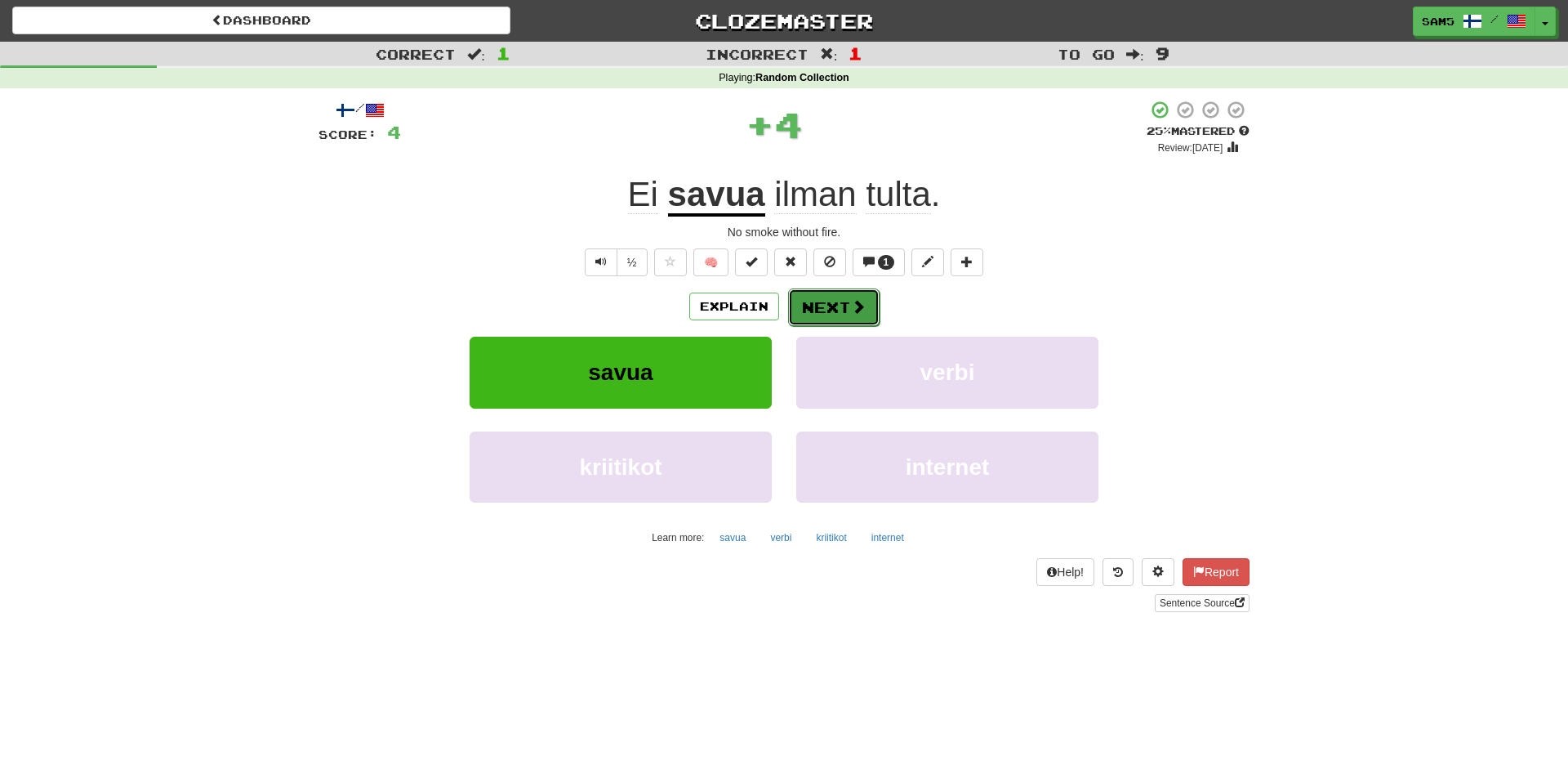
click at [838, 324] on button "Next" at bounding box center [834, 307] width 92 height 38
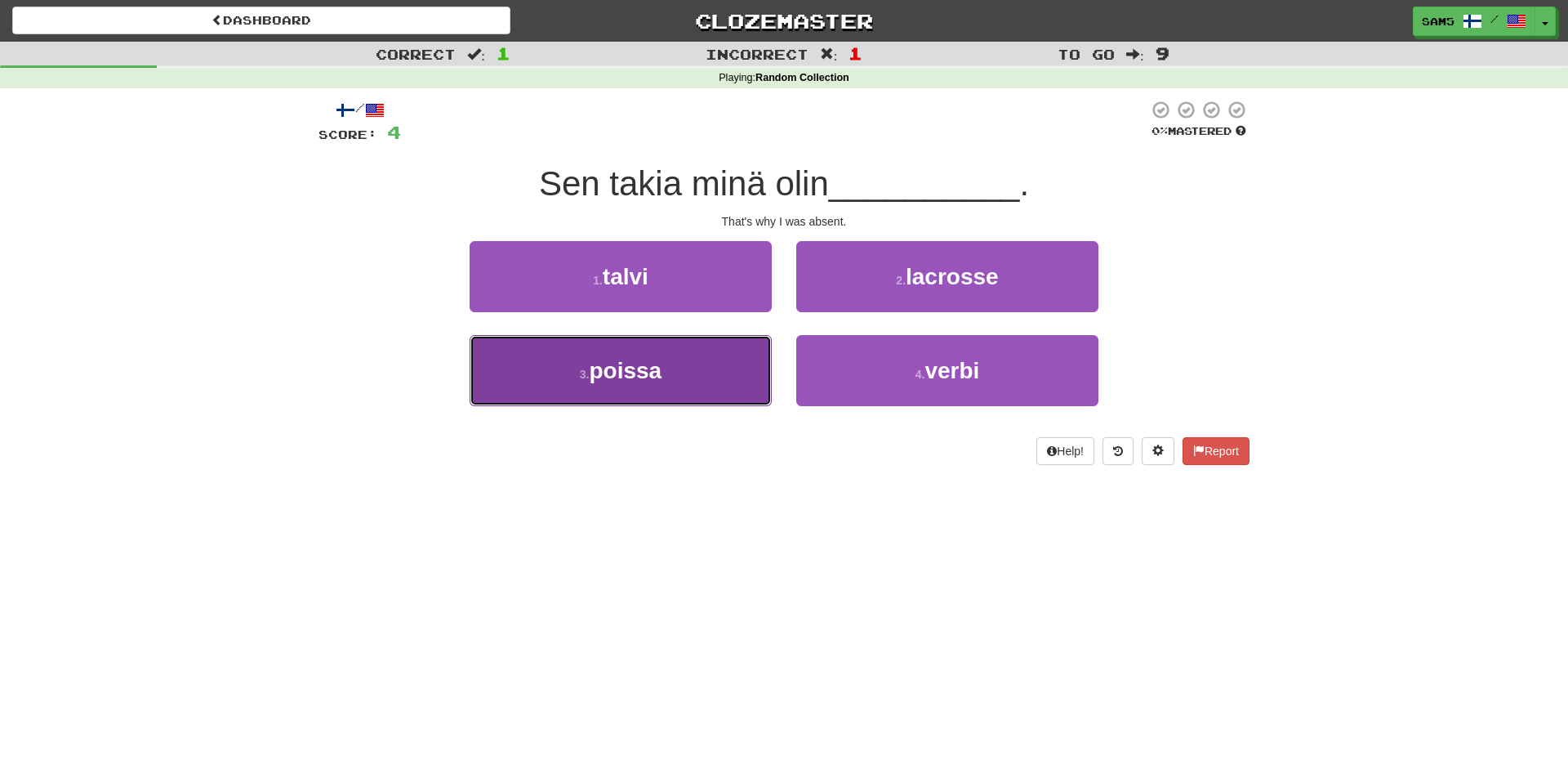
click at [746, 389] on button "3 . poissa" at bounding box center [620, 370] width 302 height 71
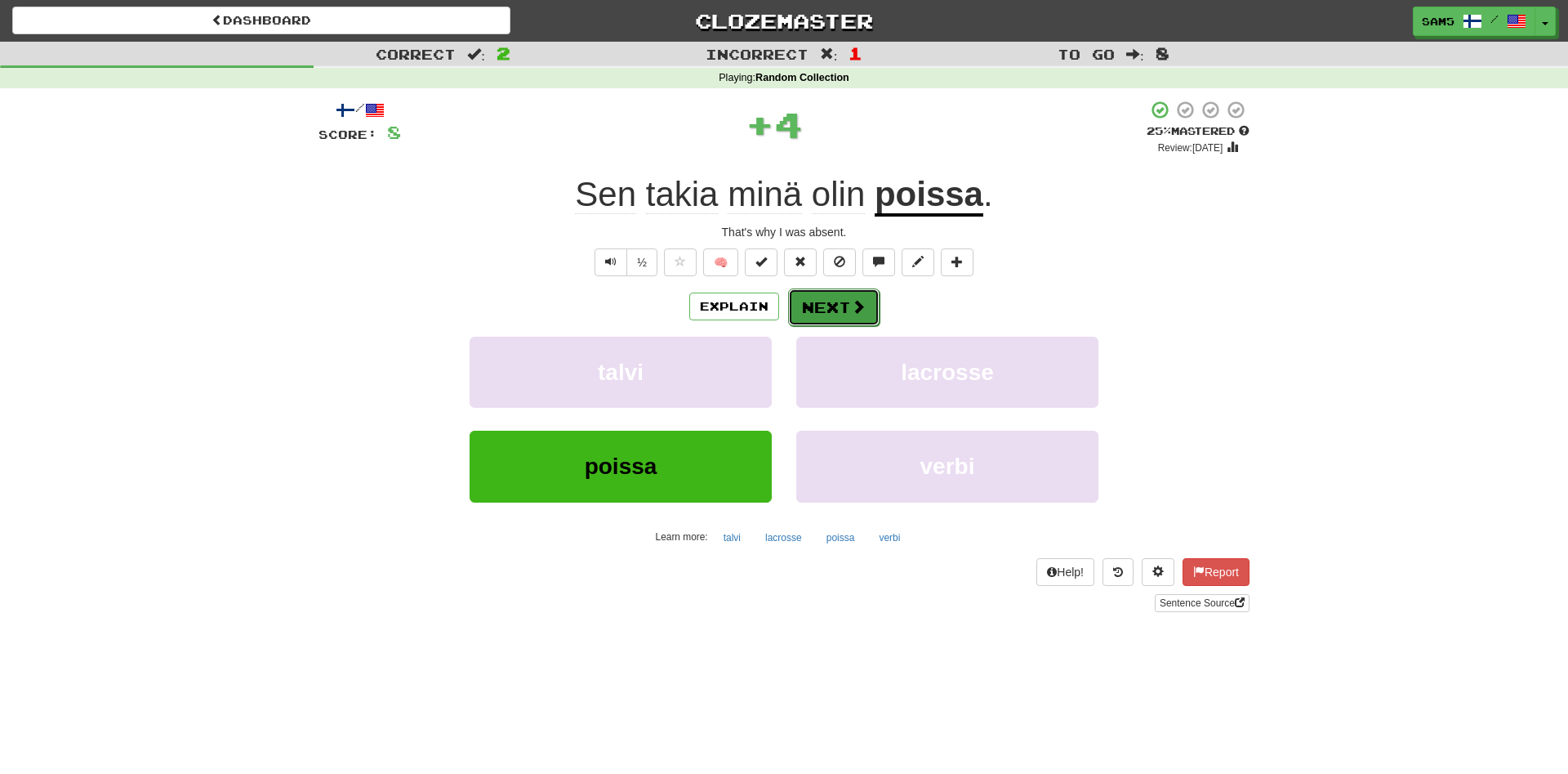
click at [834, 306] on button "Next" at bounding box center [834, 307] width 92 height 38
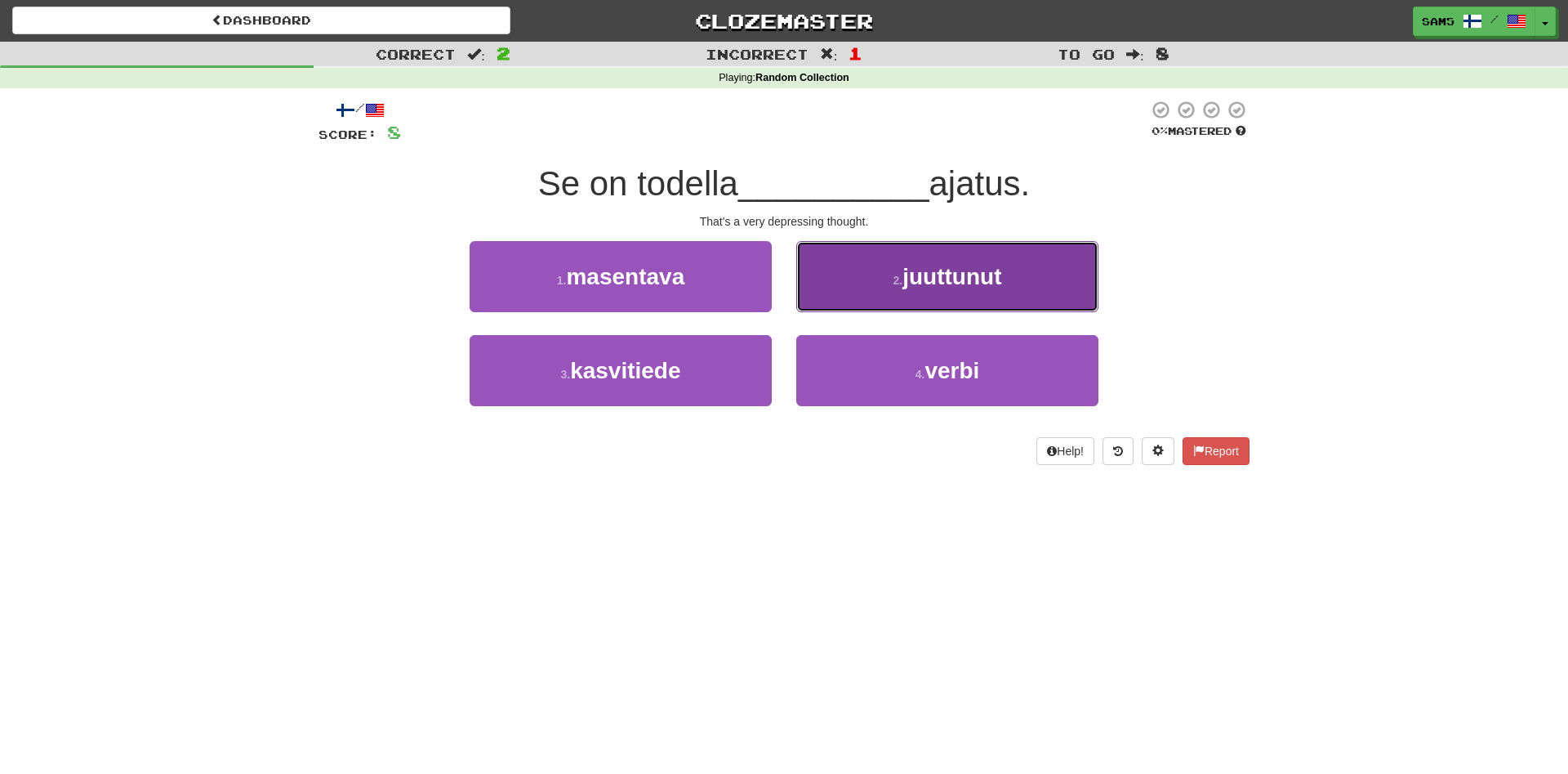
click at [860, 273] on button "2 . juuttunut" at bounding box center [948, 277] width 302 height 71
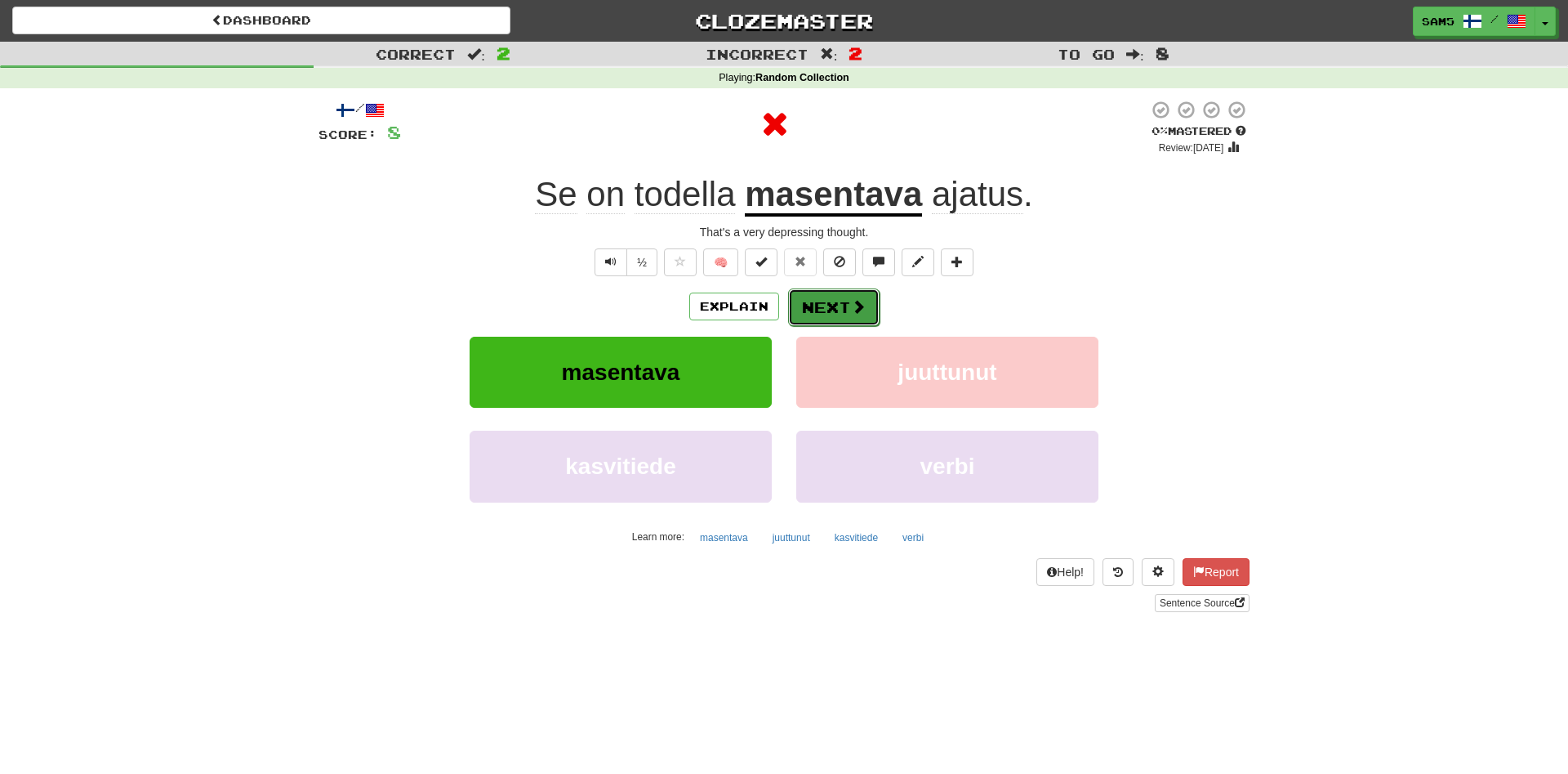
click at [834, 305] on button "Next" at bounding box center [834, 307] width 92 height 38
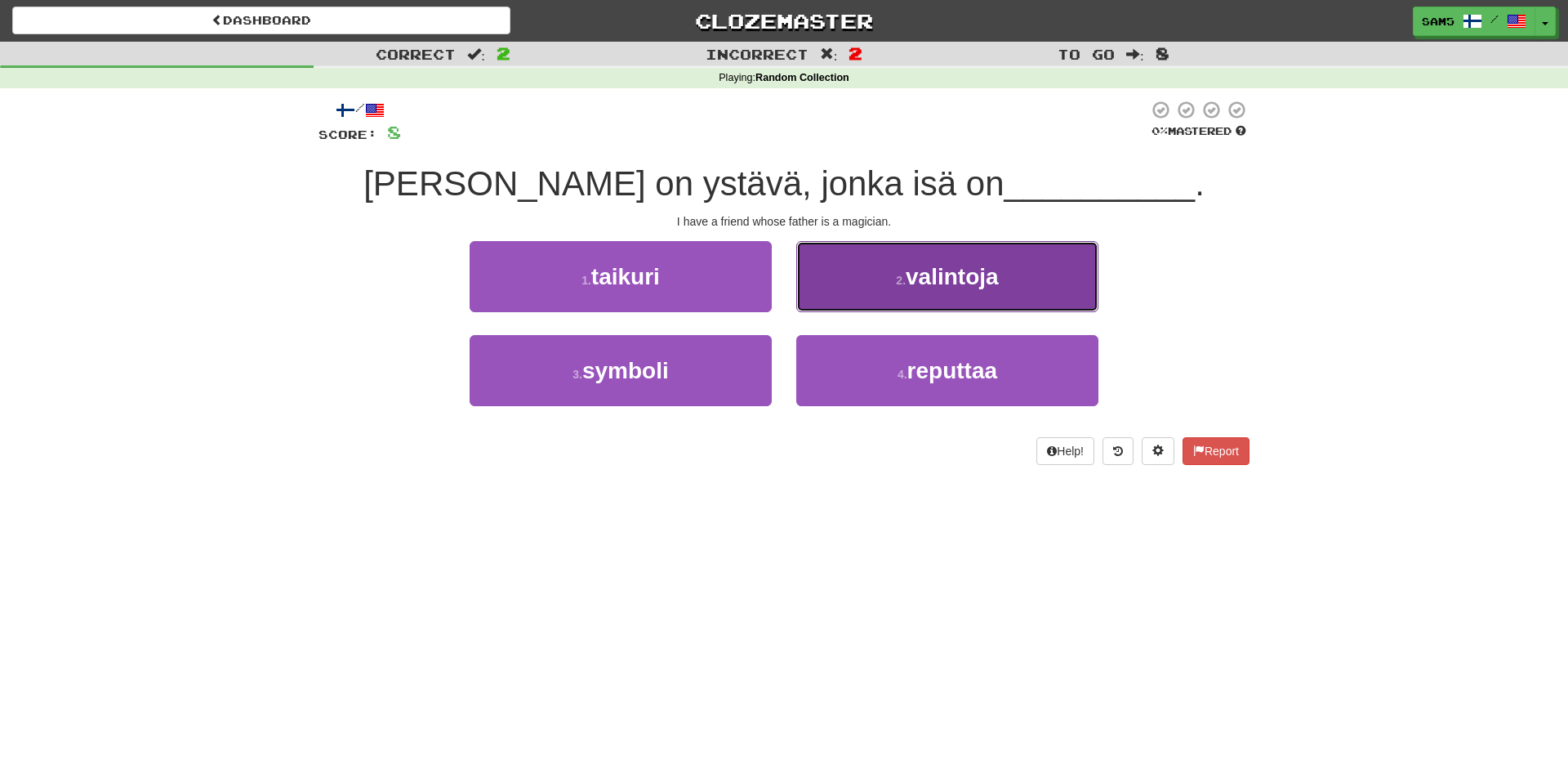
click at [873, 291] on button "2 . valintoja" at bounding box center [948, 277] width 302 height 71
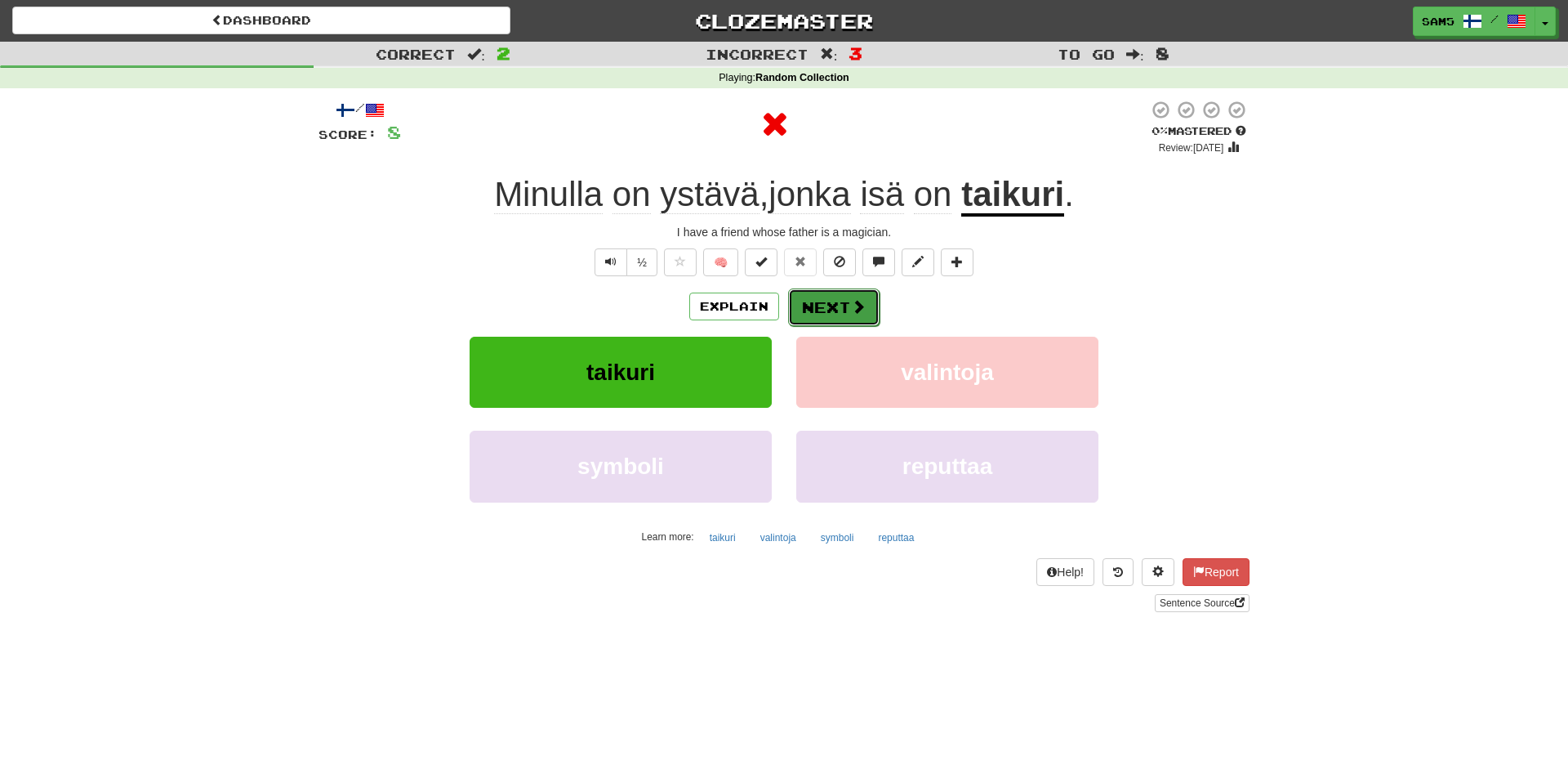
click at [851, 309] on span at bounding box center [858, 306] width 15 height 15
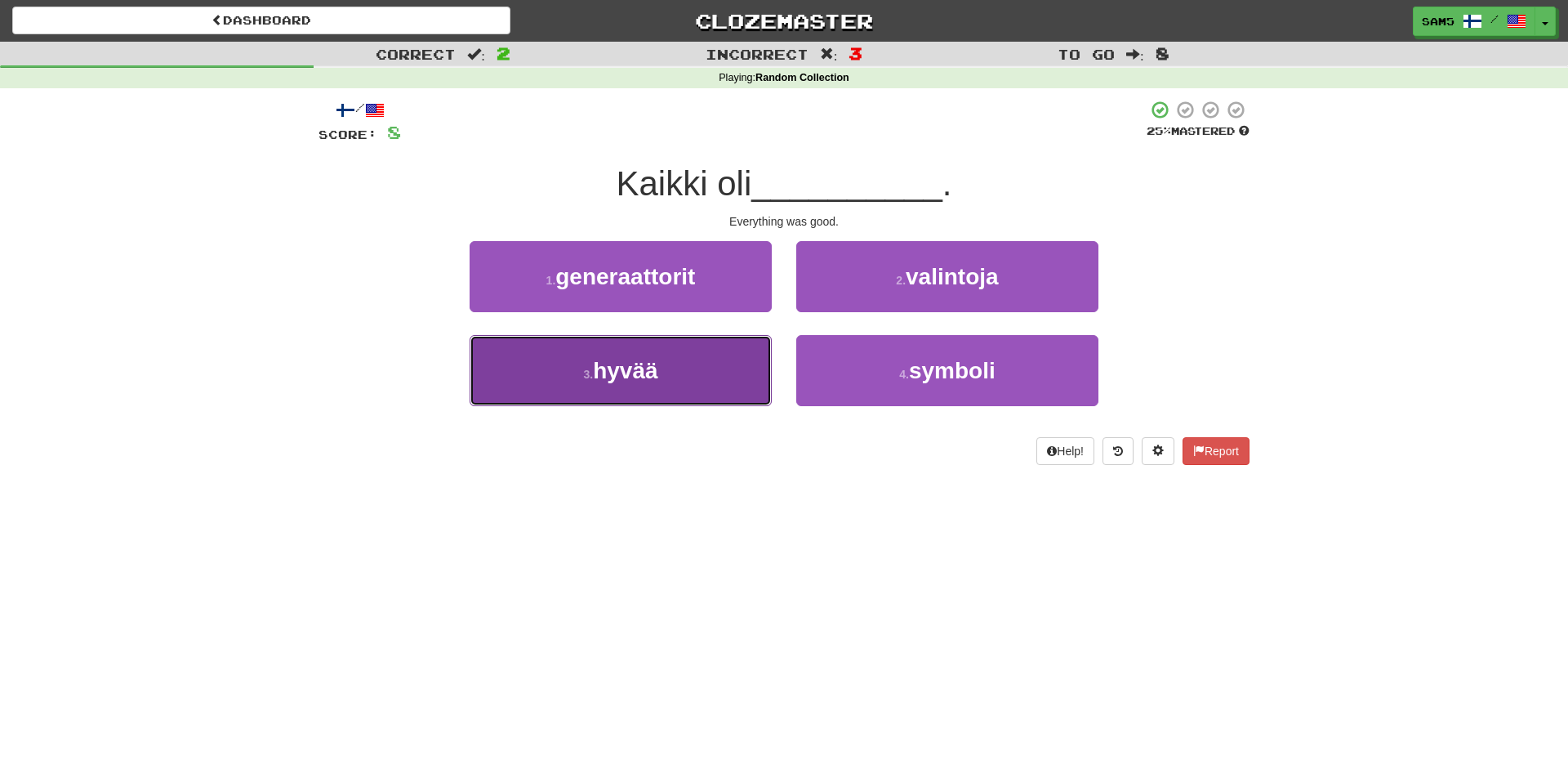
click at [743, 375] on button "3 . hyvää" at bounding box center [620, 370] width 302 height 71
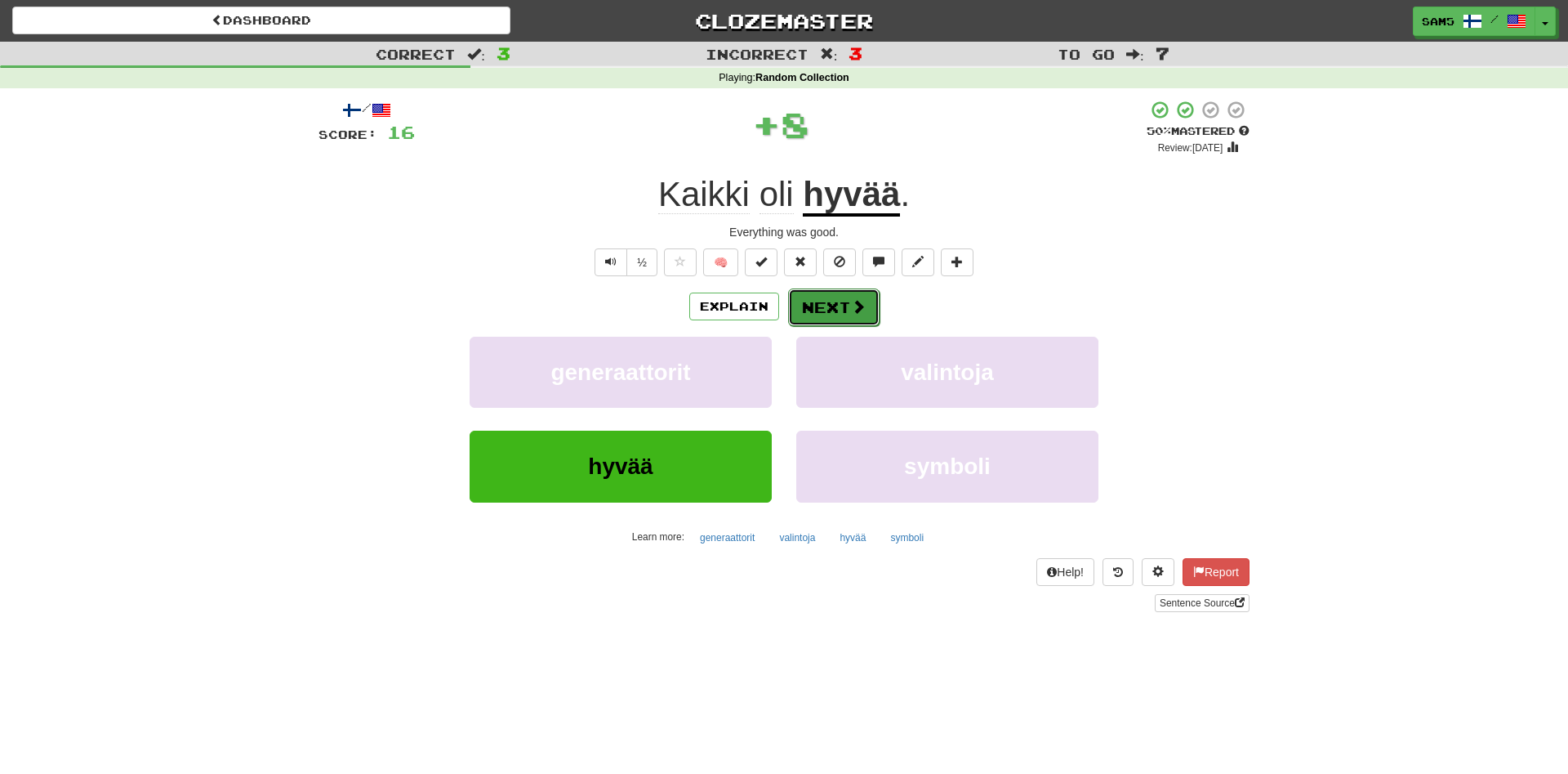
click at [855, 307] on span at bounding box center [858, 306] width 15 height 15
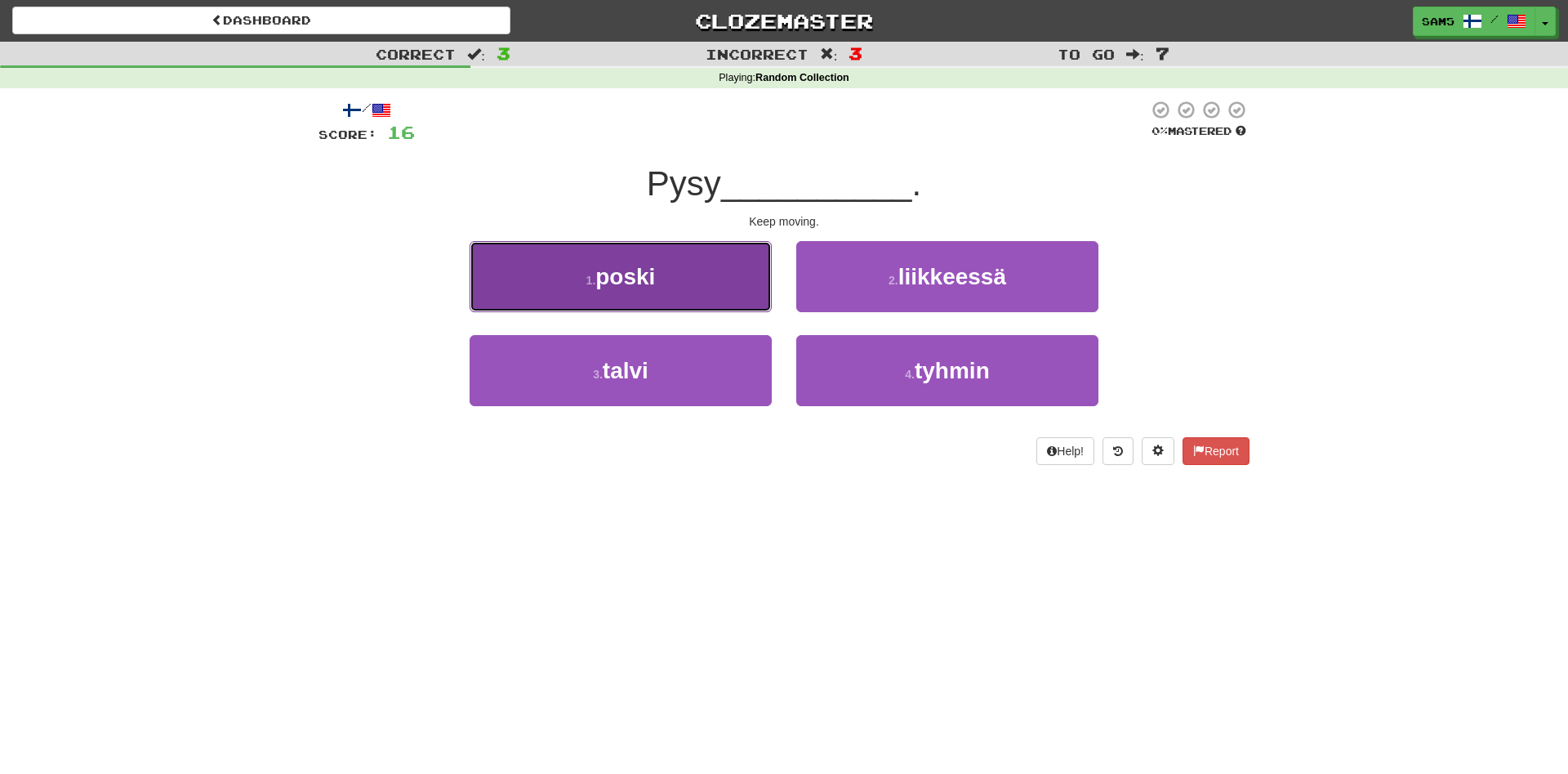
click at [751, 279] on button "1 . poski" at bounding box center [620, 277] width 302 height 71
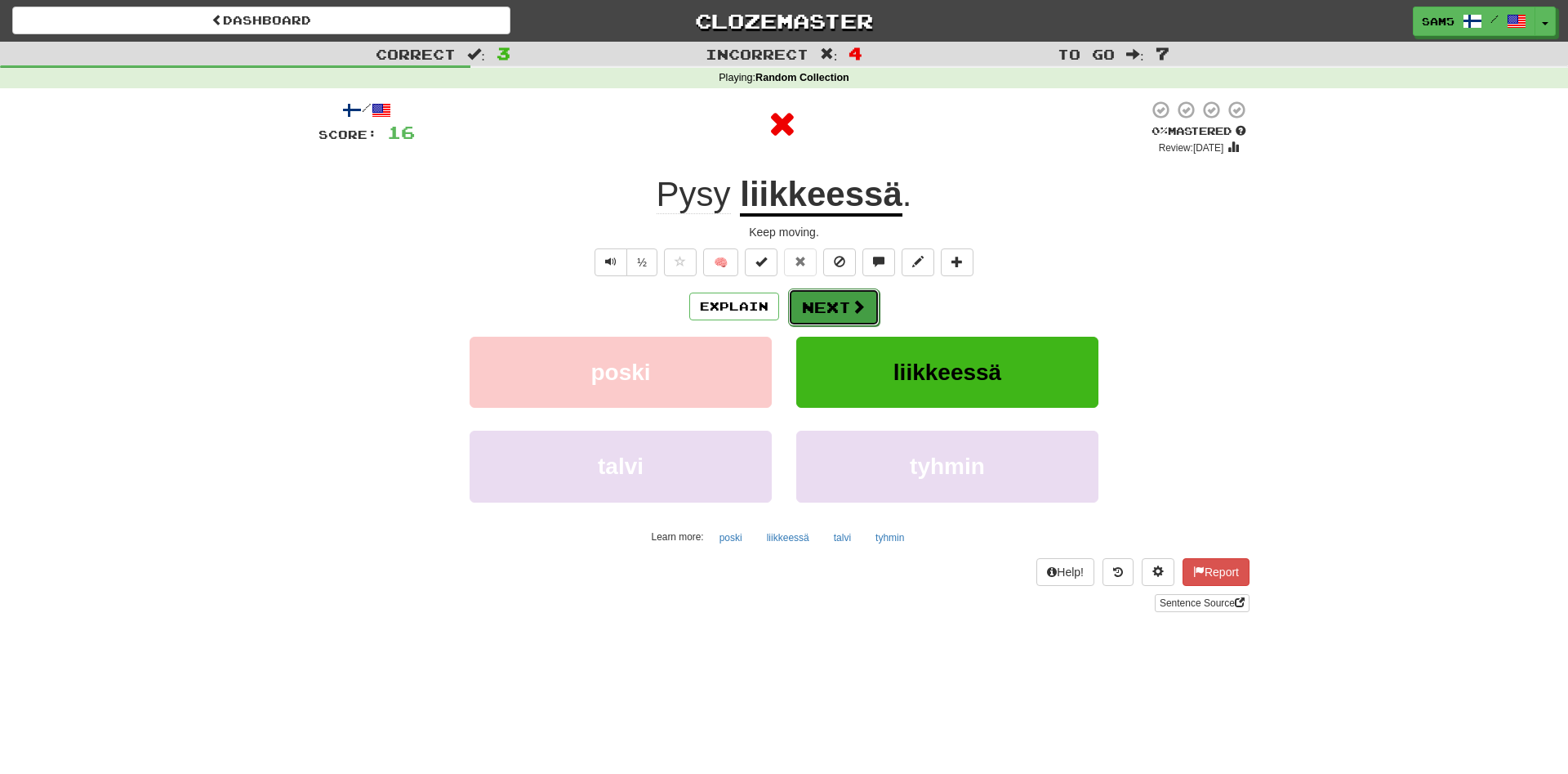
click at [810, 297] on button "Next" at bounding box center [834, 307] width 92 height 38
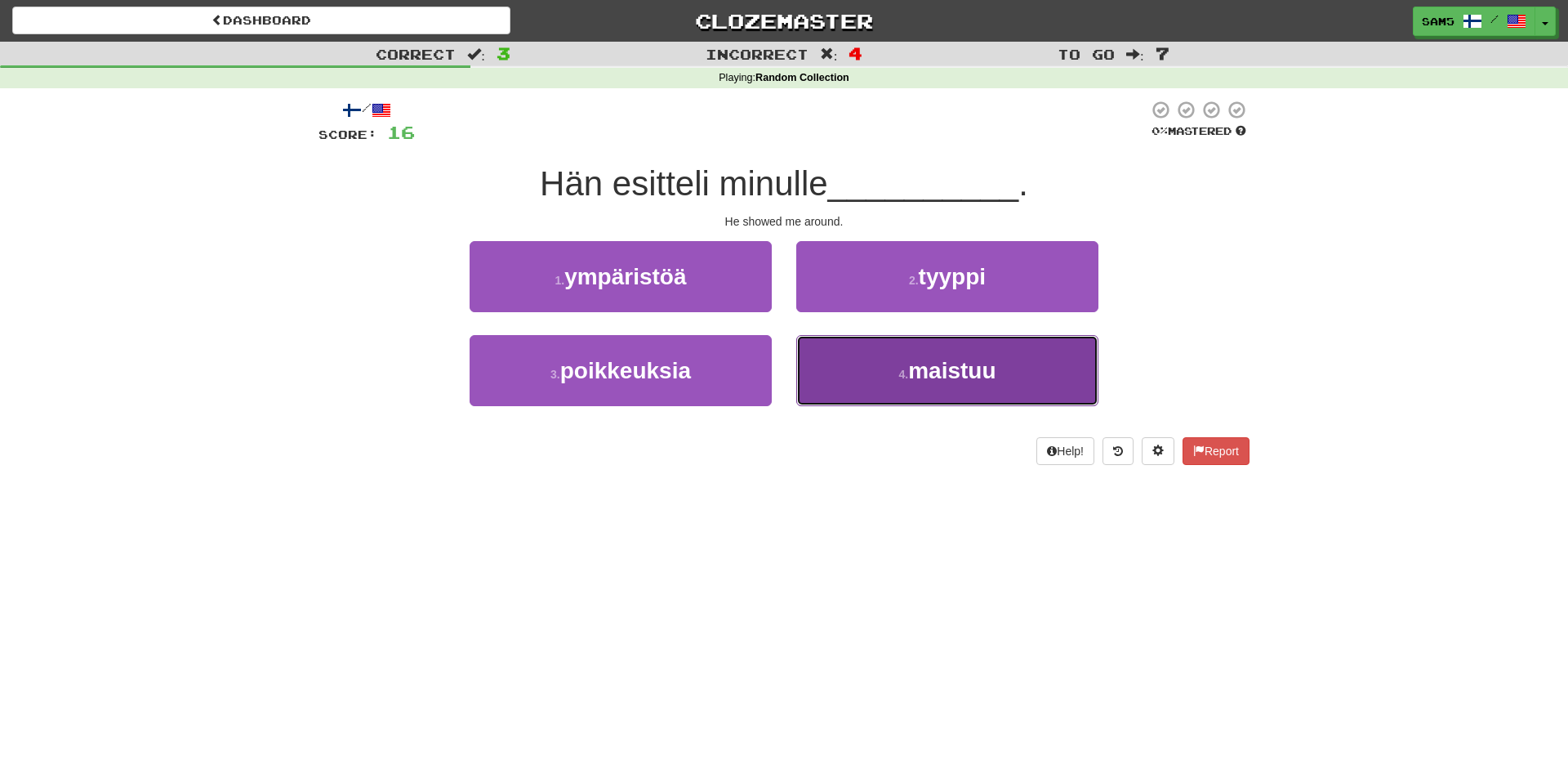
click at [874, 379] on button "4 . maistuu" at bounding box center [948, 370] width 302 height 71
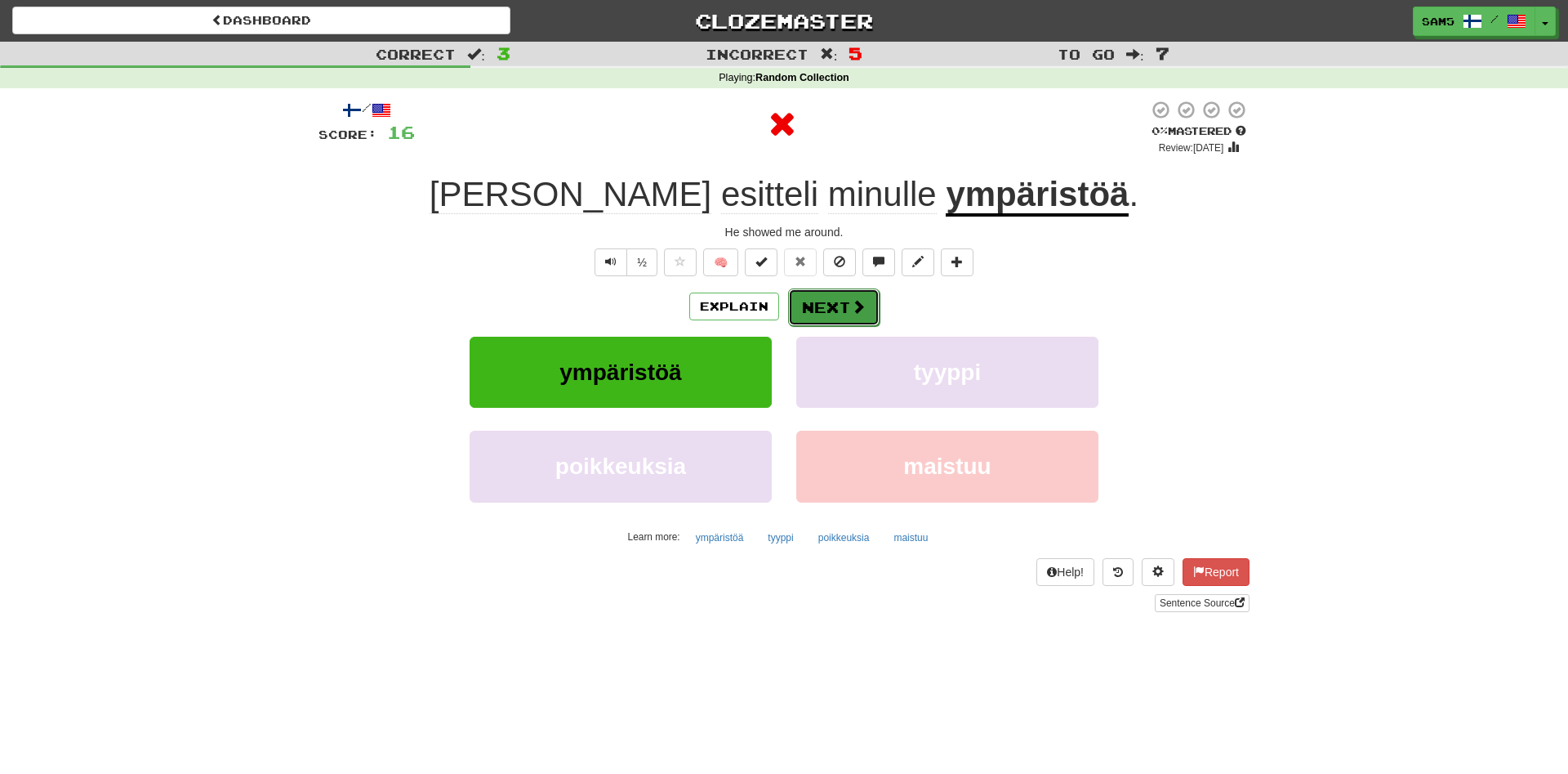
click at [822, 305] on button "Next" at bounding box center [834, 307] width 92 height 38
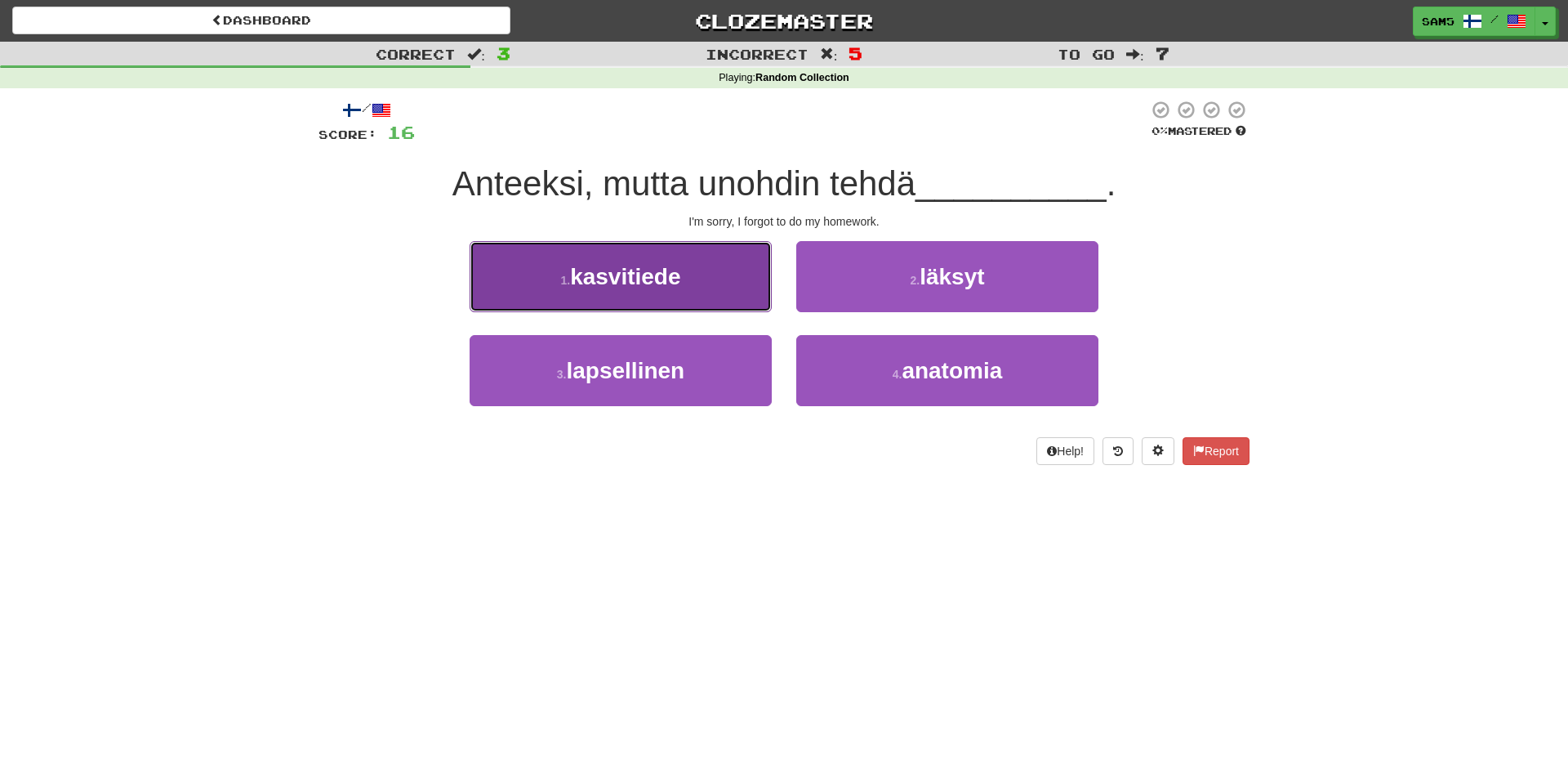
click at [755, 293] on button "1 . kasvitiede" at bounding box center [620, 277] width 302 height 71
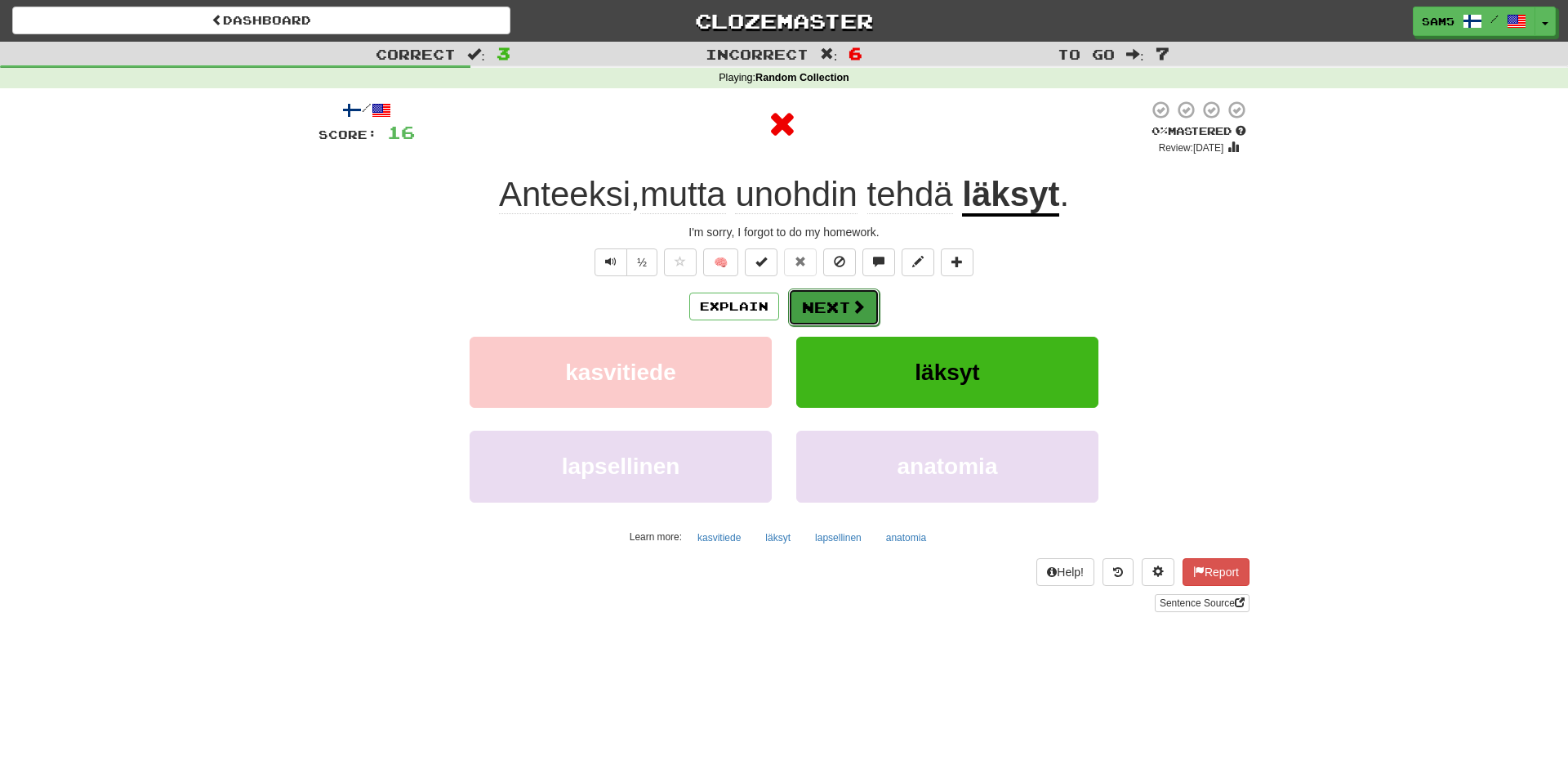
click at [824, 294] on button "Next" at bounding box center [834, 307] width 92 height 38
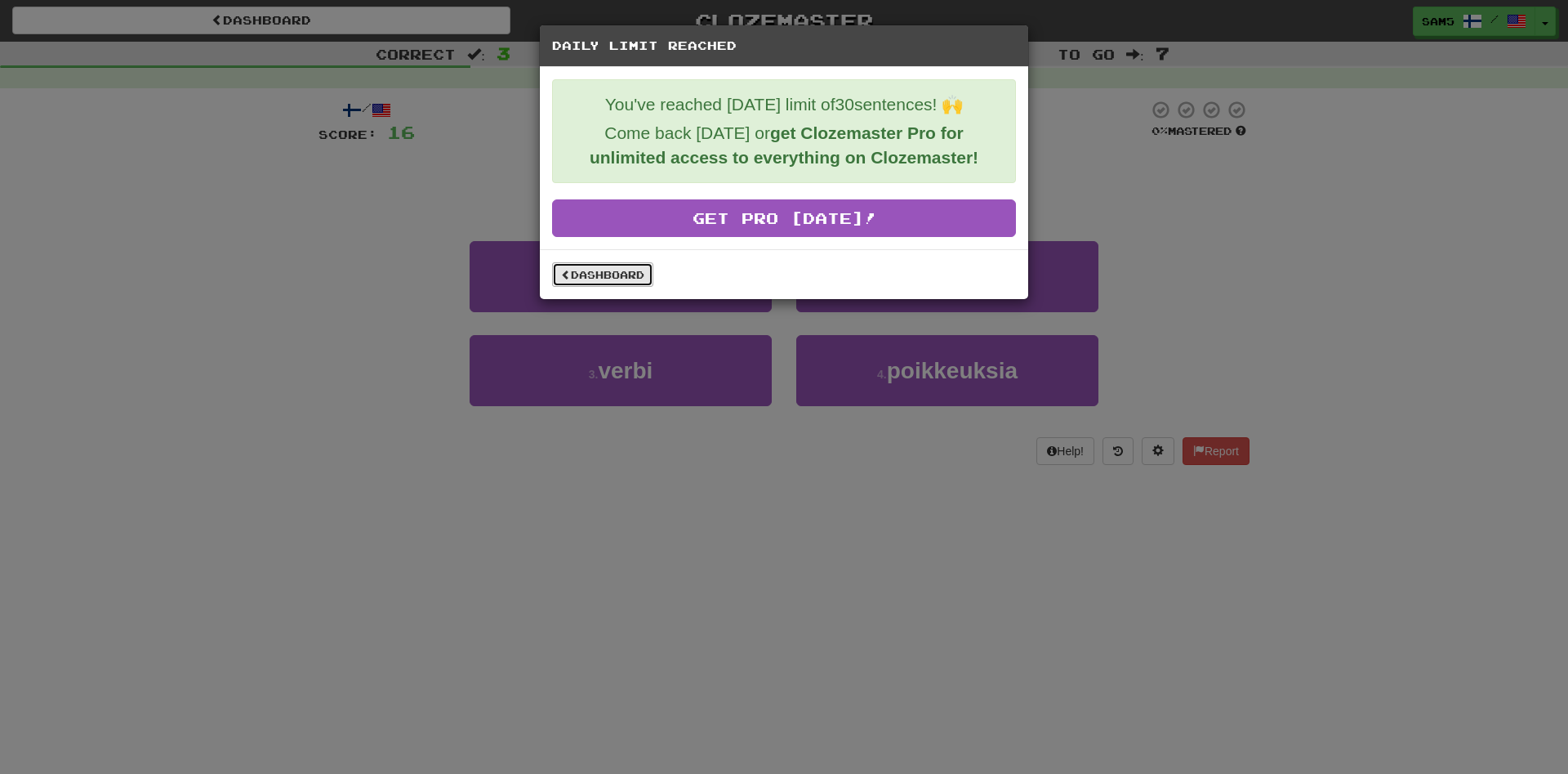
click at [619, 277] on link "Dashboard" at bounding box center [602, 275] width 101 height 25
